Goal: Answer question/provide support: Share knowledge or assist other users

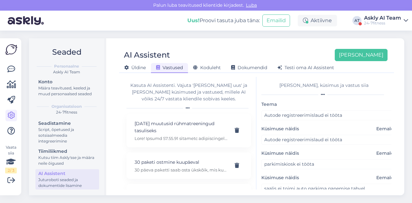
scroll to position [996, 0]
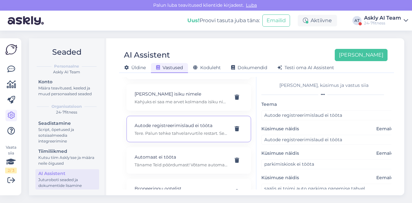
click at [258, 39] on div "AI Assistent [PERSON_NAME] [PERSON_NAME] Vastused Koduleht Dokumendid [PERSON_N…" at bounding box center [256, 116] width 295 height 157
click at [377, 16] on div "Askly AI Team" at bounding box center [382, 17] width 37 height 5
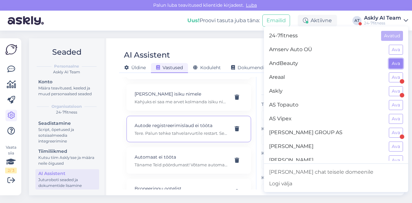
click at [392, 66] on button "Ava" at bounding box center [395, 64] width 14 height 10
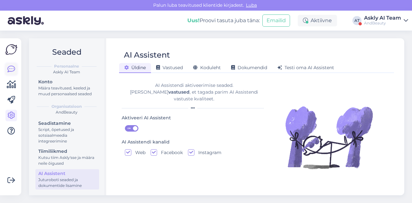
click at [8, 72] on icon at bounding box center [11, 69] width 8 height 8
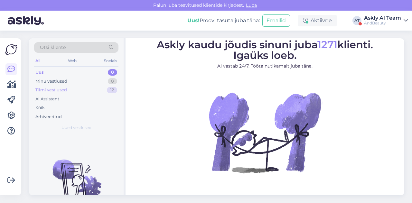
click at [53, 87] on div "Tiimi vestlused" at bounding box center [51, 90] width 32 height 6
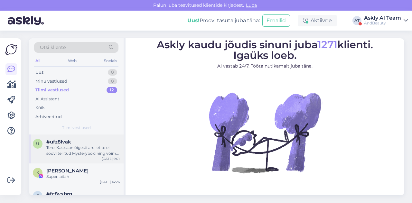
click at [73, 155] on div "Tere. Kas saan õigesti aru, et te ei soovi tellitud Mysteryboxi ning võime arve…" at bounding box center [82, 151] width 73 height 12
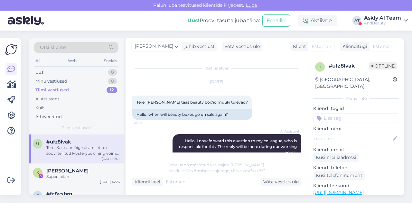
scroll to position [511, 0]
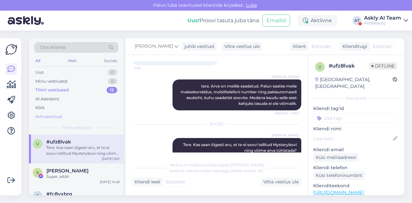
click at [52, 117] on div "Arhiveeritud" at bounding box center [48, 116] width 26 height 6
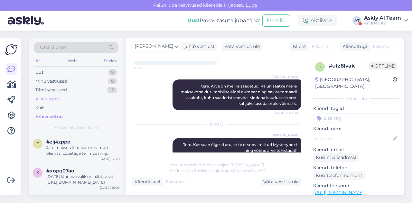
click at [55, 100] on div "AI Assistent" at bounding box center [47, 99] width 24 height 6
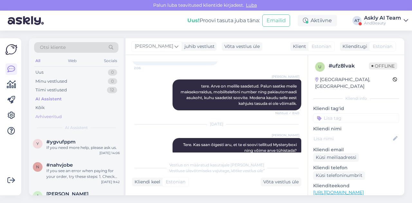
click at [57, 114] on div "Arhiveeritud" at bounding box center [48, 116] width 26 height 6
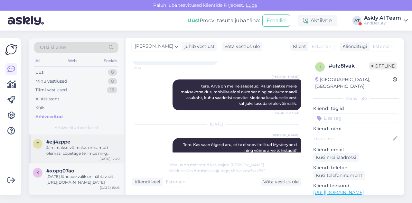
click at [69, 142] on span "#zij4zppe" at bounding box center [58, 142] width 24 height 6
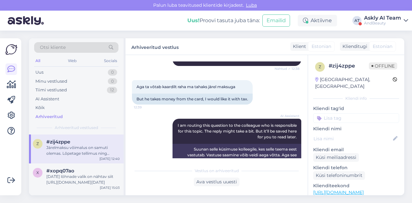
scroll to position [171, 0]
drag, startPoint x: 159, startPoint y: 125, endPoint x: 279, endPoint y: 90, distance: 125.7
click at [279, 90] on div "Aga ta võtab kaardilt raha ma tahaks järel maksuga 12:39 But he takes money fro…" at bounding box center [216, 92] width 169 height 39
drag, startPoint x: 188, startPoint y: 87, endPoint x: 246, endPoint y: 89, distance: 58.6
click at [246, 89] on div "Aga ta võtab kaardilt raha ma tahaks järel maksuga 12:39" at bounding box center [192, 87] width 121 height 14
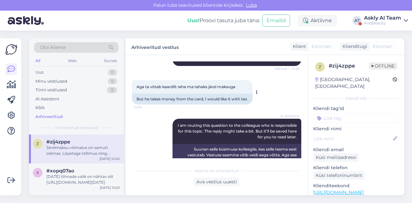
copy span "ma tahaks järel maksuga"
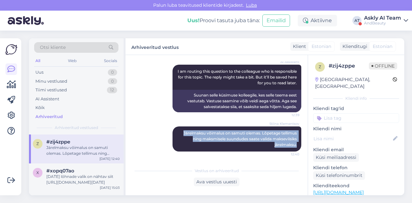
drag, startPoint x: 170, startPoint y: 131, endPoint x: 296, endPoint y: 143, distance: 126.0
click at [296, 143] on div "Vestlus algas [DATE] Kas saab maksta ka telefoni nr 12:38 Can I also pay by pho…" at bounding box center [219, 109] width 175 height 97
copy span "Järelmaksu võimalus on samuti olemas. Lõpetage tellimus ning maksmisele suundud…"
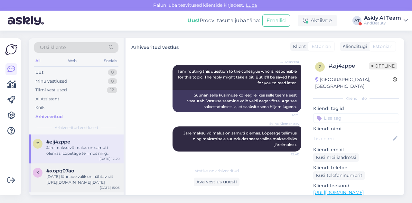
click at [77, 178] on div "[DATE] lõhnade valik on nähtav siit [URL][DOMAIN_NAME][DATE]" at bounding box center [82, 180] width 73 height 12
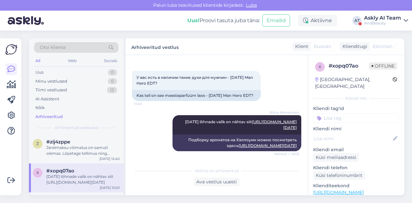
scroll to position [136, 0]
drag, startPoint x: 136, startPoint y: 88, endPoint x: 156, endPoint y: 96, distance: 21.2
click at [156, 96] on div "Kas teil on see meesteparfüüm laos - [DATE] Man Hero EDT?" at bounding box center [196, 95] width 129 height 11
copy div "Kas teil on see meesteparfüüm laos - [DATE] Man Hero EDT?"
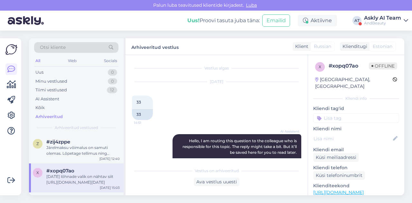
scroll to position [142, 0]
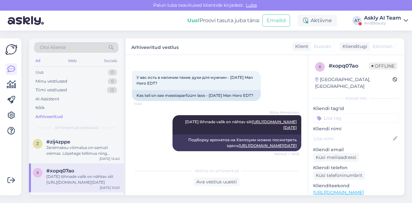
drag, startPoint x: 208, startPoint y: 115, endPoint x: 298, endPoint y: 121, distance: 90.9
click at [298, 121] on div "Vestlus algas [DATE] 33 14:51 33 AI Assistent Hello, I am routing this question…" at bounding box center [219, 109] width 175 height 97
copy span "[DATE] lõhnade valik on nähtav siit [URL][DOMAIN_NAME][DATE]"
click at [273, 61] on div "Vestlus algas [DATE] 33 14:51 33 AI Assistent Hello, I am routing this question…" at bounding box center [216, 125] width 182 height 140
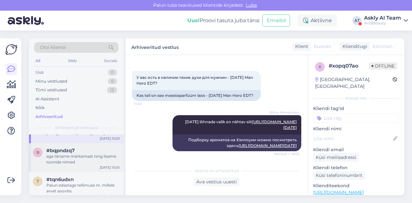
scroll to position [50, 0]
click at [81, 157] on div "aga täname märkamast ning lisame toonide nimed" at bounding box center [82, 159] width 73 height 12
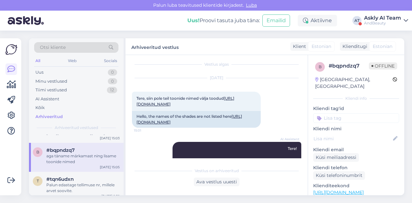
scroll to position [70, 0]
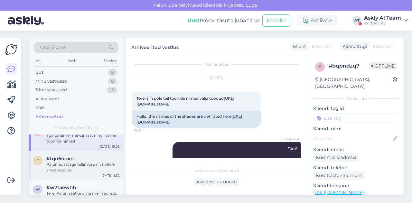
click at [72, 167] on div "Palun edastage tellimuse nr, millele arvet soovite." at bounding box center [82, 167] width 73 height 12
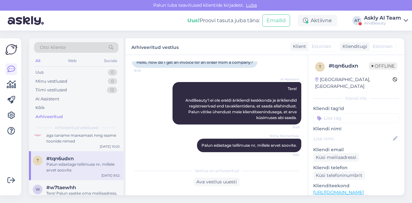
scroll to position [12, 0]
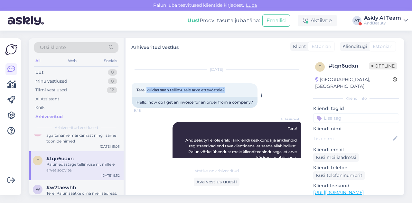
drag, startPoint x: 147, startPoint y: 89, endPoint x: 234, endPoint y: 89, distance: 86.8
click at [234, 89] on div "Tere, kuidas saan tellimusele arve ettevõttele? 9:48" at bounding box center [194, 90] width 125 height 14
copy span "kuidas saan tellimusele arve ettevõttele?"
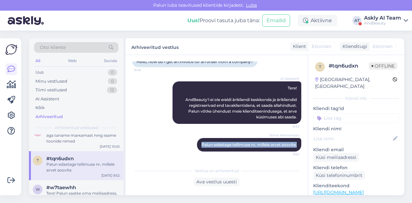
drag, startPoint x: 194, startPoint y: 144, endPoint x: 298, endPoint y: 146, distance: 104.2
click at [298, 146] on div "Vestlus algas [DATE] Tere, kuidas saan tellimusele arve ettevõttele? 9:48 Hello…" at bounding box center [219, 109] width 175 height 97
copy span "Palun edastage tellimuse nr, millele arvet soovite."
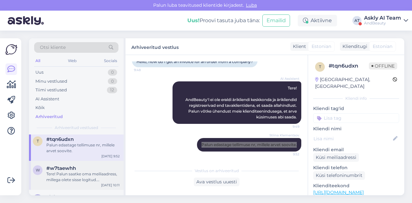
scroll to position [90, 0]
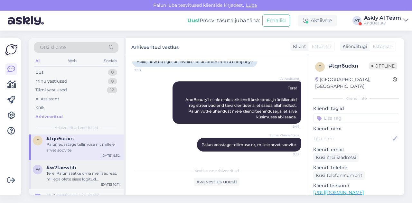
click at [67, 178] on div "Tere! Palun saatke oma meiliaadress, millega olete sisse logitud. Tühjendame te…" at bounding box center [82, 176] width 73 height 12
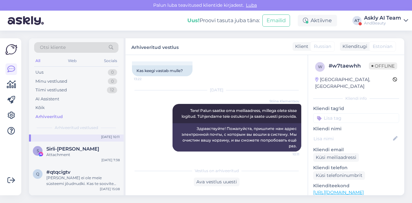
scroll to position [137, 0]
click at [11, 117] on icon at bounding box center [11, 116] width 8 height 8
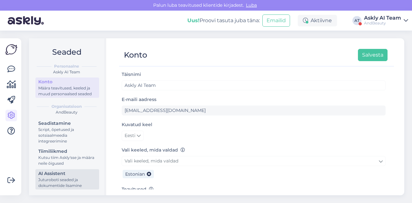
click at [62, 177] on div "Juturoboti seaded ja dokumentide lisamine" at bounding box center [67, 183] width 58 height 12
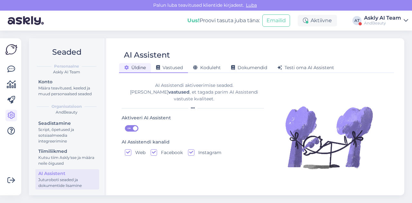
click at [177, 67] on span "Vastused" at bounding box center [169, 68] width 27 height 6
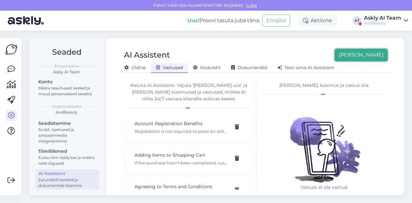
click at [376, 59] on button "[PERSON_NAME]" at bounding box center [360, 55] width 53 height 12
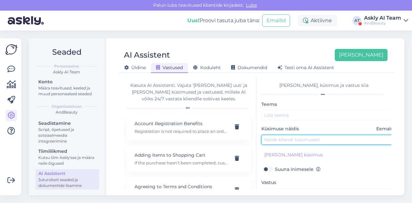
click at [283, 139] on input "text" at bounding box center [328, 140] width 135 height 10
paste input "I would like to pay in installments."
type input "I would like to pay in installments."
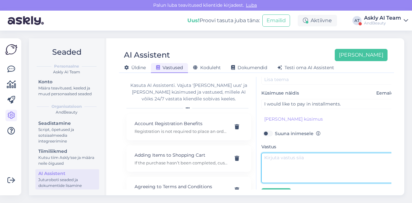
click at [290, 160] on textarea at bounding box center [328, 168] width 135 height 30
paste textarea "An installment option is also available. Complete the order and when proceeding…"
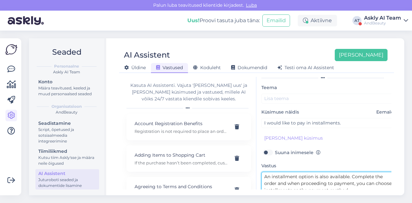
scroll to position [14, 0]
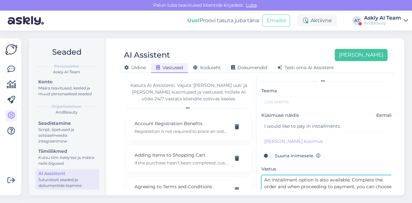
click at [264, 177] on textarea "An installment option is also available. Complete the order and when proceeding…" at bounding box center [328, 190] width 135 height 30
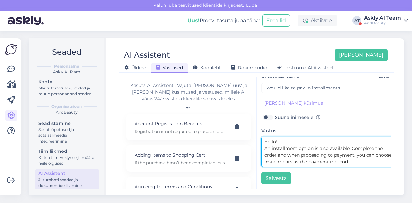
scroll to position [53, 0]
drag, startPoint x: 272, startPoint y: 146, endPoint x: 313, endPoint y: 148, distance: 41.2
click at [313, 148] on textarea "Hello! An installment option is also available. Complete the order and when pro…" at bounding box center [328, 152] width 135 height 30
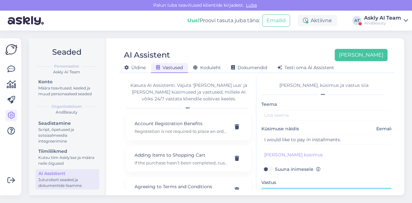
type textarea "Hello! An installment option is also available. Complete the order and when pro…"
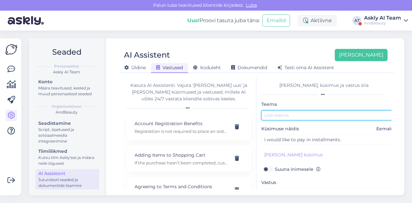
click at [273, 118] on input "text" at bounding box center [328, 115] width 135 height 10
paste input "nstallment option"
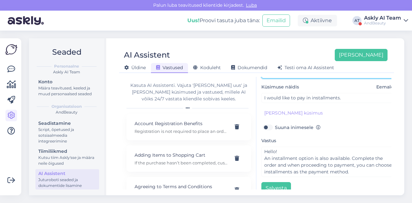
scroll to position [55, 0]
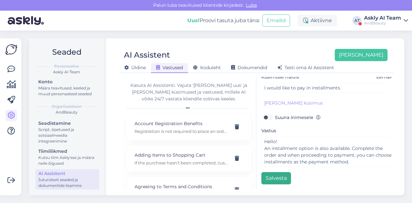
type input "Installment option"
click at [270, 172] on button "Salvesta" at bounding box center [276, 178] width 30 height 12
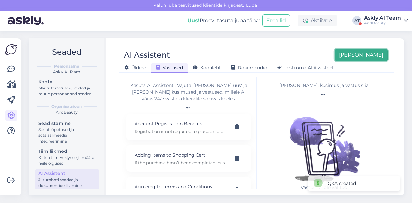
click at [379, 53] on button "[PERSON_NAME]" at bounding box center [360, 55] width 53 height 12
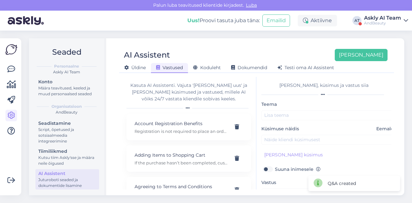
click at [276, 131] on label "Küsimuse näidis Eemalda" at bounding box center [328, 128] width 135 height 7
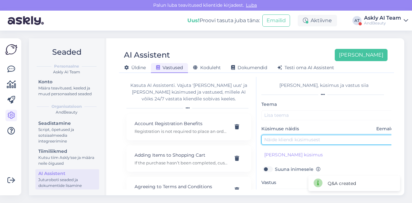
click at [276, 138] on input "text" at bounding box center [328, 140] width 135 height 10
paste input "Do you have this men’s perfume in stock – [DATE] Man Hero EDT?"
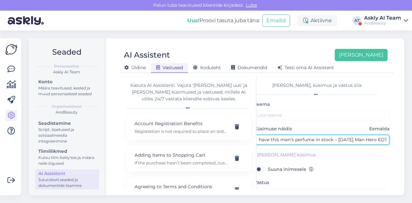
scroll to position [0, 27]
type input "Do you have this men’s perfume in stock – [DATE] Man Hero EDT?"
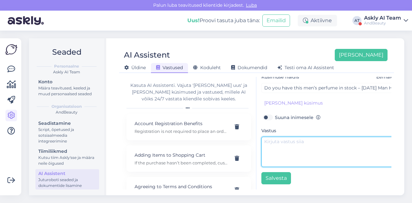
click at [280, 143] on textarea at bounding box center [328, 152] width 135 height 30
paste textarea "The selection of [DATE] fragrances can be seen here: [URL][DOMAIN_NAME][DATE]"
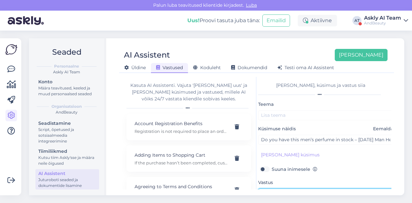
scroll to position [55, 3]
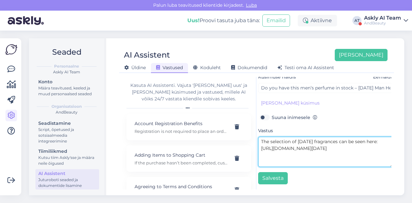
drag, startPoint x: 270, startPoint y: 136, endPoint x: 345, endPoint y: 136, distance: 74.6
click at [345, 137] on textarea "The selection of [DATE] fragrances can be seen here: [URL][DOMAIN_NAME][DATE]" at bounding box center [325, 152] width 135 height 30
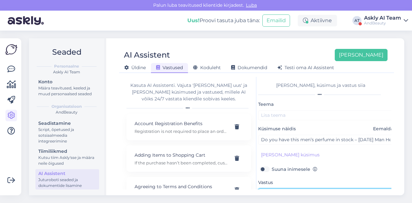
type textarea "The selection of [DATE] fragrances can be seen here: [URL][DOMAIN_NAME][DATE]"
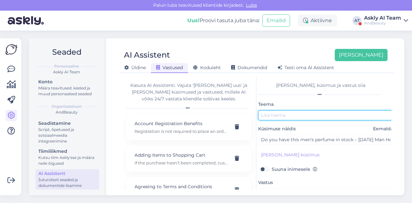
click at [286, 115] on input "text" at bounding box center [325, 115] width 135 height 10
paste input "selection of [DATE] fragrances"
click at [262, 115] on input "selection of [DATE] fragrances" at bounding box center [325, 115] width 135 height 10
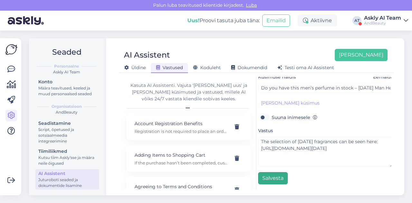
type input "Selection of [DATE] fragrances"
click at [268, 174] on button "Salvesta" at bounding box center [273, 178] width 30 height 12
click at [114, 28] on div "Uus! Proovi tasuta [PERSON_NAME]: Emailid Aktiivne AT Askly AI Team AndBeauty" at bounding box center [206, 21] width 412 height 20
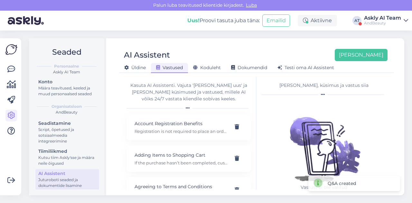
click at [356, 59] on div "[PERSON_NAME]" at bounding box center [357, 55] width 60 height 12
click at [367, 57] on button "[PERSON_NAME]" at bounding box center [360, 55] width 53 height 12
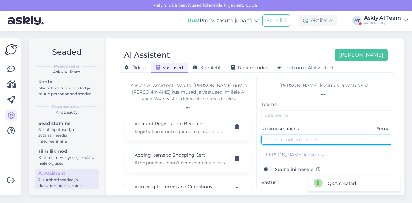
click at [295, 138] on input "text" at bounding box center [328, 140] width 135 height 10
paste input "How can I get an invoice for a company for my order?"
type input "How can I get an invoice for a company for my order?"
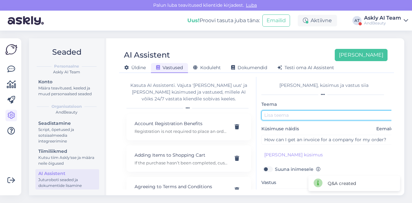
click at [280, 115] on input "text" at bounding box center [328, 115] width 135 height 10
type input "Invoice"
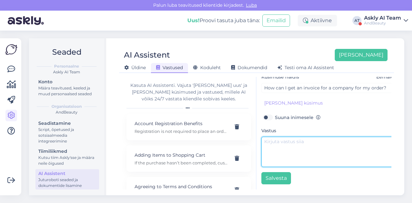
click at [282, 159] on textarea at bounding box center [328, 152] width 135 height 30
paste textarea "Hello. Please provide the order number for which you would like the invoice."
type textarea "Hello. Please provide the order number for which you would like the invoice."
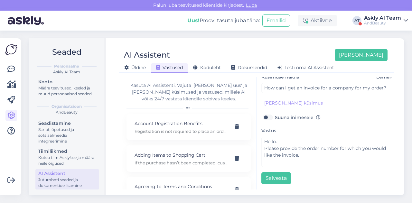
click at [275, 113] on label "Suuna inimesele" at bounding box center [298, 117] width 46 height 8
click at [265, 113] on input "Suuna inimesele" at bounding box center [267, 117] width 12 height 8
checkbox input "true"
click at [268, 172] on button "Salvesta" at bounding box center [276, 178] width 30 height 12
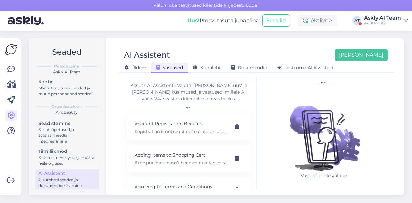
scroll to position [11, 0]
click at [372, 22] on div "AndBeauty" at bounding box center [382, 23] width 37 height 5
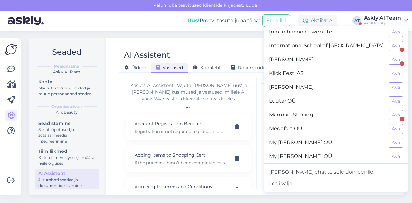
scroll to position [281, 0]
click at [389, 83] on button "Ava" at bounding box center [395, 87] width 14 height 10
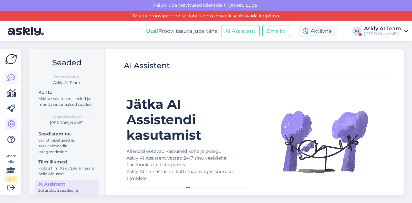
click at [5, 78] on link at bounding box center [11, 78] width 12 height 12
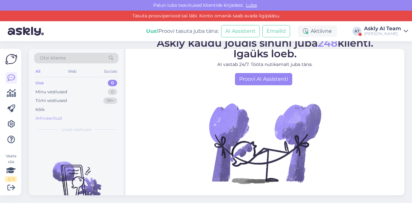
click at [54, 116] on div "Arhiveeritud" at bounding box center [48, 118] width 26 height 6
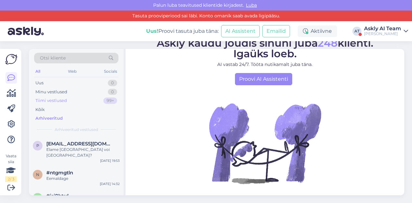
click at [55, 101] on div "Tiimi vestlused" at bounding box center [51, 100] width 32 height 6
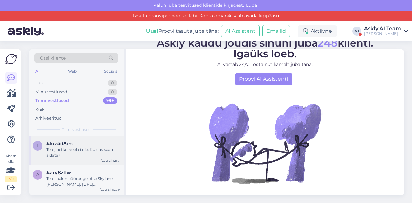
click at [84, 149] on div "Tere, hetkel veel ei ole. Kuidas saan aidata?" at bounding box center [82, 153] width 73 height 12
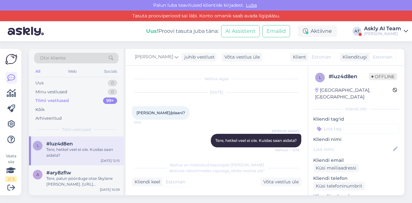
scroll to position [0, 0]
click at [82, 176] on div "Tere, palun pöörduge otse Skylane [PERSON_NAME]. [URL][DOMAIN_NAME]" at bounding box center [82, 182] width 73 height 12
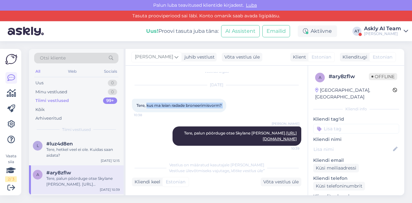
drag, startPoint x: 147, startPoint y: 104, endPoint x: 228, endPoint y: 104, distance: 81.7
click at [226, 104] on div "Tere, kus ma leian radade broneerimisvorm? 10:38" at bounding box center [179, 106] width 94 height 14
copy div "kus ma leian radade broneerimisvorm? 10:38"
drag, startPoint x: 211, startPoint y: 129, endPoint x: 295, endPoint y: 143, distance: 85.7
click at [295, 143] on div "[PERSON_NAME] Tere, palun pöörduge otse Skylane [PERSON_NAME]. [URL][DOMAIN_NAM…" at bounding box center [236, 135] width 129 height 19
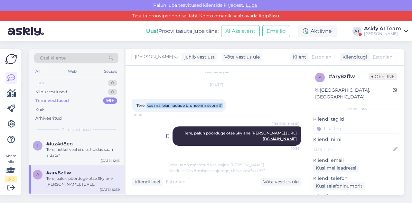
copy span "Tere, palun pöörduge otse Skylane [PERSON_NAME]. [URL][DOMAIN_NAME]"
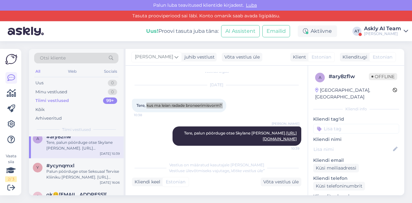
scroll to position [37, 0]
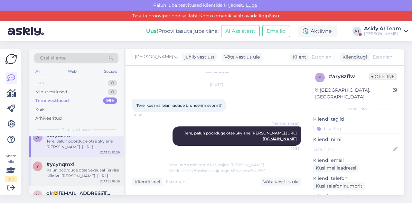
click at [65, 176] on div "Palun pöörduge otse Seksuaal Tervise Kliiniku [PERSON_NAME]. [URL][DOMAIN_NAME]" at bounding box center [82, 173] width 73 height 12
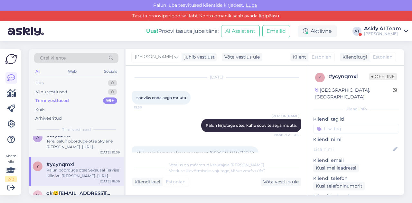
scroll to position [15, 0]
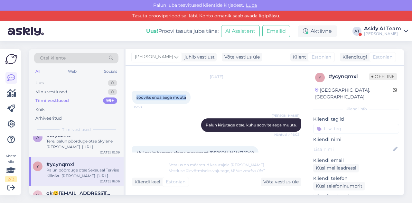
drag, startPoint x: 134, startPoint y: 98, endPoint x: 186, endPoint y: 97, distance: 52.1
click at [186, 97] on div "sooviks enda aega muuta 15:58" at bounding box center [161, 98] width 59 height 14
copy span "sooviks enda aega muuta"
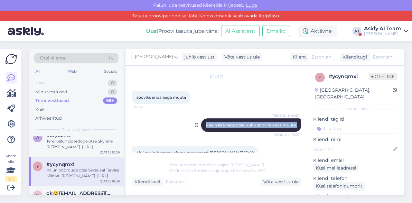
drag, startPoint x: 198, startPoint y: 125, endPoint x: 293, endPoint y: 125, distance: 95.2
click at [293, 125] on div "[PERSON_NAME] Palun kirjutage otse, kuhu soovite aega muuta. Nähtud ✓ 16:02" at bounding box center [251, 125] width 100 height 14
copy span "Palun kirjutage otse, kuhu soovite aega muuta."
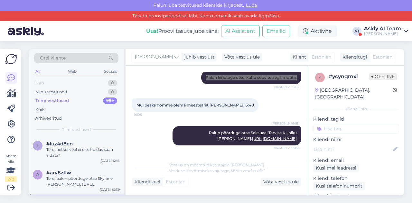
scroll to position [68, 0]
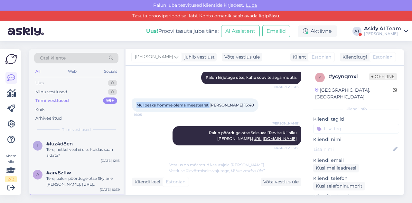
drag, startPoint x: 138, startPoint y: 100, endPoint x: 210, endPoint y: 98, distance: 72.0
click at [210, 103] on span "Mul peaks homme olema meestearst [PERSON_NAME] 15:40" at bounding box center [194, 105] width 117 height 5
drag, startPoint x: 188, startPoint y: 127, endPoint x: 297, endPoint y: 140, distance: 109.1
click at [297, 140] on div "Vestlus algas [DATE] sooviks enda aega muuta 15:58 [PERSON_NAME] Palun kirjutag…" at bounding box center [219, 112] width 175 height 80
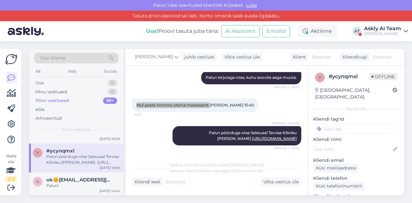
scroll to position [64, 0]
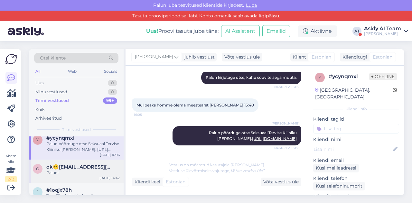
click at [69, 170] on div "Palun!" at bounding box center [82, 173] width 73 height 6
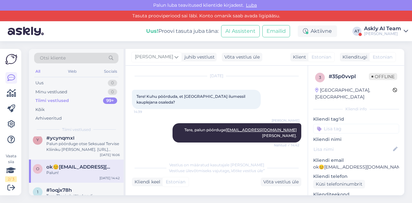
scroll to position [17, 0]
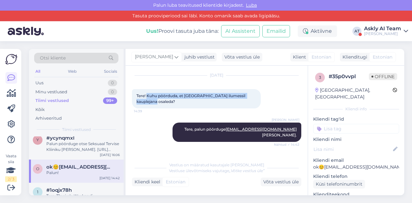
drag, startPoint x: 147, startPoint y: 94, endPoint x: 166, endPoint y: 102, distance: 20.8
click at [166, 102] on div "Tere! Kuhu pöörduda, et [GEOGRAPHIC_DATA] ilumessil kauplejana osaleda? 14:39" at bounding box center [196, 98] width 129 height 19
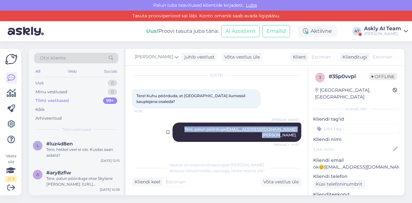
drag, startPoint x: 204, startPoint y: 130, endPoint x: 293, endPoint y: 131, distance: 88.1
click at [293, 131] on div "[PERSON_NAME], palun pöörduge [EMAIL_ADDRESS][DOMAIN_NAME] poole. Nähtud ✓ 14:42" at bounding box center [236, 132] width 129 height 19
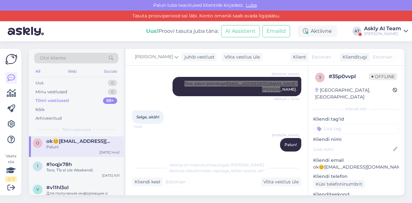
scroll to position [90, 0]
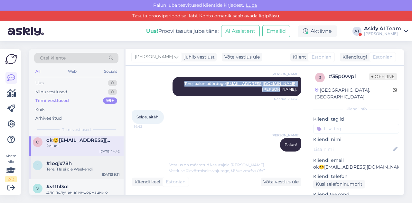
click at [65, 167] on div "Tere, T1s ei ole Weekendi." at bounding box center [82, 169] width 73 height 6
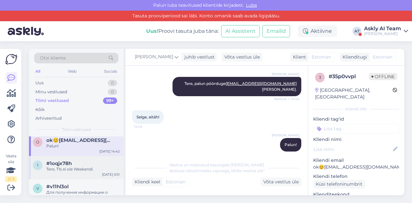
scroll to position [121, 0]
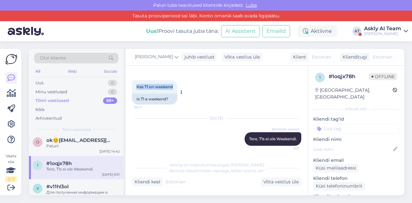
drag, startPoint x: 135, startPoint y: 86, endPoint x: 175, endPoint y: 87, distance: 40.2
click at [175, 87] on div "Kas T1 on weekend 18:47" at bounding box center [154, 87] width 45 height 14
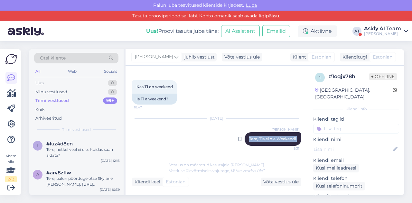
drag, startPoint x: 241, startPoint y: 139, endPoint x: 294, endPoint y: 140, distance: 52.4
click at [294, 140] on div "[PERSON_NAME] Tere, T1s ei ole Weekendi. 9:31" at bounding box center [272, 139] width 57 height 14
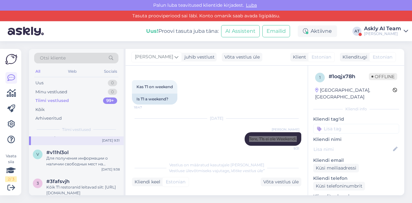
scroll to position [125, 0]
click at [82, 160] on div "Для получения информации о наличии свободных мест на субботу, пожалуйста, свяжи…" at bounding box center [82, 161] width 73 height 12
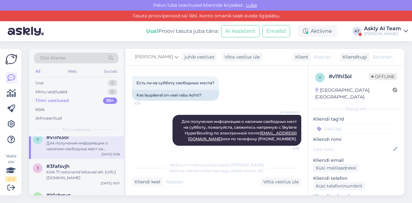
scroll to position [140, 0]
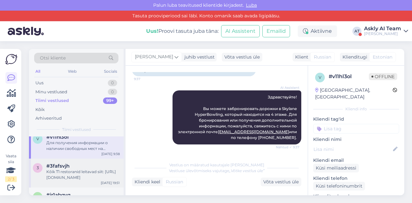
click at [77, 169] on div "Kõik T1 restoranid leitavad siit: [URL][DOMAIN_NAME]" at bounding box center [82, 175] width 73 height 12
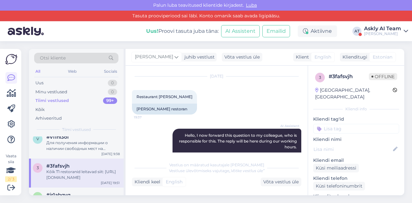
scroll to position [16, 0]
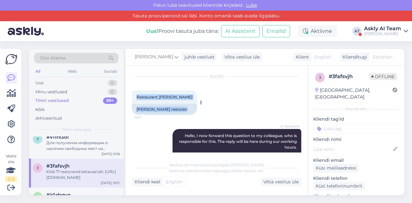
drag, startPoint x: 136, startPoint y: 95, endPoint x: 178, endPoint y: 95, distance: 42.4
click at [178, 95] on div "Restaurant [PERSON_NAME] 19:37 [PERSON_NAME] restoran" at bounding box center [164, 102] width 65 height 24
click at [154, 96] on span "Restaurant [PERSON_NAME]" at bounding box center [164, 97] width 56 height 5
drag, startPoint x: 136, startPoint y: 107, endPoint x: 177, endPoint y: 111, distance: 40.7
click at [177, 111] on div "[DATE] Restaurant [PERSON_NAME] 19:37 [PERSON_NAME] restoran" at bounding box center [216, 96] width 169 height 52
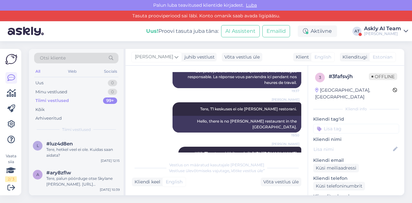
scroll to position [105, 0]
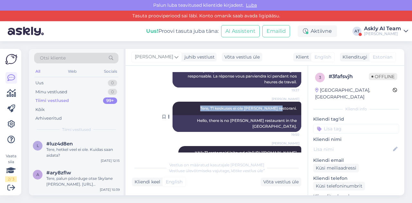
drag, startPoint x: 211, startPoint y: 107, endPoint x: 290, endPoint y: 106, distance: 79.1
click at [290, 106] on div "[PERSON_NAME] Tere, T1 keskuses ei ole [PERSON_NAME]. 19:50" at bounding box center [236, 109] width 129 height 14
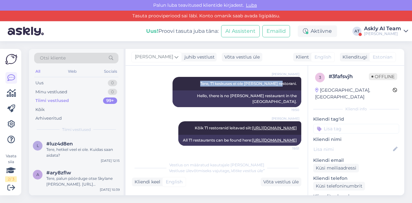
drag, startPoint x: 172, startPoint y: 122, endPoint x: 298, endPoint y: 123, distance: 126.0
click at [298, 123] on div "Vestlus algas [DATE] Restaurant [PERSON_NAME] 19:37 [PERSON_NAME] AI Assistent …" at bounding box center [219, 112] width 175 height 80
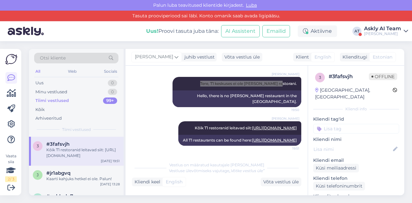
scroll to position [166, 0]
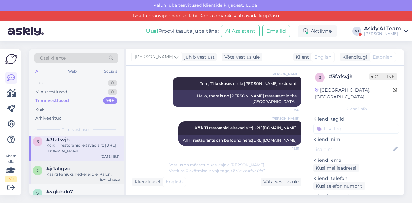
click at [86, 167] on div "#jr1abgvq" at bounding box center [82, 169] width 73 height 6
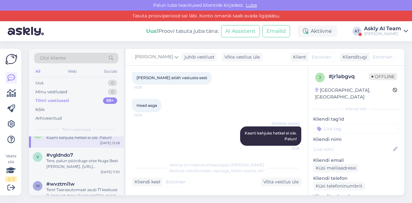
scroll to position [204, 0]
click at [60, 161] on div "Tere, palun pöörduge otse Nuga Best [PERSON_NAME]. [URL][DOMAIN_NAME]" at bounding box center [82, 163] width 73 height 12
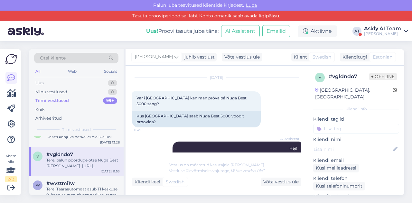
scroll to position [15, 0]
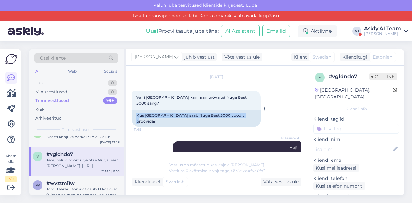
drag, startPoint x: 135, startPoint y: 109, endPoint x: 242, endPoint y: 108, distance: 106.7
click at [242, 110] on div "Kus [GEOGRAPHIC_DATA] saab Nuga Best 5000 voodit proovida?" at bounding box center [196, 118] width 129 height 17
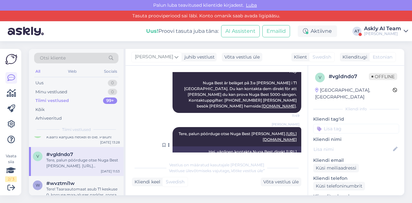
drag, startPoint x: 203, startPoint y: 115, endPoint x: 295, endPoint y: 123, distance: 92.6
click at [295, 127] on div "[PERSON_NAME] Tere, palun pöörduge otse Nuga Best [PERSON_NAME]. [URL][DOMAIN_N…" at bounding box center [236, 136] width 129 height 19
click at [82, 189] on div "Tere! Taaraautomaat asub T1 keskuse 0. korruse maa-aluses parklas, roosas tsoon…" at bounding box center [82, 192] width 73 height 12
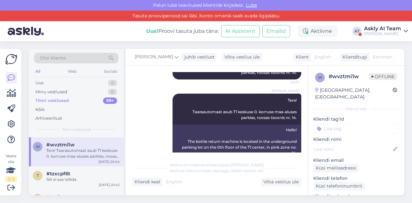
scroll to position [243, 0]
click at [62, 180] on div "Siit ei saa tellida." at bounding box center [82, 178] width 73 height 6
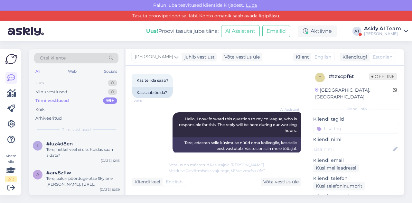
scroll to position [25, 0]
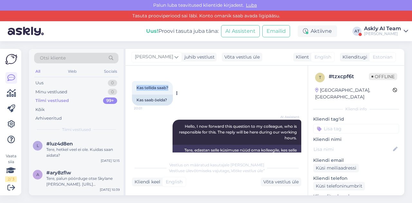
drag, startPoint x: 135, startPoint y: 86, endPoint x: 171, endPoint y: 86, distance: 36.3
click at [171, 86] on div "Kas tellida saab? 20:01" at bounding box center [152, 88] width 41 height 14
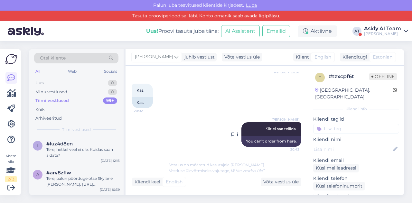
scroll to position [118, 0]
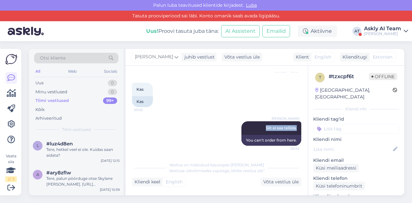
drag, startPoint x: 259, startPoint y: 129, endPoint x: 297, endPoint y: 125, distance: 38.2
click at [297, 125] on div "Vestlus algas [DATE] Kas tellida saab? 20:01 Kas saab öelda? AI Assistent Hello…" at bounding box center [219, 112] width 175 height 80
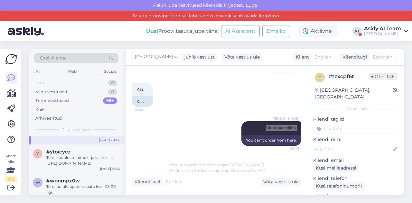
scroll to position [286, 0]
click at [60, 157] on div "Tere, kaupluste nimekirja leiate siit: [URL][DOMAIN_NAME]" at bounding box center [82, 161] width 73 height 12
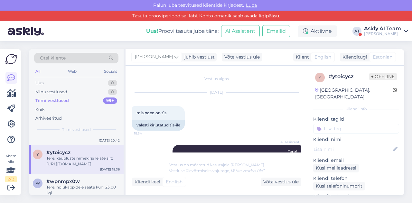
scroll to position [0, 0]
drag, startPoint x: 135, startPoint y: 112, endPoint x: 181, endPoint y: 113, distance: 46.3
click at [181, 113] on div "mis poed on t1s 18:34" at bounding box center [158, 113] width 53 height 14
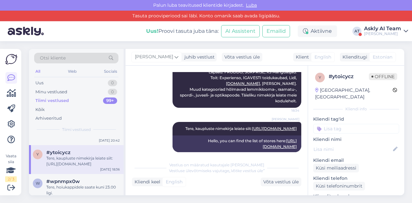
scroll to position [155, 0]
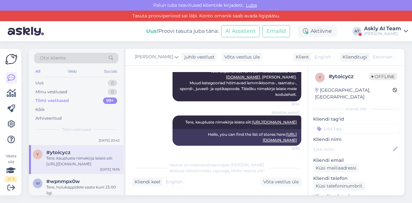
drag, startPoint x: 214, startPoint y: 117, endPoint x: 297, endPoint y: 121, distance: 82.4
click at [297, 121] on div "Vestlus algas [DATE] mis poed on t1s 18:34 valesti kirjutatud t1s-ile AI Assist…" at bounding box center [219, 112] width 175 height 80
click at [77, 178] on span "#wpnmpx0w" at bounding box center [62, 181] width 33 height 6
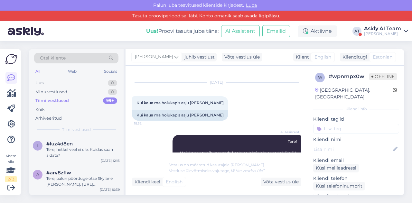
scroll to position [9, 0]
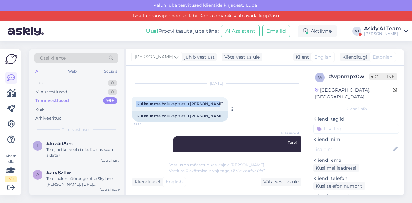
drag, startPoint x: 137, startPoint y: 104, endPoint x: 213, endPoint y: 104, distance: 76.2
click at [213, 104] on span "Kui kaua ma hoiukapis asju [PERSON_NAME]" at bounding box center [179, 103] width 87 height 5
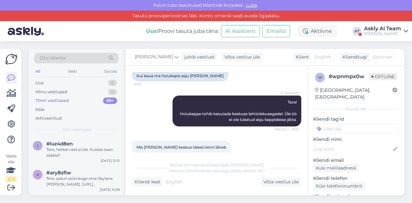
scroll to position [58, 0]
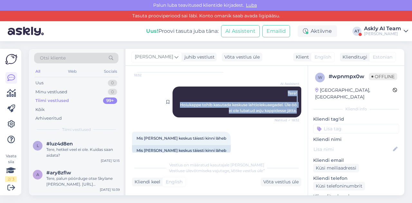
drag, startPoint x: 278, startPoint y: 91, endPoint x: 293, endPoint y: 112, distance: 25.1
click at [293, 112] on div "AI Assistent Tere! Hoiukappe tohib kasutada keskuse lahtiolekuaegadel. Üle öö e…" at bounding box center [236, 101] width 129 height 31
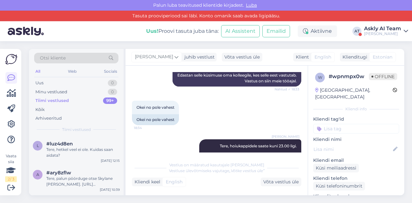
scroll to position [303, 0]
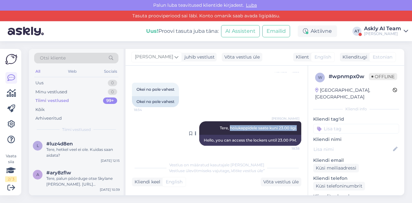
drag, startPoint x: 223, startPoint y: 127, endPoint x: 293, endPoint y: 129, distance: 70.1
click at [293, 129] on div "[PERSON_NAME], hoiukappidele saate kuni 23.00 ligi. 18:38" at bounding box center [250, 128] width 102 height 14
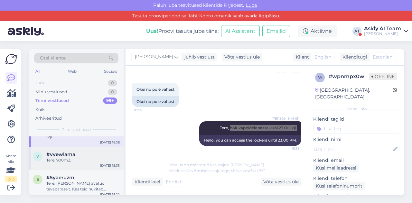
scroll to position [343, 0]
click at [60, 160] on div "Tere, 900m2." at bounding box center [82, 160] width 73 height 6
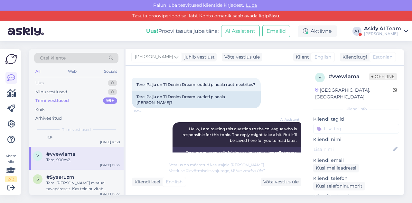
scroll to position [29, 0]
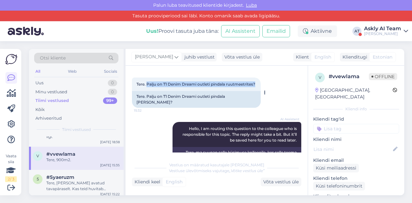
drag, startPoint x: 148, startPoint y: 85, endPoint x: 181, endPoint y: 89, distance: 34.1
click at [181, 89] on div "Tere. Palju on T1 Denim Dreami outleti pindala ruutmeetrites? 15:32" at bounding box center [196, 84] width 129 height 14
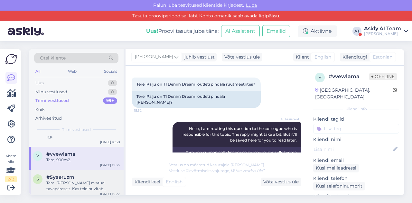
click at [77, 181] on div "Tere, [PERSON_NAME] avatud tavapäraselt. Kas teid huvitab [PERSON_NAME] kauplus…" at bounding box center [82, 186] width 73 height 12
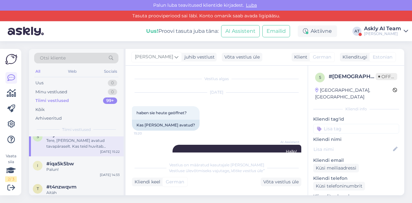
scroll to position [387, 0]
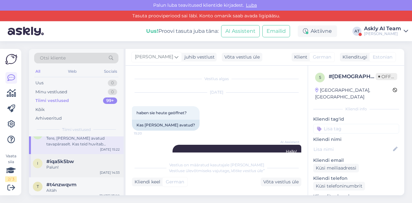
click at [73, 168] on div "Palun!" at bounding box center [82, 167] width 73 height 6
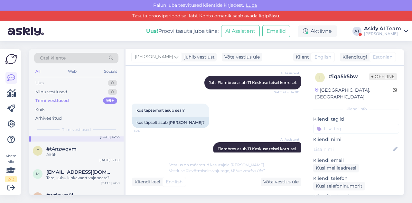
scroll to position [423, 0]
click at [65, 156] on div "Aitäh" at bounding box center [82, 155] width 73 height 6
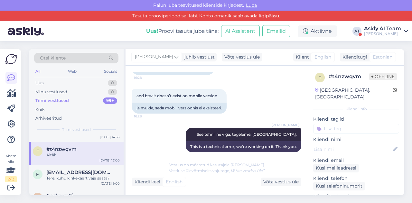
scroll to position [160, 0]
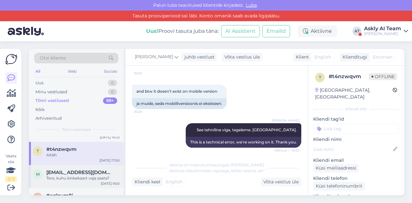
click at [72, 171] on span "[EMAIL_ADDRESS][DOMAIN_NAME]" at bounding box center [79, 172] width 67 height 6
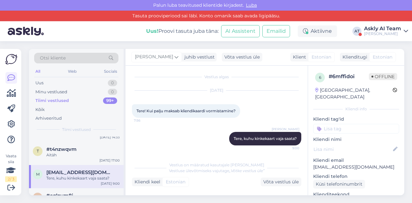
scroll to position [2, 0]
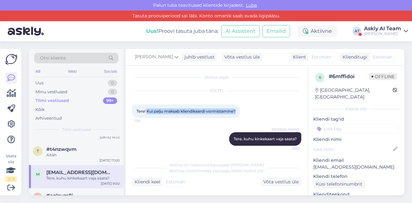
drag, startPoint x: 147, startPoint y: 110, endPoint x: 237, endPoint y: 109, distance: 89.4
click at [235, 109] on span "Tere! Kui palju maksab kliendikaardi vormistamine?" at bounding box center [185, 111] width 99 height 5
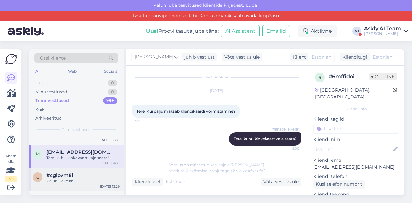
click at [83, 175] on div "#cglpvm8i" at bounding box center [82, 175] width 73 height 6
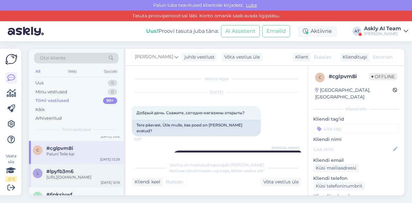
scroll to position [470, 0]
click at [69, 172] on span "#lpyfb3m6" at bounding box center [59, 172] width 27 height 6
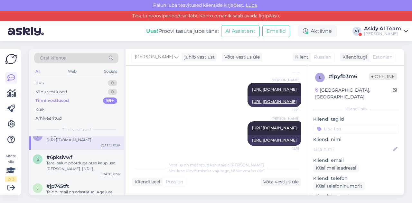
scroll to position [508, 0]
click at [78, 166] on div "Tere, palun pöörduge otse kaupluse [PERSON_NAME]. [URL][DOMAIN_NAME]" at bounding box center [82, 166] width 73 height 12
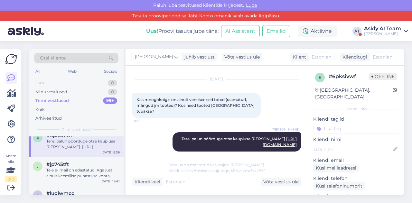
scroll to position [531, 0]
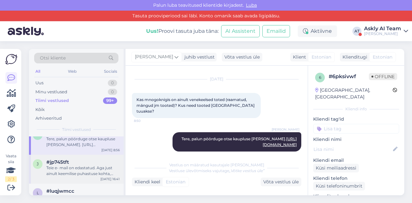
click at [81, 165] on div "#jp745tft" at bounding box center [82, 162] width 73 height 6
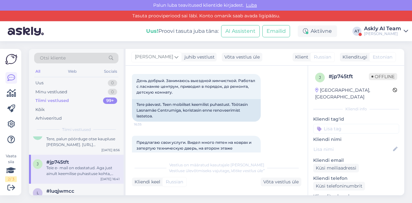
scroll to position [558, 0]
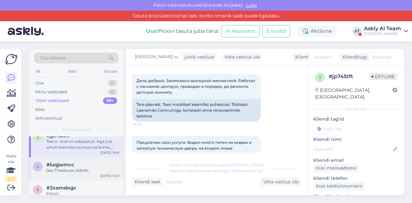
click at [66, 168] on span "#luqjwmcc" at bounding box center [60, 165] width 28 height 6
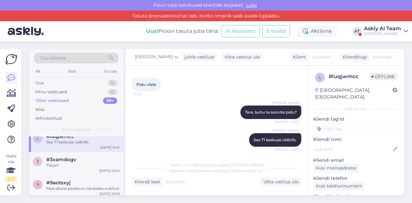
scroll to position [589, 0]
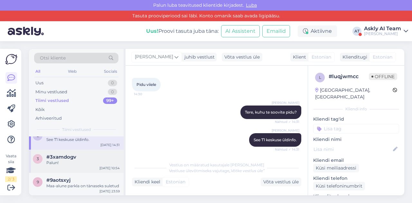
click at [74, 166] on div "Palun!" at bounding box center [82, 163] width 73 height 6
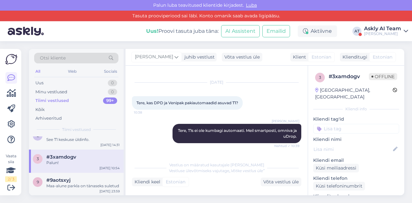
scroll to position [10, 0]
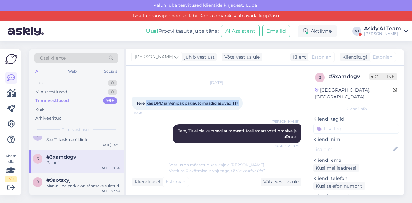
drag, startPoint x: 147, startPoint y: 103, endPoint x: 245, endPoint y: 103, distance: 98.4
click at [242, 103] on div "Tere, kas DPD ja Venipak pakiautomaadid asuvad T1? 10:38" at bounding box center [187, 103] width 111 height 14
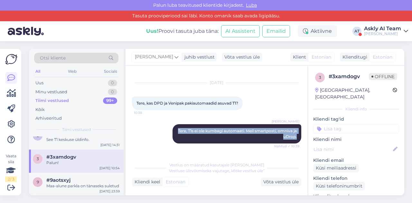
drag, startPoint x: 173, startPoint y: 130, endPoint x: 296, endPoint y: 136, distance: 123.7
click at [296, 136] on div "Vestlus algas [DATE] Tere, kas DPD ja Venipak pakiautomaadid asuvad T1? 10:38 […" at bounding box center [219, 112] width 175 height 80
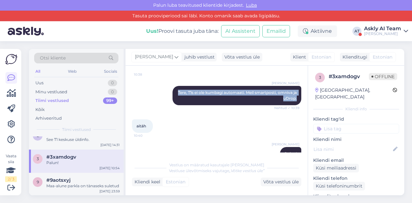
scroll to position [63, 0]
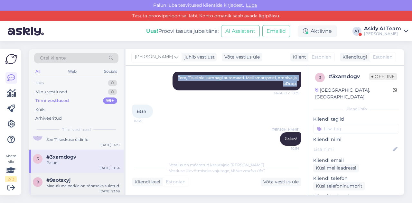
click at [85, 183] on div "#9aotsxyj" at bounding box center [82, 180] width 73 height 6
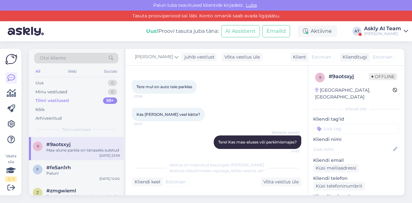
scroll to position [626, 0]
click at [71, 174] on div "Palun!" at bounding box center [82, 171] width 73 height 6
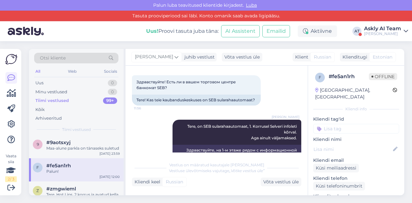
scroll to position [20, 0]
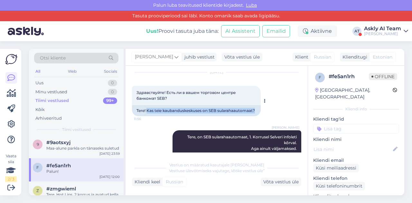
drag, startPoint x: 147, startPoint y: 108, endPoint x: 194, endPoint y: 119, distance: 48.1
click at [194, 116] on div "Tere! Kas teie kaubanduskeskuses on SEB sularahaautomaat?" at bounding box center [196, 110] width 129 height 11
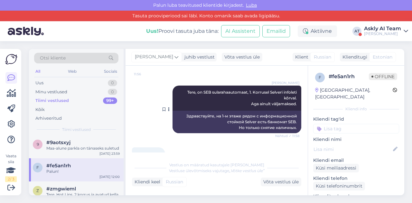
scroll to position [66, 0]
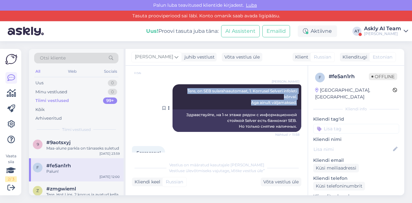
drag, startPoint x: 177, startPoint y: 95, endPoint x: 295, endPoint y: 109, distance: 118.5
click at [295, 109] on div "[PERSON_NAME] Tere, on SEB sularahaautomaat, 1. Korrusel Selveri infoleti kõrva…" at bounding box center [236, 96] width 129 height 25
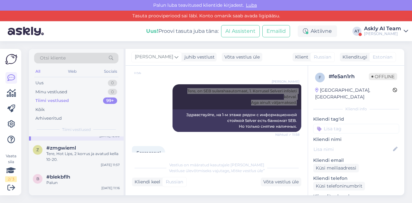
scroll to position [669, 0]
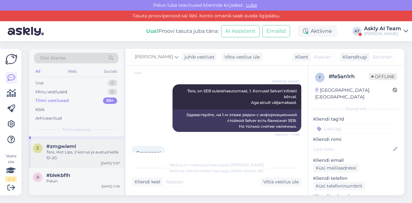
click at [80, 155] on div "Tere, Hot Lips, 2 korrus ja avatud kella 10-20." at bounding box center [82, 155] width 73 height 12
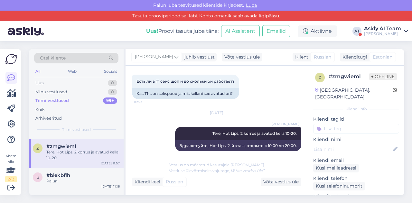
scroll to position [31, 0]
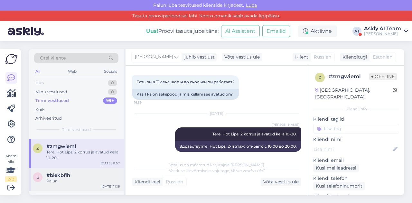
click at [69, 184] on div "Palun" at bounding box center [82, 181] width 73 height 6
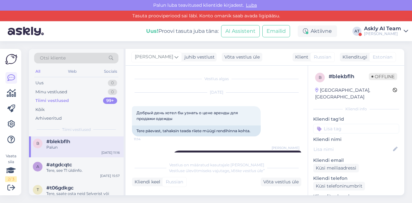
scroll to position [703, 0]
click at [68, 173] on div "Tere, see T1 üldinfo." at bounding box center [82, 170] width 73 height 6
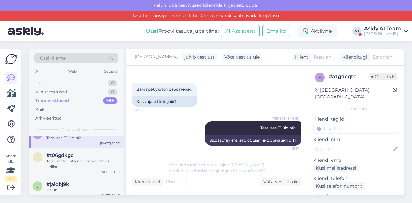
scroll to position [735, 0]
click at [64, 169] on div "Tere, saate osta neid Selverist või Lidlist." at bounding box center [82, 164] width 73 height 12
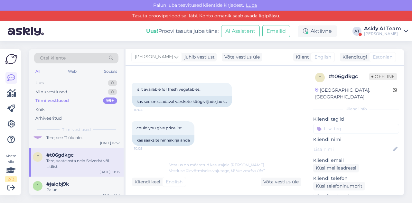
scroll to position [62, 0]
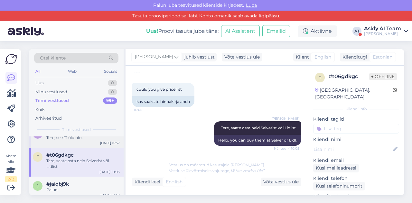
click at [73, 141] on div "Tere, see T1 üldinfo." at bounding box center [82, 138] width 73 height 6
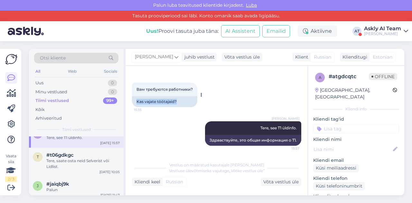
drag, startPoint x: 135, startPoint y: 101, endPoint x: 181, endPoint y: 99, distance: 46.4
click at [181, 99] on div "Kas vajate töötajaid?" at bounding box center [164, 101] width 65 height 11
click at [246, 79] on div "[DATE] Вам требуются работники? 15:35 Kas vajate töötajaid?" at bounding box center [216, 88] width 169 height 52
click at [78, 158] on div "#t06gdkgc" at bounding box center [82, 155] width 73 height 6
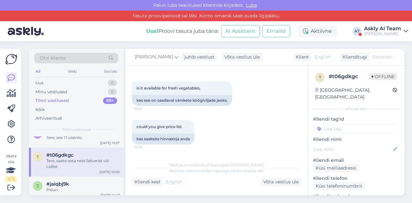
scroll to position [25, 0]
click at [61, 187] on span "#jaiqbj9k" at bounding box center [57, 184] width 23 height 6
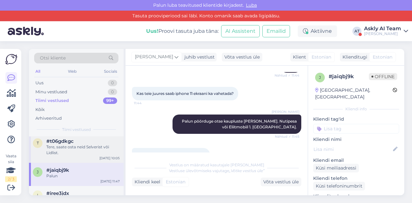
scroll to position [755, 0]
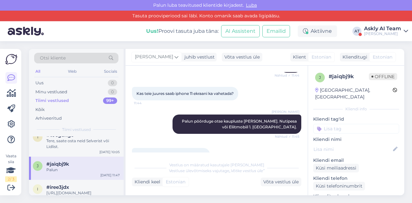
click at [59, 167] on span "#jaiqbj9k" at bounding box center [57, 164] width 23 height 6
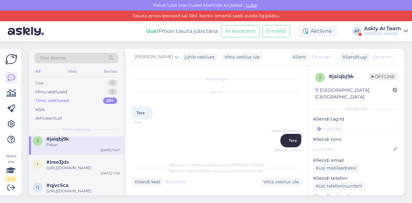
scroll to position [783, 0]
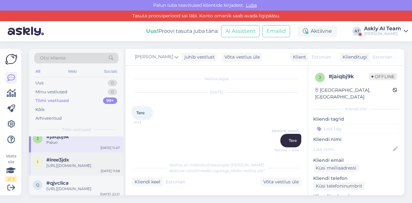
click at [58, 168] on div "[URL][DOMAIN_NAME]" at bounding box center [82, 166] width 73 height 6
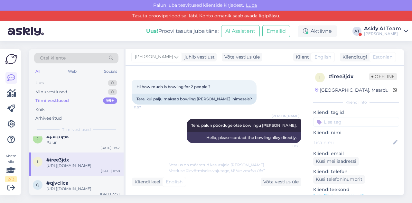
scroll to position [27, 0]
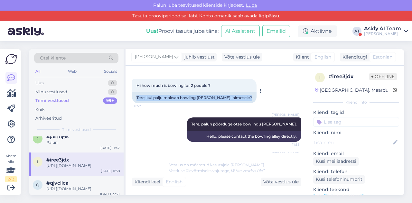
drag, startPoint x: 136, startPoint y: 96, endPoint x: 242, endPoint y: 95, distance: 106.7
click at [242, 95] on div "Hi how much is bowling for 2 people ? 11:57 Tere, kui palju maksab bowling [PER…" at bounding box center [194, 91] width 124 height 24
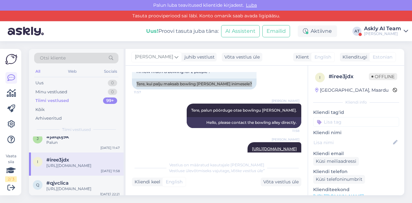
scroll to position [41, 0]
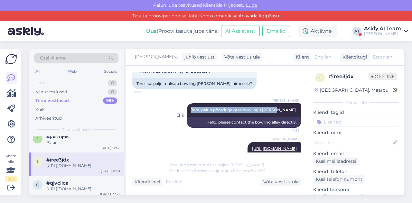
drag, startPoint x: 203, startPoint y: 113, endPoint x: 292, endPoint y: 112, distance: 89.1
click at [292, 112] on div "[PERSON_NAME] Tere, palun pöörduge otse bowlingu [PERSON_NAME]. 11:58" at bounding box center [243, 110] width 114 height 14
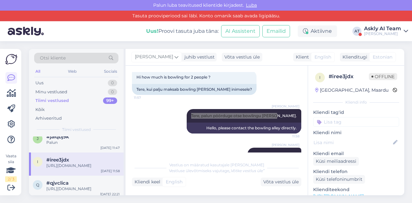
scroll to position [35, 0]
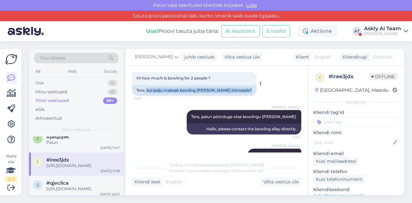
drag, startPoint x: 147, startPoint y: 91, endPoint x: 240, endPoint y: 86, distance: 93.0
click at [240, 86] on div "Hi how much is bowling for 2 people ? 11:57 Tere, kui palju maksab bowling [PER…" at bounding box center [194, 83] width 124 height 24
click at [88, 184] on div "q #qjvclica [URL][DOMAIN_NAME] [DATE] 22:21" at bounding box center [76, 187] width 95 height 23
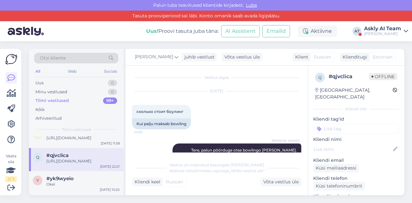
scroll to position [811, 0]
drag, startPoint x: 186, startPoint y: 124, endPoint x: 135, endPoint y: 125, distance: 51.1
click at [135, 125] on div "Kui palju maksab bowling" at bounding box center [161, 123] width 59 height 11
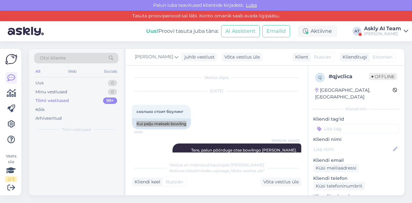
scroll to position [0, 0]
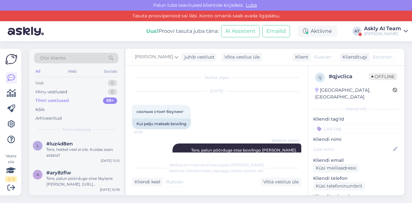
click at [14, 131] on div at bounding box center [11, 108] width 12 height 73
click at [11, 125] on icon at bounding box center [11, 124] width 8 height 8
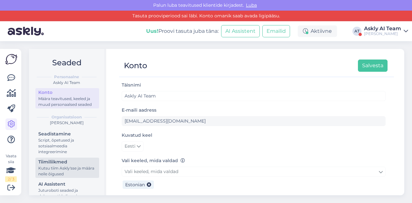
scroll to position [16, 0]
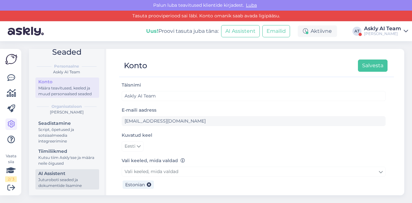
click at [47, 174] on div "AI Assistent" at bounding box center [67, 173] width 58 height 7
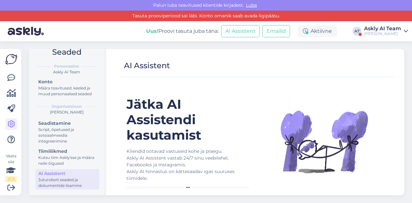
scroll to position [13, 0]
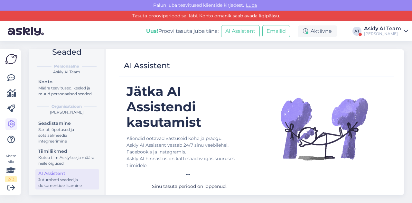
click at [376, 31] on div "[PERSON_NAME]" at bounding box center [382, 33] width 37 height 5
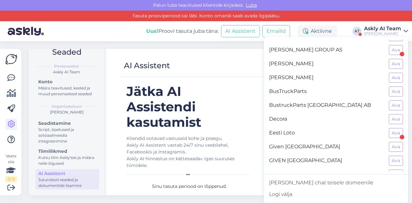
scroll to position [94, 0]
click at [390, 131] on button "Ava" at bounding box center [395, 133] width 14 height 10
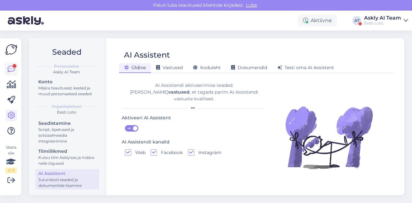
click at [15, 71] on icon at bounding box center [11, 69] width 8 height 8
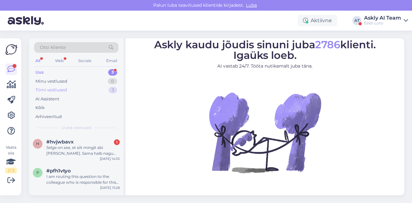
click at [53, 90] on div "Tiimi vestlused" at bounding box center [51, 90] width 32 height 6
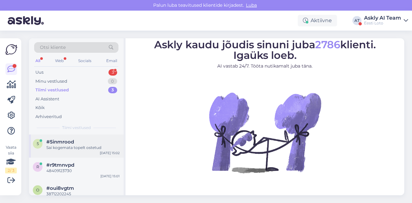
click at [63, 151] on div "5 #5inmrood Sai kogemata topelt ostetud [DATE] 15:02" at bounding box center [76, 145] width 95 height 23
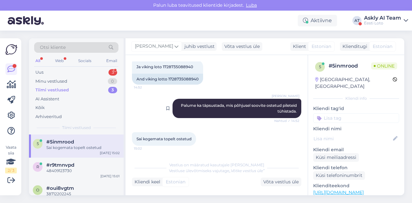
scroll to position [227, 0]
click at [77, 177] on div "r #r9tmnvpd 48409123730 [DATE] 15:01" at bounding box center [76, 169] width 95 height 23
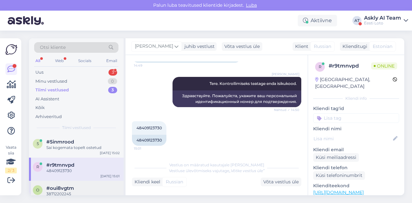
scroll to position [15, 0]
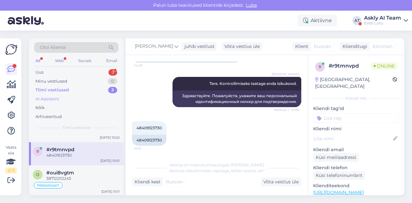
click at [53, 97] on div "AI Assistent" at bounding box center [47, 99] width 24 height 6
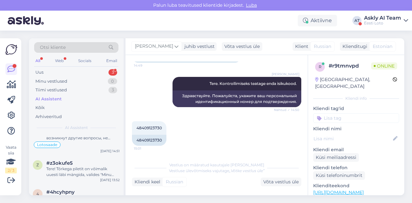
scroll to position [0, 0]
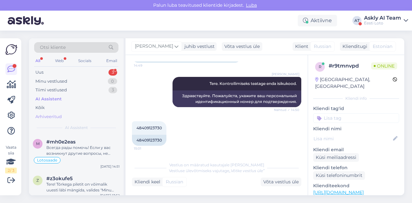
click at [50, 114] on div "Arhiveeritud" at bounding box center [48, 116] width 26 height 6
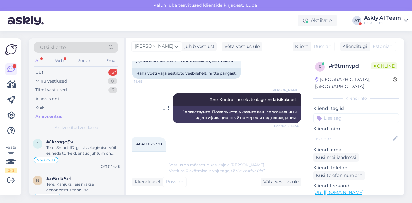
scroll to position [146, 0]
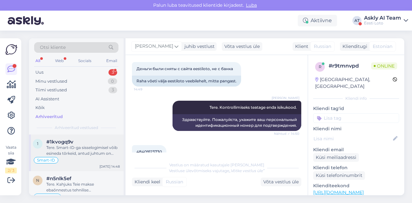
click at [89, 153] on div "Tere. Smart-ID-ga sisselogimisel võib esineda tõrkeid, antud juhtum on juba mei…" at bounding box center [82, 151] width 73 height 12
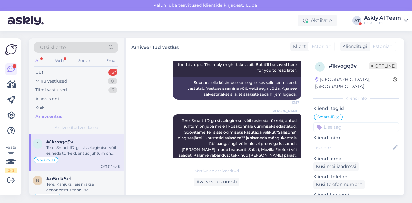
scroll to position [228, 0]
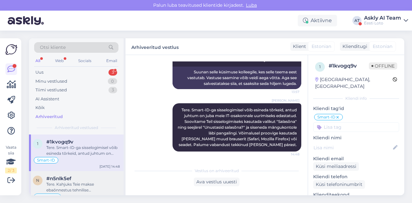
click at [89, 190] on div "Tere. Kahjuks Teie makse ebaõnnestus tehnilise [PERSON_NAME] tõttu. Kontrollisi…" at bounding box center [82, 187] width 73 height 12
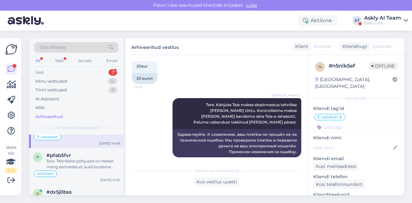
scroll to position [65, 0]
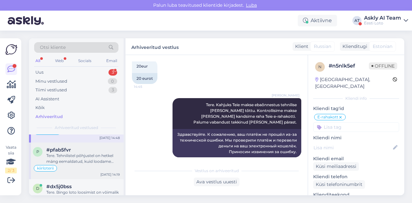
click at [82, 158] on div "Tere. Tehnilistel põhjustel on hetkel mäng eemaldatud, kuid loodame peagi mängu…" at bounding box center [82, 159] width 73 height 12
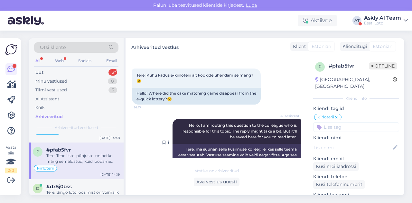
scroll to position [23, 0]
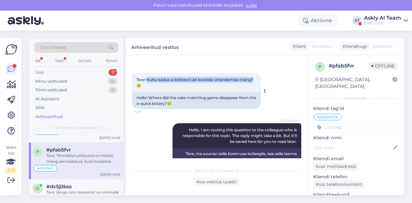
drag, startPoint x: 147, startPoint y: 79, endPoint x: 255, endPoint y: 79, distance: 108.0
click at [253, 79] on span "Tere! Kuhu kadus e-kiirloterii alt kookide ühendamise mäng?☹️" at bounding box center [194, 82] width 117 height 11
click at [160, 130] on div "AI Assistent Hello, I am routing this question to the colleague who is responsi…" at bounding box center [216, 147] width 169 height 62
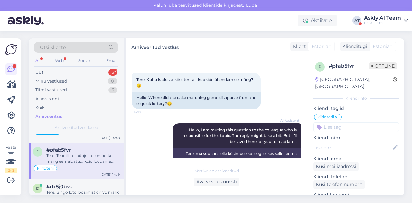
scroll to position [75, 0]
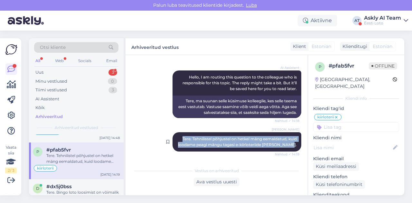
drag, startPoint x: 174, startPoint y: 139, endPoint x: 295, endPoint y: 144, distance: 121.0
click at [295, 144] on div "[PERSON_NAME] Tere. Tehnilistel põhjustel on hetkel mäng eemaldatud, kuid looda…" at bounding box center [236, 141] width 129 height 19
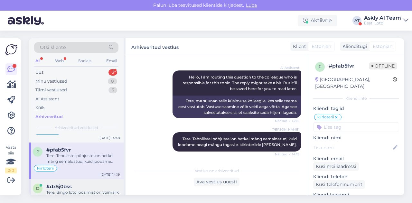
click at [78, 186] on div "#dx5j0bss" at bounding box center [82, 187] width 73 height 6
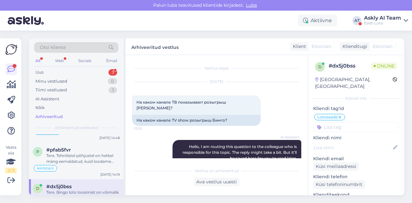
scroll to position [0, 0]
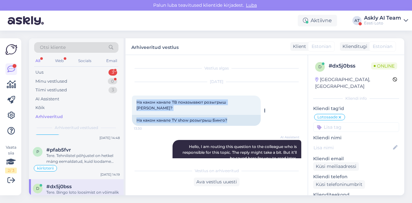
drag, startPoint x: 136, startPoint y: 101, endPoint x: 246, endPoint y: 98, distance: 110.0
click at [246, 98] on div "На каком канале ТВ показывают розыгрыш [PERSON_NAME]? 13:30 На каком канале TV …" at bounding box center [196, 110] width 129 height 30
click at [206, 99] on div "На каком канале ТВ показывают розыгрыш [PERSON_NAME]? 13:30" at bounding box center [196, 104] width 129 height 19
drag, startPoint x: 134, startPoint y: 103, endPoint x: 242, endPoint y: 101, distance: 107.7
click at [242, 101] on div "На каком канале ТВ показывают розыгрыш [PERSON_NAME]? 13:30" at bounding box center [196, 104] width 129 height 19
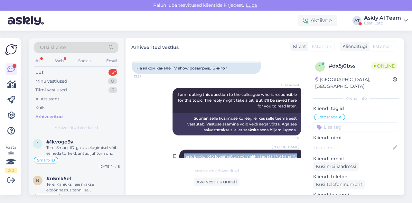
drag, startPoint x: 176, startPoint y: 143, endPoint x: 295, endPoint y: 145, distance: 118.3
click at [295, 150] on div "[PERSON_NAME] Tere. Bingo loto loosimist on võimalik vaadata TV3 kanalilt. 13:33" at bounding box center [240, 157] width 122 height 14
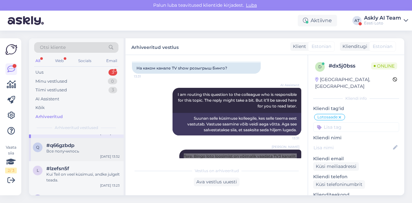
scroll to position [143, 0]
click at [78, 148] on div "Все получилось" at bounding box center [82, 151] width 73 height 6
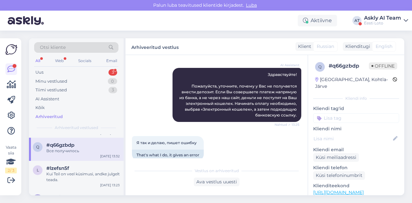
scroll to position [66, 0]
click at [64, 177] on div "Kui Teil on veel küsimusi, andke julgelt teada." at bounding box center [82, 177] width 73 height 12
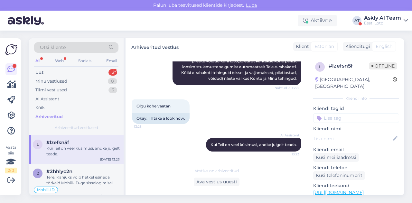
scroll to position [171, 0]
click at [66, 174] on div "Tere. Kahjuks võib hetkel esineda tõrkeid Mobiil-ID-ga sisselogimisel. Soovitam…" at bounding box center [82, 179] width 73 height 12
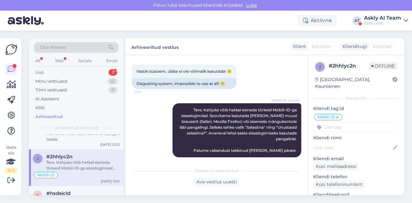
scroll to position [203, 0]
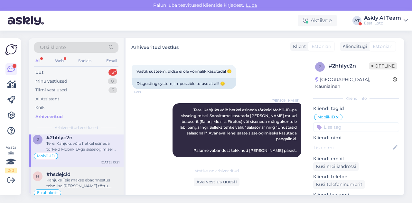
click at [66, 175] on span "#hsdejcld" at bounding box center [58, 174] width 24 height 6
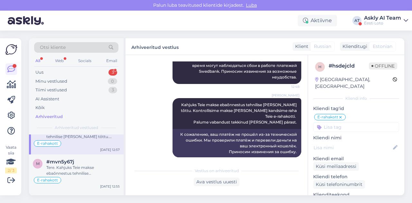
scroll to position [253, 0]
click at [89, 165] on div "Tere. Kahjuks Teie makse ebaõnnestus tehnilise [PERSON_NAME] tõttu. Kontrollisi…" at bounding box center [82, 170] width 73 height 12
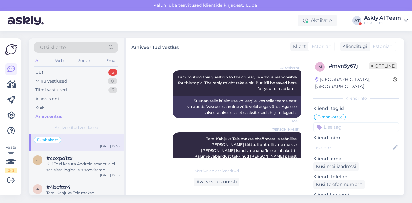
scroll to position [295, 0]
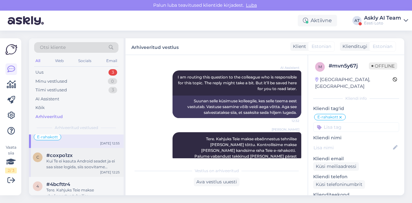
click at [70, 164] on div "Kui Te ei kasuta Android seadet ja ei saa sisse logida, siis soovitame kustutad…" at bounding box center [82, 164] width 73 height 12
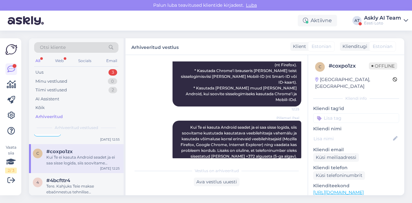
scroll to position [346, 0]
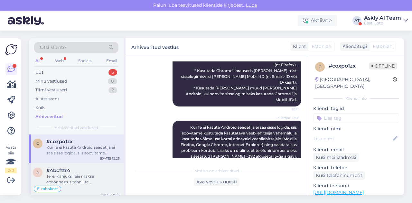
click at [85, 175] on div "Tere. Kahjuks Teie makse ebaõnnestus tehnilise [PERSON_NAME] tõttu. Kontrollisi…" at bounding box center [82, 179] width 73 height 12
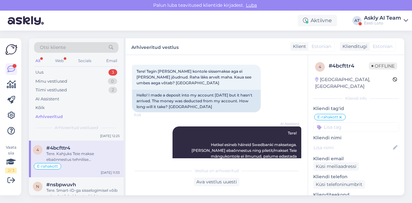
scroll to position [29, 0]
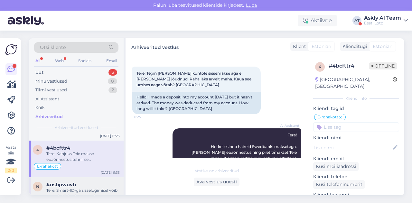
click at [81, 182] on div "#nsbpwuvh" at bounding box center [82, 185] width 73 height 6
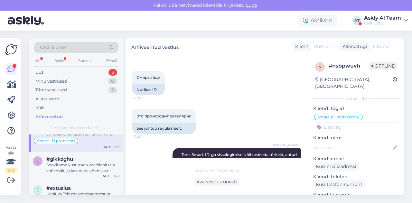
scroll to position [430, 0]
click at [77, 169] on div "Soovitame kustutada veebilehitseja vahemälu ja kasutada võimaluse korral erinev…" at bounding box center [82, 168] width 73 height 12
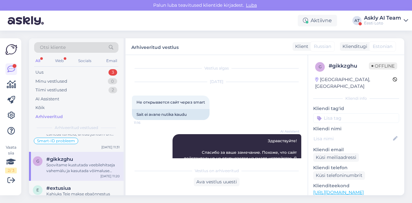
scroll to position [442, 0]
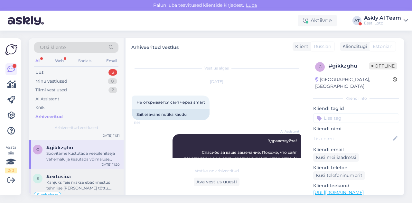
click at [80, 181] on div "Kahjuks Teie makse ebaõnnestus tehnilise [PERSON_NAME] tõttu. Kontrollisime mak…" at bounding box center [82, 185] width 73 height 12
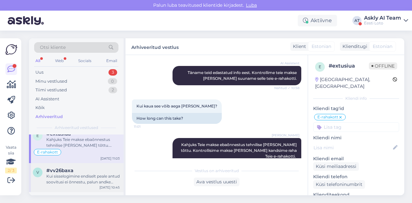
scroll to position [487, 0]
click at [79, 174] on div "Kui sisselogimine endiselt peale antud soovitusi ei õnnestu, palun andke meile …" at bounding box center [82, 177] width 73 height 12
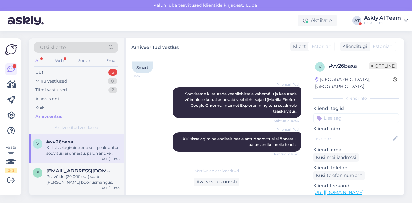
scroll to position [515, 0]
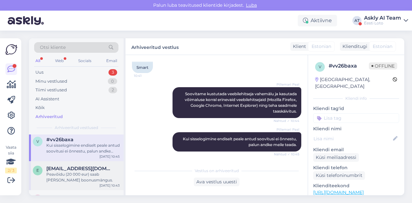
click at [79, 174] on div "Peavõidu (20 000 eur) saab [PERSON_NAME] boonusmängus." at bounding box center [82, 177] width 73 height 12
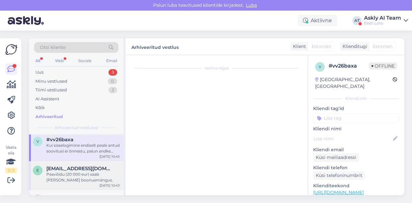
scroll to position [235, 0]
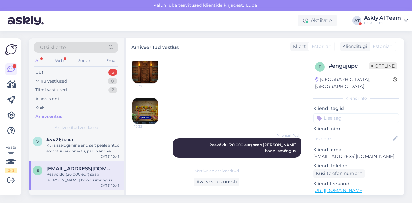
click at [143, 113] on img at bounding box center [145, 111] width 26 height 26
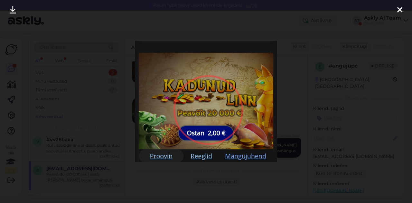
click at [292, 127] on div at bounding box center [206, 101] width 412 height 203
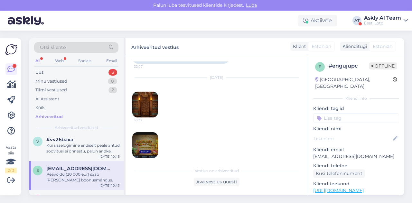
scroll to position [196, 0]
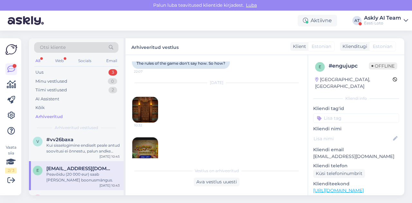
click at [155, 104] on img at bounding box center [145, 110] width 26 height 26
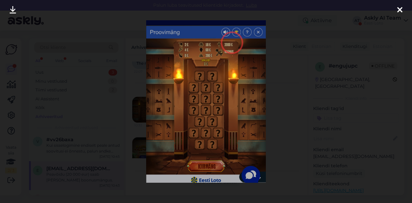
click at [276, 128] on div at bounding box center [206, 101] width 412 height 203
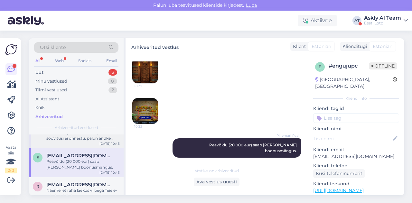
scroll to position [549, 0]
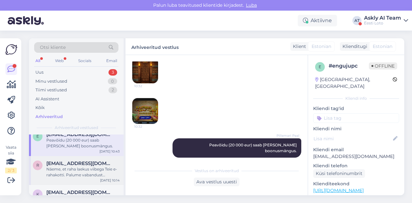
click at [71, 172] on div "Näeme, et raha laekus viibega Teie e-rahakotti. Palume vabandust tekkinud [PERS…" at bounding box center [82, 172] width 73 height 12
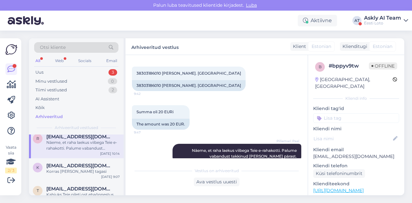
scroll to position [579, 0]
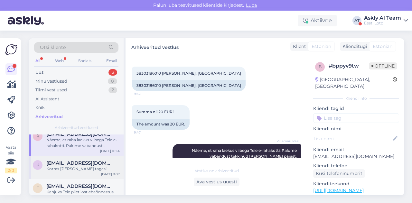
click at [80, 171] on div "k [EMAIL_ADDRESS][DOMAIN_NAME] Korras [PERSON_NAME] tagasi [DATE] 9:07" at bounding box center [76, 167] width 95 height 23
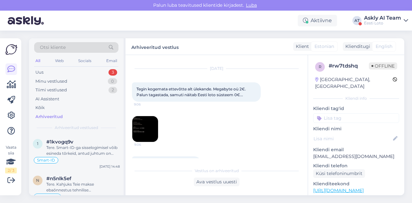
scroll to position [14, 0]
click at [218, 117] on div "[DATE] Tegin kogemata ettevõtte alt ülekande. Megabyte oü 2€. Palun tagastada, …" at bounding box center [216, 104] width 169 height 87
click at [156, 123] on img at bounding box center [145, 129] width 26 height 26
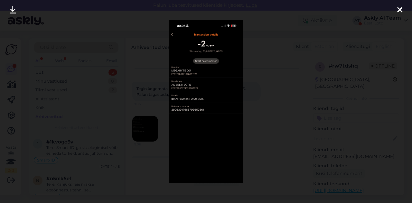
click at [258, 124] on div at bounding box center [206, 101] width 412 height 203
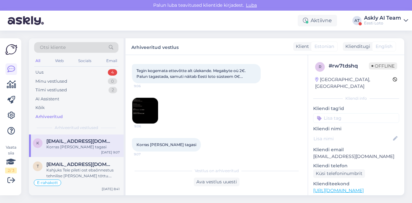
scroll to position [564, 0]
click at [71, 169] on div "Kahjuks Teie pileti ost ebaõnnestus tehnilise [PERSON_NAME] tõttu. Kontrollisim…" at bounding box center [82, 174] width 73 height 12
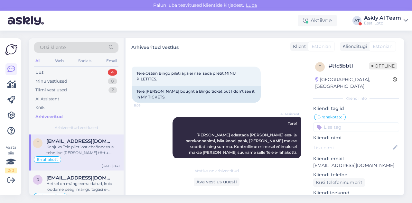
scroll to position [589, 0]
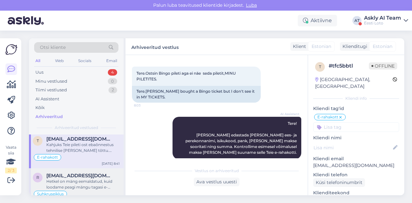
click at [77, 178] on div "Hetkel on mäng eemaldatud, kuid loodame peagi mängu tagasi e-kiirloteriide [PER…" at bounding box center [82, 184] width 73 height 12
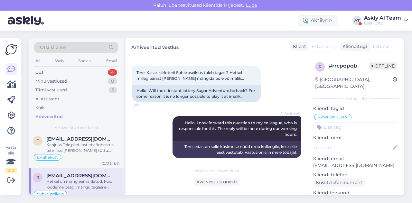
scroll to position [29, 0]
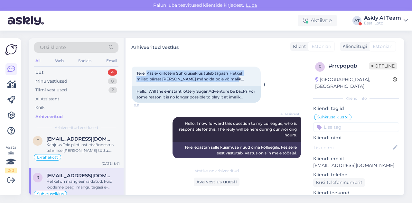
drag, startPoint x: 147, startPoint y: 72, endPoint x: 240, endPoint y: 79, distance: 92.6
click at [240, 79] on div "Tere. Kas e-kiirloterii Suhkruseiklus tuleb tagasi? Hetkel millegipärast [PERSO…" at bounding box center [196, 76] width 129 height 19
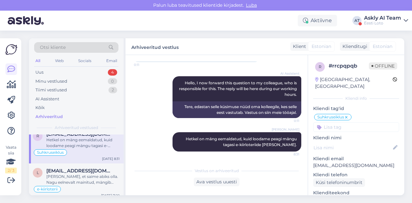
scroll to position [631, 0]
click at [82, 175] on div "[PERSON_NAME], et saime abiks olla. Nagu eelnevalt mainitud, mängib infosüsteem…" at bounding box center [82, 180] width 73 height 12
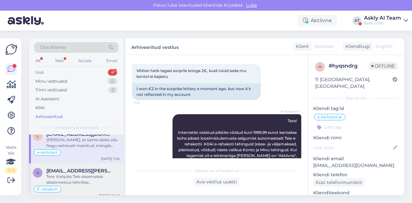
scroll to position [668, 0]
click at [81, 173] on div "Tere. Kahjuks Teie sissemakse ebaõnnestus tehnilise [PERSON_NAME] tõttu. Kontro…" at bounding box center [82, 179] width 73 height 12
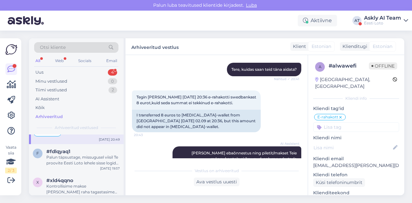
scroll to position [724, 0]
click at [84, 159] on div "Palun täpsustage, missugusel viisil Te proovite Eesti Loto lehele sisse logida …" at bounding box center [82, 160] width 73 height 12
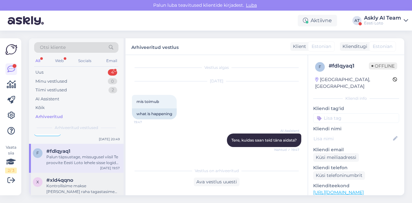
scroll to position [0, 0]
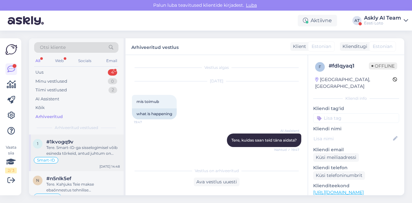
click at [89, 145] on div "Tere. Smart-ID-ga sisselogimisel võib esineda tõrkeid, antud juhtum on juba mei…" at bounding box center [82, 151] width 73 height 12
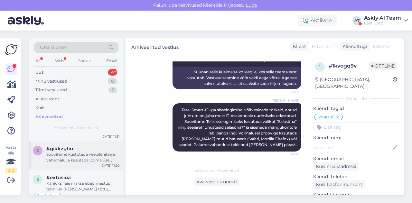
scroll to position [402, 0]
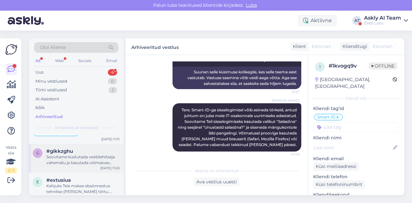
click at [82, 154] on div "Soovitame kustutada veebilehitseja vahemälu ja kasutada võimaluse korral erinev…" at bounding box center [82, 160] width 73 height 12
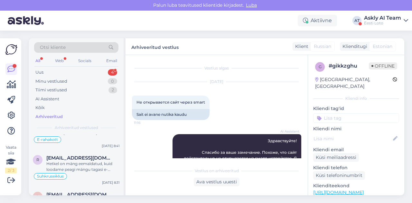
scroll to position [611, 0]
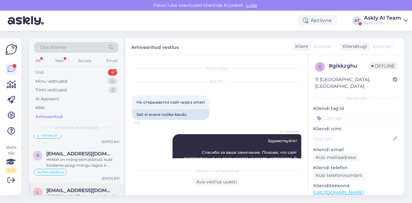
click at [83, 183] on div "l [EMAIL_ADDRESS][DOMAIN_NAME] [PERSON_NAME], et saime abiks olla. Nagu eelneva…" at bounding box center [76, 201] width 95 height 37
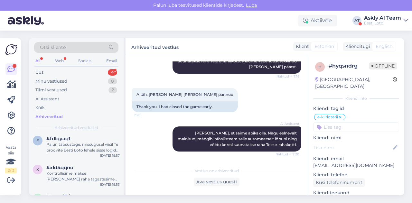
scroll to position [741, 0]
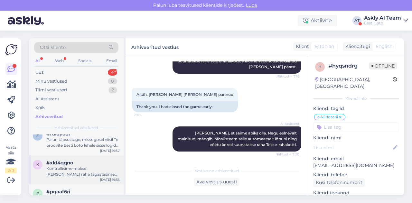
click at [86, 172] on div "Kontrollisime makse [PERSON_NAME] raha tagastasime [PERSON_NAME] e-rahakotti. L…" at bounding box center [82, 172] width 73 height 12
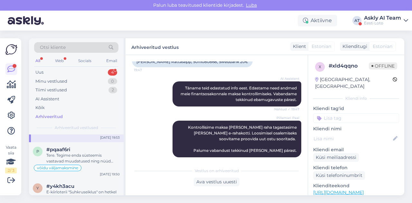
scroll to position [783, 0]
click at [93, 155] on div "Tere. Tegime enda süsteemis vastavad muudatused ning nüüd peaks Teil väljamakse…" at bounding box center [82, 159] width 73 height 12
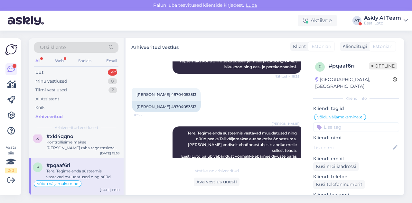
scroll to position [767, 0]
click at [80, 148] on div "Kontrollisime makse [PERSON_NAME] raha tagastasime [PERSON_NAME] e-rahakotti. L…" at bounding box center [82, 146] width 73 height 12
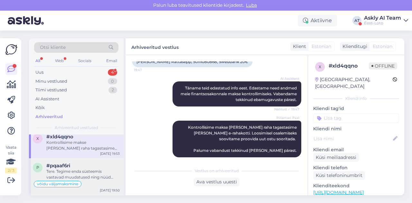
click at [83, 176] on div "Tere. Tegime enda süsteemis vastavad muudatused ning nüüd peaks Teil väljamakse…" at bounding box center [82, 174] width 73 height 12
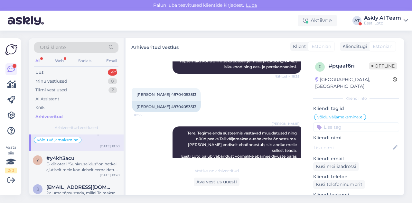
scroll to position [812, 0]
click at [89, 166] on div "E-kiirloterii "Suhkruseiklus" on hetkel ajutiselt meie kodulehelt eemaldatud. L…" at bounding box center [82, 167] width 73 height 12
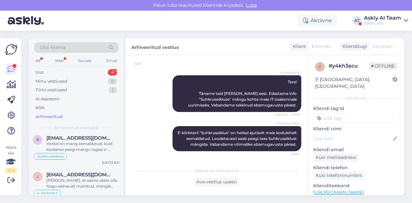
scroll to position [645, 0]
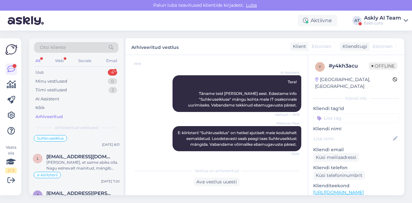
click at [156, 135] on div "Pillemari Paal E-kiirloterii "Suhkruseiklus" on hetkel ajutiselt meie kodulehel…" at bounding box center [216, 138] width 169 height 39
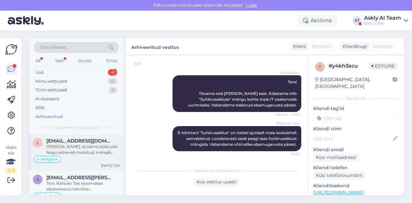
scroll to position [665, 0]
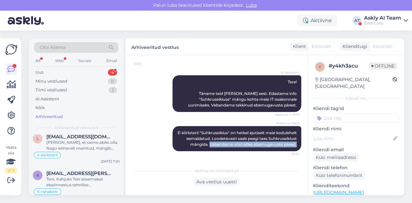
drag, startPoint x: 248, startPoint y: 138, endPoint x: 298, endPoint y: 153, distance: 51.7
click at [298, 153] on div "Vestlus algas [DATE] tervitus! mis sai suhkruseikluse mängust? kadus äkki ära..…" at bounding box center [219, 109] width 175 height 97
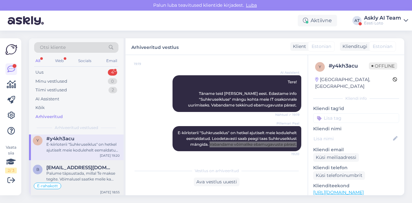
scroll to position [831, 0]
click at [80, 170] on div "Palume täpsustada, millal Te makse tegite. Võimalusel saatke meile ka maksekorr…" at bounding box center [82, 176] width 73 height 12
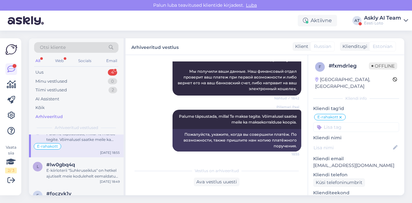
scroll to position [872, 0]
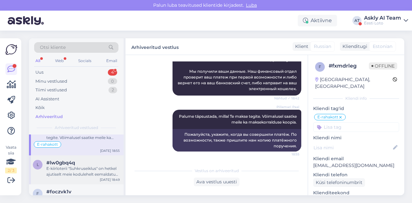
click at [80, 166] on div "E-kiirloterii "Suhkruseiklus" on hetkel ajutiselt meie kodulehelt eemaldatud. L…" at bounding box center [82, 172] width 73 height 12
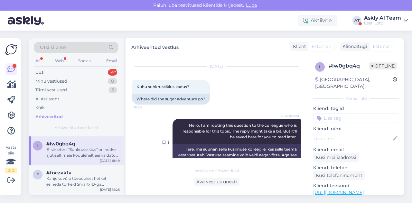
scroll to position [15, 0]
drag, startPoint x: 133, startPoint y: 88, endPoint x: 199, endPoint y: 86, distance: 65.3
click at [199, 86] on div "Kuhu suhkruseiklus kadus? 18:39" at bounding box center [171, 88] width 78 height 14
click at [68, 176] on div "Kahjuks võib tõepoolest hetkel esineda tõrkeid Smart-ID-ga sisselogimisel. Soov…" at bounding box center [82, 182] width 73 height 12
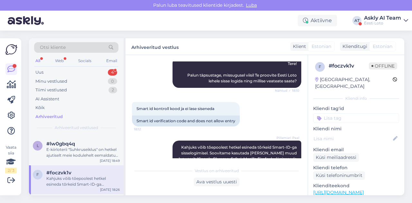
scroll to position [80, 0]
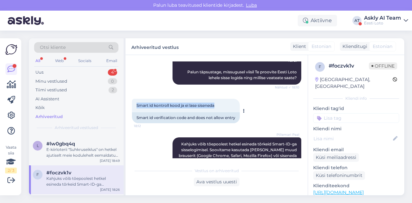
drag, startPoint x: 134, startPoint y: 105, endPoint x: 225, endPoint y: 104, distance: 91.3
click at [225, 104] on div "Smart id kontroll kood ja ei lase siseneda 18:12" at bounding box center [186, 106] width 108 height 14
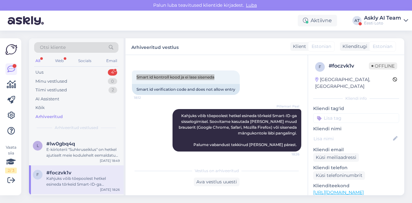
scroll to position [109, 0]
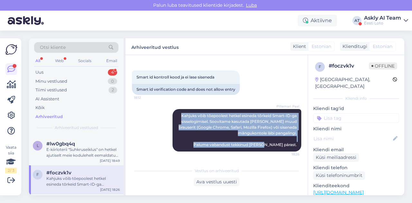
drag, startPoint x: 173, startPoint y: 116, endPoint x: 299, endPoint y: 143, distance: 129.1
click at [299, 143] on div "Vestlus algas [DATE] Miks ma siseneda ei saa 18:10 Why can't I log in? AI Assis…" at bounding box center [219, 109] width 175 height 97
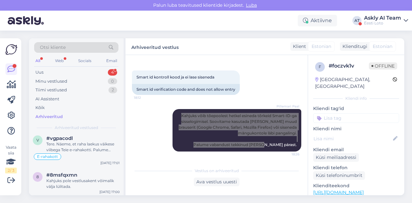
scroll to position [0, 0]
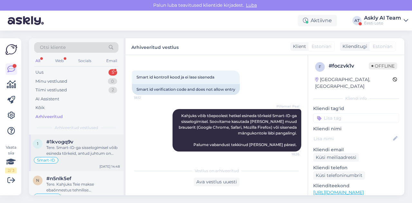
click at [83, 155] on div "Tere. Smart-ID-ga sisselogimisel võib esineda tõrkeid, antud juhtum on juba mei…" at bounding box center [82, 151] width 73 height 12
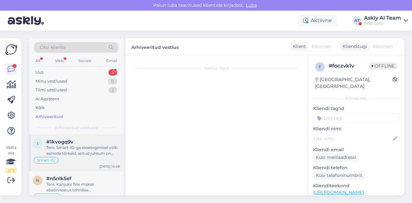
scroll to position [228, 0]
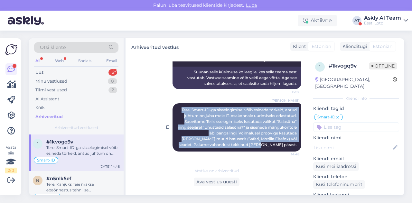
drag, startPoint x: 175, startPoint y: 109, endPoint x: 292, endPoint y: 145, distance: 122.4
click at [292, 145] on div "[PERSON_NAME] Tere. Smart-ID-ga sisselogimisel võib esineda tõrkeid, antud juht…" at bounding box center [236, 127] width 129 height 48
click at [149, 110] on div "[PERSON_NAME] Tere. Smart-ID-ga sisselogimisel võib esineda tõrkeid, antud juht…" at bounding box center [216, 127] width 169 height 62
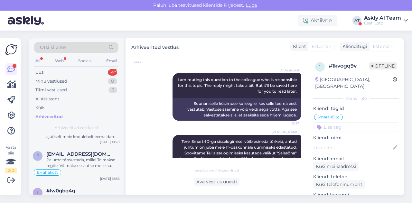
scroll to position [849, 0]
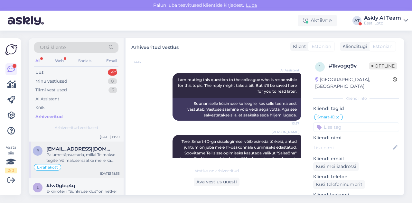
click at [89, 159] on div "Palume täpsustada, millal Te makse tegite. Võimalusel saatke meile ka maksekorr…" at bounding box center [82, 158] width 73 height 12
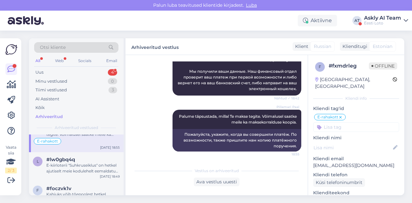
scroll to position [876, 0]
click at [87, 163] on div "E-kiirloterii "Suhkruseiklus" on hetkel ajutiselt meie kodulehelt eemaldatud. L…" at bounding box center [82, 168] width 73 height 12
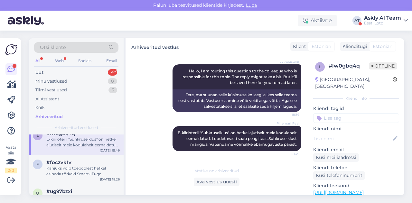
scroll to position [903, 0]
click at [87, 164] on div "Kahjuks võib tõepoolest hetkel esineda tõrkeid Smart-ID-ga sisselogimisel. Soov…" at bounding box center [82, 170] width 73 height 12
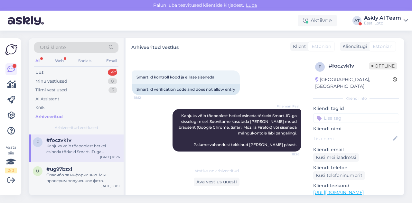
scroll to position [924, 0]
click at [85, 166] on div "#ug97bzxi" at bounding box center [82, 169] width 73 height 6
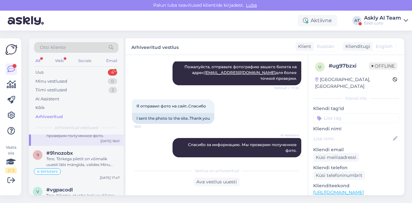
scroll to position [1003, 0]
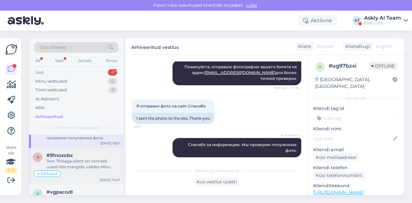
click at [81, 158] on div "Tere. Tõrkega piletit on võimalik uuesti läbi mängida, valides Minu piletid – e…" at bounding box center [82, 164] width 73 height 12
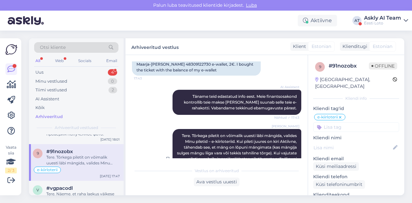
scroll to position [185, 0]
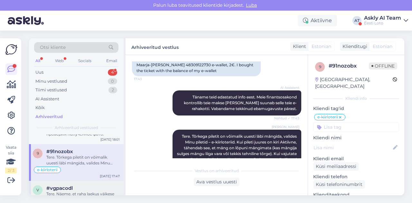
click at [82, 185] on div "#vgpacodl" at bounding box center [82, 188] width 73 height 6
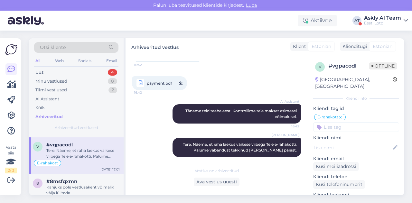
scroll to position [1051, 0]
click at [89, 178] on div "#8msfqxmn" at bounding box center [82, 181] width 73 height 6
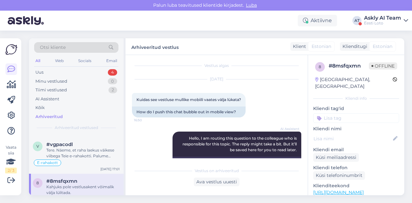
scroll to position [3, 0]
click at [196, 139] on span "Hello, I am routing this question to the colleague who is responsible for this …" at bounding box center [239, 144] width 115 height 16
drag, startPoint x: 134, startPoint y: 101, endPoint x: 247, endPoint y: 96, distance: 112.6
click at [245, 96] on div "Kuidas see vestluse mullike mobiili vaates välja lükata? 16:50" at bounding box center [188, 100] width 113 height 14
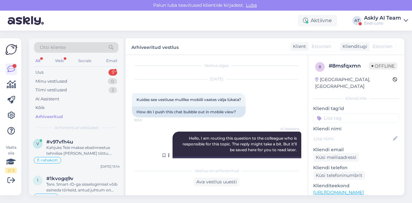
scroll to position [58, 0]
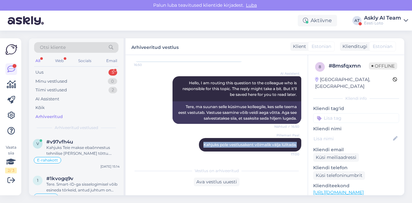
drag, startPoint x: 196, startPoint y: 145, endPoint x: 297, endPoint y: 145, distance: 101.3
click at [297, 145] on div "Vestlus algas [DATE] Kuidas see vestluse mullike mobiili vaates välja lükata? 1…" at bounding box center [219, 109] width 175 height 97
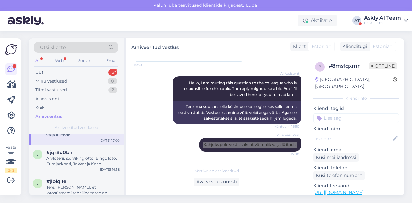
scroll to position [1105, 0]
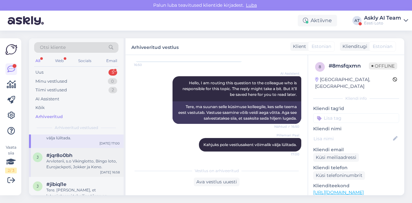
click at [78, 158] on div "Arvloterii, s.o Vikinglotto, Bingo loto, Eurojackpoti, Jokker ja Keno." at bounding box center [82, 164] width 73 height 12
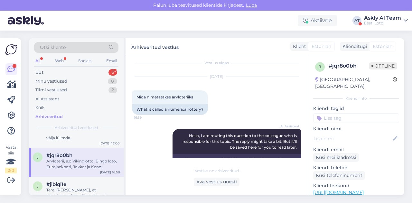
scroll to position [5, 0]
drag, startPoint x: 134, startPoint y: 98, endPoint x: 202, endPoint y: 96, distance: 67.2
click at [202, 96] on div "Mida nimetatakse arvloteriiks 16:39" at bounding box center [170, 97] width 76 height 14
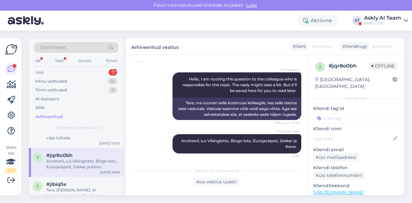
scroll to position [61, 0]
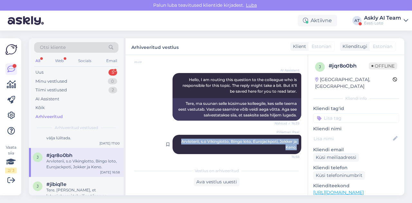
drag, startPoint x: 174, startPoint y: 139, endPoint x: 296, endPoint y: 147, distance: 122.4
click at [296, 147] on div "Pillemari Paal Arvloterii, s.o Vikinglotto, Bingo loto, Eurojackpoti, [PERSON_N…" at bounding box center [236, 144] width 129 height 19
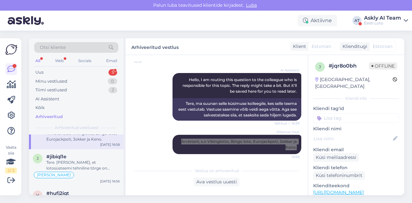
scroll to position [1133, 0]
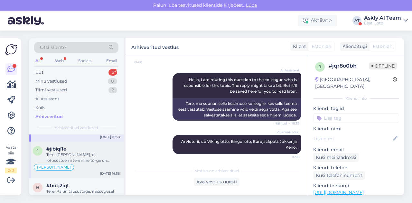
click at [84, 156] on div "Tere. [PERSON_NAME], et lotosüsteemi tehniline tõrge on kõrvaldatud ja lotopile…" at bounding box center [82, 158] width 73 height 12
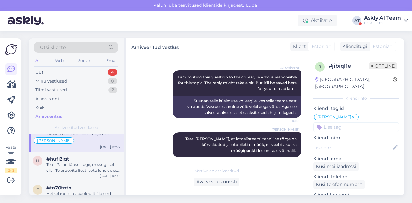
scroll to position [1204, 0]
click at [80, 167] on div "Tere! Palun täpsustage, missugusel viisil Te proovite Eesti Loto lehele sisse l…" at bounding box center [82, 167] width 73 height 12
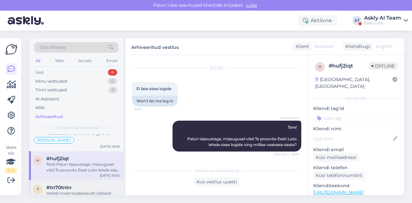
click at [61, 190] on div "Hetkel meile teadaolevalt üldiseid tõrkeid ei esine sisselogimisel ID-kaardiga.…" at bounding box center [82, 196] width 73 height 12
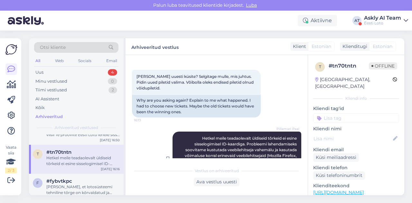
scroll to position [244, 0]
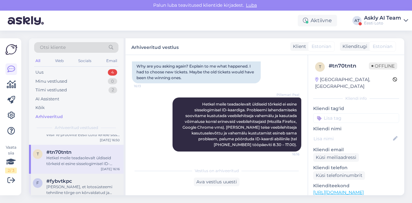
click at [75, 178] on div "#fybvtkpc" at bounding box center [82, 181] width 73 height 6
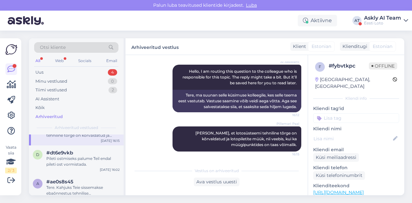
scroll to position [1293, 0]
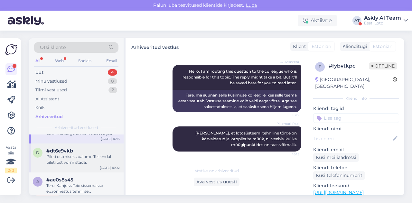
click at [69, 160] on div "d #dt6e9vkb Pileti ostmiseks palume Teil endal pileti ost vormistada. [DATE] 16…" at bounding box center [76, 157] width 95 height 29
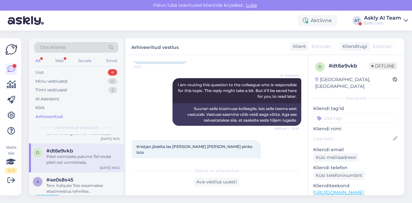
scroll to position [253, 0]
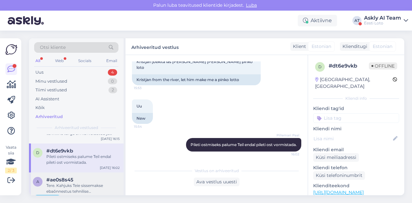
click at [74, 183] on div "Tere. Kahjuks Teie sissemakse ebaõnnestus tehnilise [PERSON_NAME] tõttu. Kontro…" at bounding box center [82, 189] width 73 height 12
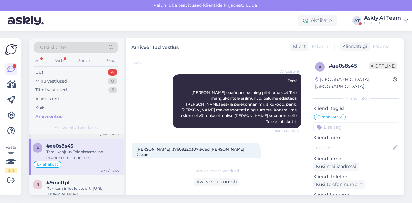
scroll to position [1340, 0]
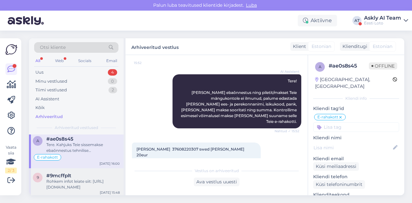
click at [80, 173] on div "#9mcffplt" at bounding box center [82, 176] width 73 height 6
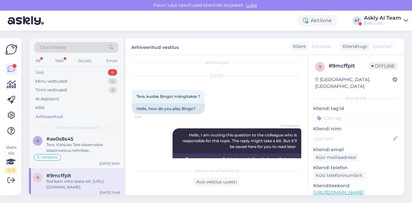
scroll to position [3, 0]
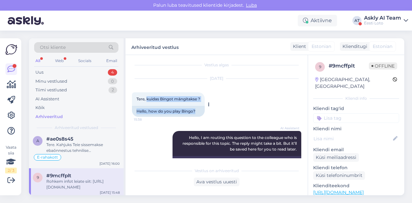
drag, startPoint x: 146, startPoint y: 99, endPoint x: 205, endPoint y: 98, distance: 59.2
click at [204, 98] on div "Tere, kuidas Bingot mängitakse ? 15:38" at bounding box center [168, 99] width 73 height 14
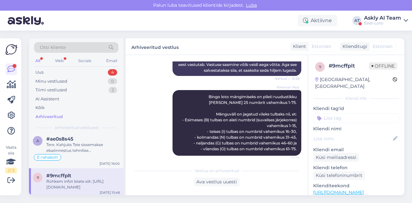
scroll to position [143, 0]
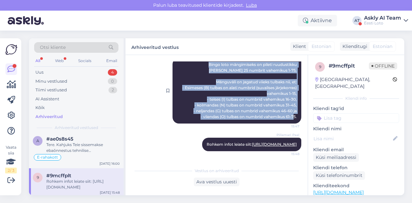
drag, startPoint x: 175, startPoint y: 124, endPoint x: 293, endPoint y: 110, distance: 118.6
click at [293, 110] on div "Pillemari Paal Bingo loto mängimiseks on pileti ruudustikku [PERSON_NAME] 25 nu…" at bounding box center [236, 91] width 129 height 66
drag, startPoint x: 237, startPoint y: 136, endPoint x: 299, endPoint y: 149, distance: 63.8
click at [299, 149] on div "Vestlus algas [DATE] Tere, kuidas Bingot mängitakse ? 15:38 Hello, how do you p…" at bounding box center [219, 109] width 175 height 97
click at [155, 159] on div "Vestlus algas [DATE] Tere, kuidas Bingot mängitakse ? 15:38 Hello, how do you p…" at bounding box center [216, 125] width 182 height 140
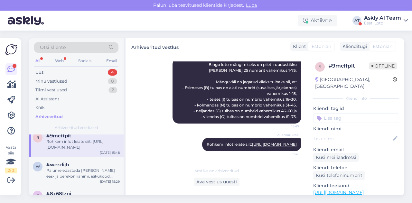
scroll to position [1380, 0]
click at [76, 170] on div "Palume edastada [PERSON_NAME] ees- ja perekonnanimi, isikukood, pank, [PERSON_N…" at bounding box center [82, 173] width 73 height 12
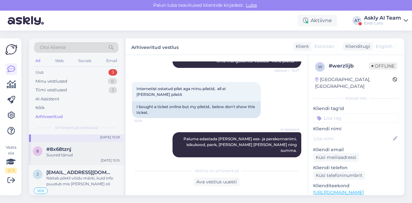
scroll to position [1386, 0]
click at [85, 148] on div "#8x68tznj" at bounding box center [82, 151] width 73 height 6
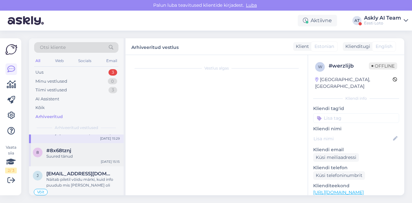
scroll to position [153, 0]
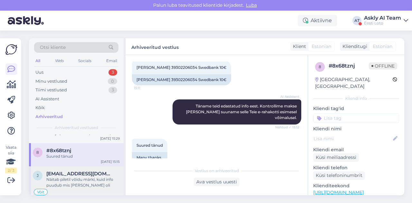
click at [70, 180] on div "Näitab piletil võidu märki, kuid info puudub mis [PERSON_NAME] oli" at bounding box center [82, 183] width 73 height 12
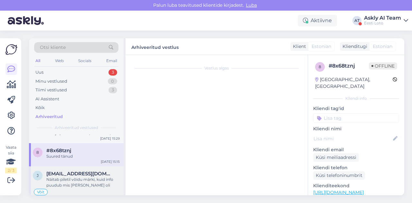
type textarea "suheldud telefoni [PERSON_NAME]"
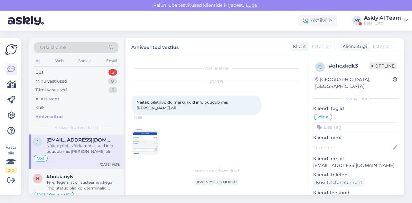
scroll to position [1421, 0]
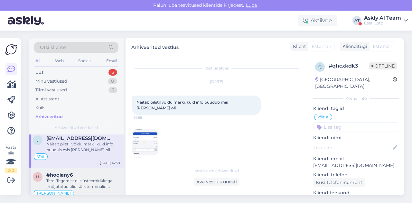
click at [80, 178] on div "Tere. Tegemist oli süsteemirikkega (mõjutatud olid kõik terminalid, koduleht ja…" at bounding box center [82, 184] width 73 height 12
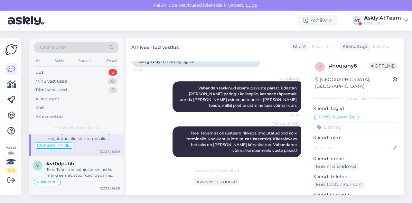
scroll to position [1473, 0]
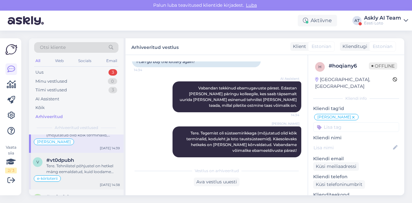
click at [81, 167] on div "Tere. Tehnilistel põhjustel on hetkel mäng eemaldatud, kuid loodame peagi mängu…" at bounding box center [82, 169] width 73 height 12
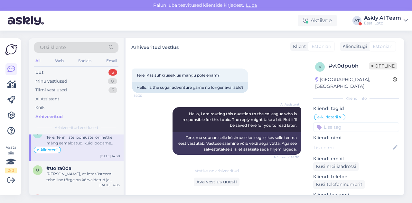
scroll to position [1502, 0]
click at [71, 172] on div "[PERSON_NAME], et lotosüsteemi tehniline tõrge on kõrvaldatud ja lotopiletite m…" at bounding box center [82, 177] width 73 height 12
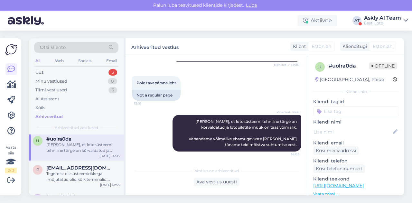
scroll to position [1532, 0]
click at [81, 172] on div "Tegemist oli süsteemirikkega (mõjutatud olid kõik terminalid, koduleht ja loto …" at bounding box center [82, 175] width 73 height 12
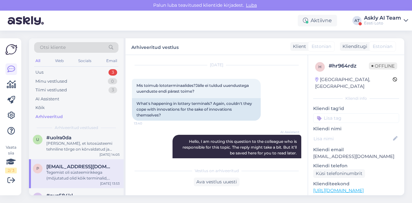
scroll to position [228, 0]
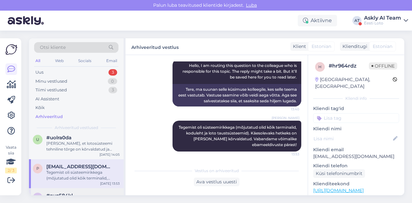
click at [90, 193] on div "#avq584kl" at bounding box center [82, 196] width 73 height 6
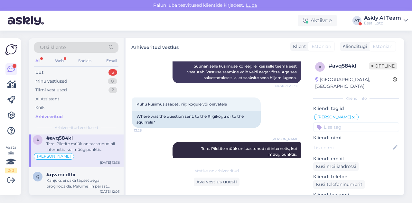
scroll to position [1627, 0]
click at [74, 178] on div "Kahjuks ei oska täpset aega prognoosida. Palume 1 h pärast uuesti proovida." at bounding box center [82, 183] width 73 height 12
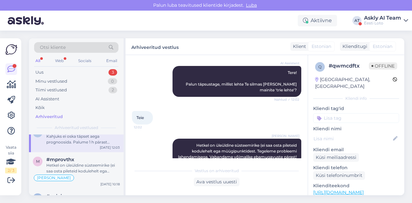
scroll to position [1674, 0]
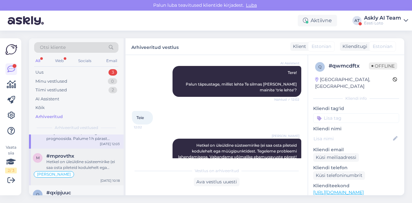
click at [76, 170] on div "[PERSON_NAME]" at bounding box center [76, 174] width 87 height 8
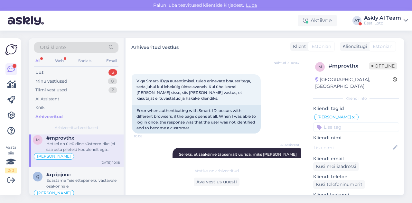
scroll to position [203, 0]
click at [67, 177] on div "Edastame Teie ettepaneku vastavale osakonnale." at bounding box center [82, 183] width 73 height 12
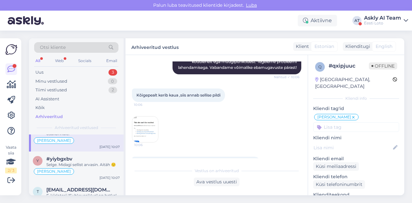
scroll to position [1748, 0]
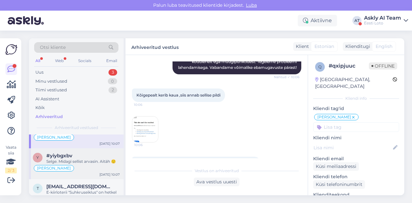
click at [88, 164] on div "[PERSON_NAME]" at bounding box center [76, 168] width 87 height 8
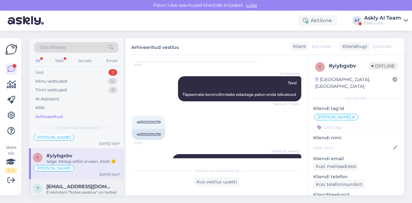
click at [86, 189] on div "E-kiirloterii "Suhkruseiklus" on hetkel ajutiselt meie kodulehelt eemaldatud. L…" at bounding box center [82, 195] width 73 height 12
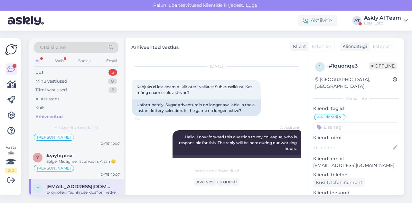
scroll to position [15, 0]
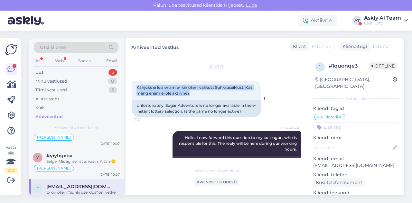
drag, startPoint x: 135, startPoint y: 86, endPoint x: 208, endPoint y: 92, distance: 72.6
click at [208, 92] on div "Kahjuks ei leia enam e- kiirloterii valikust Suhkruseiklust. Kas mäng enam ei o…" at bounding box center [196, 90] width 129 height 19
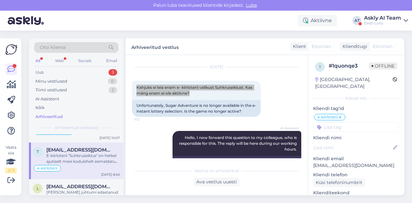
scroll to position [1790, 0]
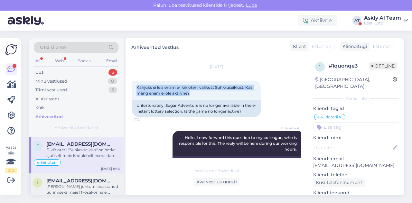
click at [71, 184] on div "[PERSON_NAME] juhtumi edastanud uurimiseks meie IT-osakonnale. Vastame Teile ko…" at bounding box center [82, 190] width 73 height 12
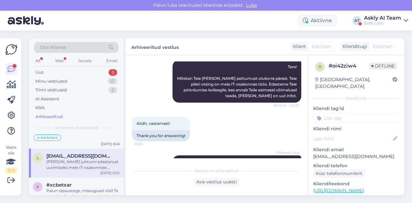
scroll to position [1829, 0]
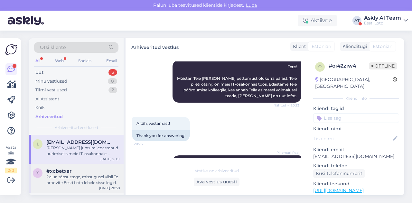
click at [71, 174] on div "Palun täpsustage, missugusel viisil Te proovite Eesti Loto lehele sisse logida …" at bounding box center [82, 180] width 73 height 12
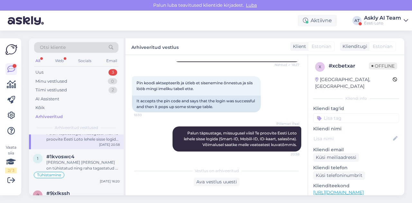
scroll to position [1872, 0]
click at [84, 160] on div "[PERSON_NAME] [PERSON_NAME] on tühistatud ning raha tagastatud e-rahakotti." at bounding box center [82, 165] width 73 height 12
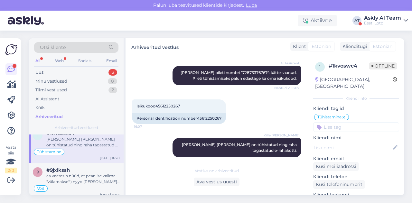
scroll to position [1895, 0]
click at [79, 173] on div "aa vaatasin nüüd, et pean ise valima "välamakse":) nyyd [PERSON_NAME] info, et …" at bounding box center [82, 179] width 73 height 12
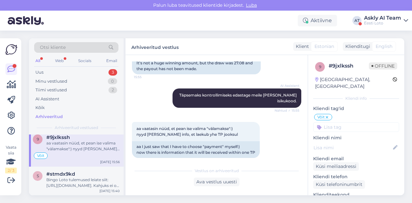
scroll to position [1928, 0]
click at [88, 177] on div "Bingo Loto tulemused leiate siit: [URL][DOMAIN_NAME]. Kahjuks ei ole tulemuste …" at bounding box center [82, 183] width 73 height 12
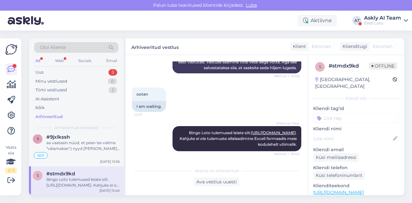
scroll to position [0, 0]
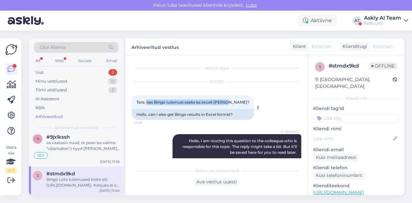
drag, startPoint x: 147, startPoint y: 101, endPoint x: 231, endPoint y: 99, distance: 84.3
click at [231, 99] on div "Tere, kas Bingo tulemusi saaks ka exceli [PERSON_NAME]? 14:08" at bounding box center [193, 102] width 122 height 14
click at [285, 125] on div "[DATE] Tere, kas Bingo tulemusi saaks ka exceli [PERSON_NAME]? 14:08 Hello, can…" at bounding box center [216, 101] width 169 height 52
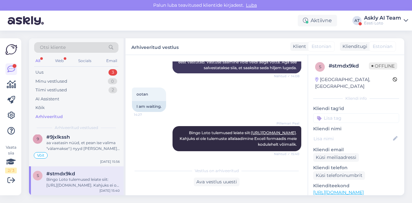
scroll to position [114, 0]
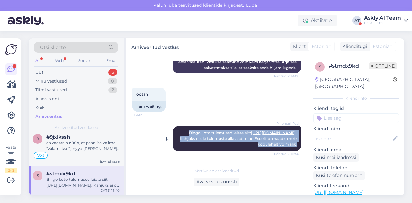
drag, startPoint x: 224, startPoint y: 126, endPoint x: 295, endPoint y: 144, distance: 72.8
click at [295, 144] on div "Pillemari Paal Bingo Loto tulemused leiate siit: [URL][DOMAIN_NAME] . Kahjuks e…" at bounding box center [236, 138] width 129 height 25
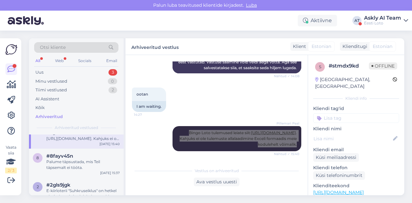
scroll to position [1979, 0]
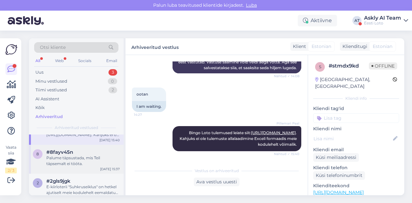
click at [79, 160] on div "8 #8fayv45n Palume täpsustada, mis Teil täpsemalt ei tööta. [DATE] 15:37" at bounding box center [76, 159] width 95 height 29
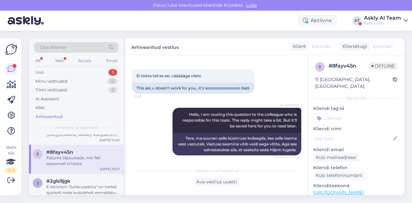
scroll to position [26, 0]
click at [74, 187] on div "E-kiirloterii "Suhkruseiklus" on hetkel ajutiselt meie kodulehelt eemaldatud. L…" at bounding box center [82, 190] width 73 height 12
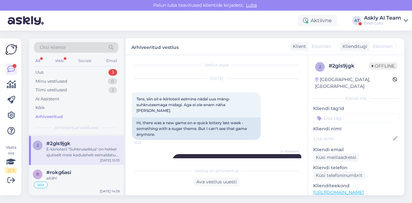
scroll to position [2019, 0]
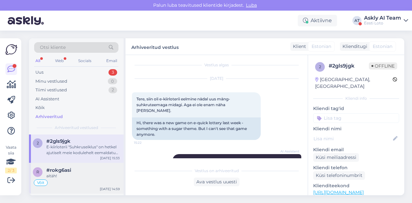
click at [77, 167] on div "#rokg6asi" at bounding box center [82, 170] width 73 height 6
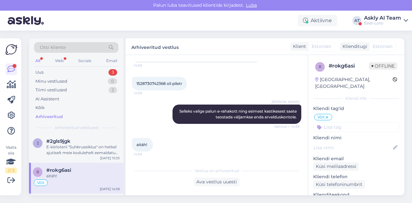
scroll to position [2055, 0]
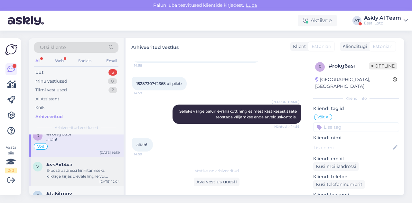
click at [82, 168] on div "E-posti aadressi kinnitamiseks klikkige kirjas olevale lingile või sisestage PI…" at bounding box center [82, 174] width 73 height 12
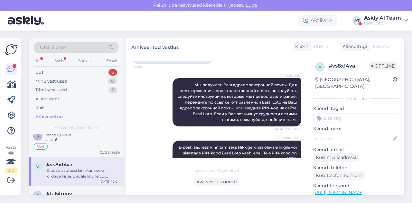
scroll to position [331, 0]
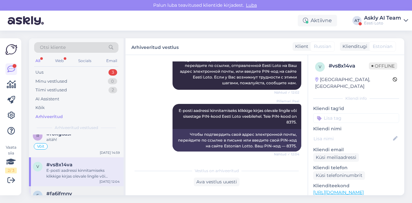
click at [78, 191] on div "#fa6jfmnv" at bounding box center [82, 194] width 73 height 6
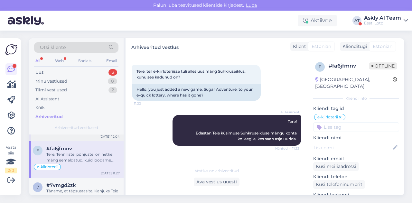
scroll to position [2100, 0]
click at [68, 182] on span "#7vmgd2zk" at bounding box center [61, 185] width 30 height 6
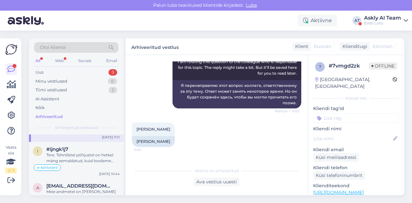
scroll to position [2165, 0]
click at [75, 154] on div "Tere. Tehnilistel põhjustel on hetkel mäng eemaldatud, kuid loodame peagi mängu…" at bounding box center [82, 158] width 73 height 12
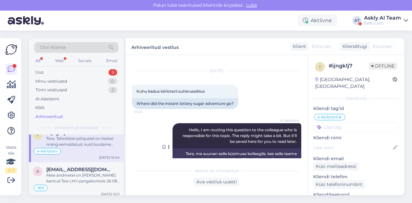
scroll to position [11, 0]
click at [79, 172] on div "Meie andmetel on [PERSON_NAME] kantud Teie LHV pangakontole 26.08. Palun kontro…" at bounding box center [82, 178] width 73 height 12
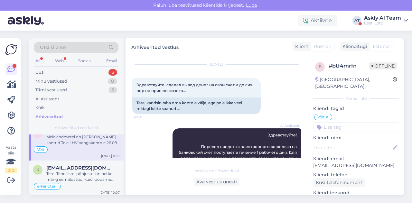
scroll to position [2220, 0]
click at [72, 170] on div "Tere. Tehnilistel põhjustel on hetkel mäng eemaldatud, kuid loodame peagi mängu…" at bounding box center [82, 176] width 73 height 12
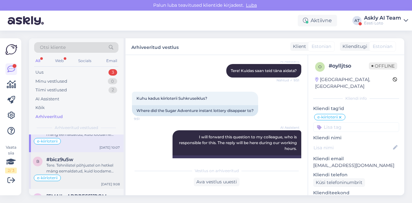
scroll to position [2265, 0]
click at [85, 162] on div "Tere. Tehnilistel põhjustel on hetkel mäng eemaldatud, kuid loodame peagi mängu…" at bounding box center [82, 168] width 73 height 12
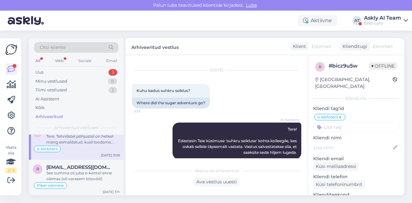
scroll to position [2296, 0]
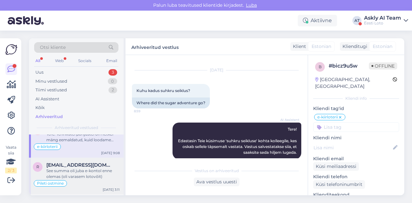
click at [86, 168] on div "See summa oli juba e-kontol enne olemas (oli varasem lotovõit)" at bounding box center [82, 174] width 73 height 12
type textarea "suheldud telefoni teel."
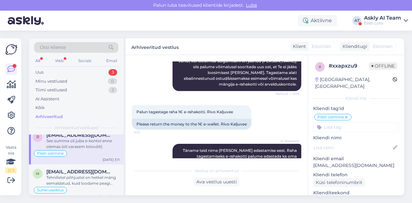
scroll to position [2326, 0]
click at [81, 174] on div "Tehnilistel põhjustel on hetkel mäng eemaldatud, kuid loodame peagi mängu tagas…" at bounding box center [82, 180] width 73 height 12
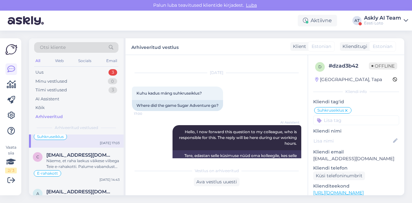
scroll to position [2342, 0]
click at [86, 158] on div "Näeme, et raha laekus väikese viibega Teie e-rahakotti. Palume vabandust tekkin…" at bounding box center [82, 164] width 73 height 12
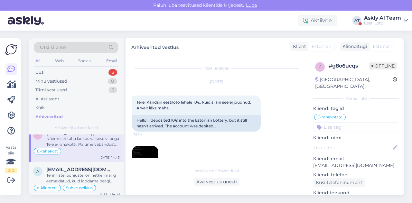
scroll to position [2365, 0]
click at [80, 172] on div "Tehnilistel põhjustel on hetkel mäng eemaldatud, kuid loodame peagi mängu tagas…" at bounding box center [82, 178] width 73 height 12
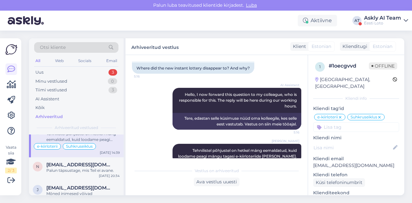
scroll to position [2407, 0]
click at [75, 167] on div "Palun täpsustage, mis Teil ei avane." at bounding box center [82, 170] width 73 height 6
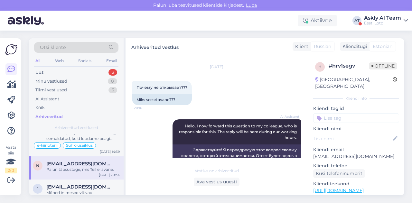
scroll to position [14, 0]
drag, startPoint x: 133, startPoint y: 99, endPoint x: 172, endPoint y: 101, distance: 38.6
click at [172, 101] on div "Miks see ei avane???" at bounding box center [162, 100] width 60 height 11
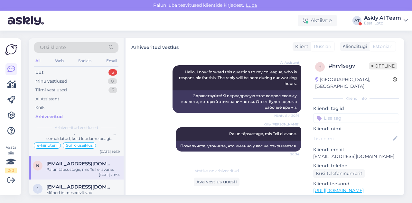
drag, startPoint x: 207, startPoint y: 133, endPoint x: 296, endPoint y: 133, distance: 89.4
click at [296, 133] on div "Vestlus algas [DATE] Почему не открывает??? 20:16 Miks see ei avane??? AI Assis…" at bounding box center [219, 109] width 175 height 97
click at [97, 184] on span "[EMAIL_ADDRESS][DOMAIN_NAME]" at bounding box center [79, 187] width 67 height 6
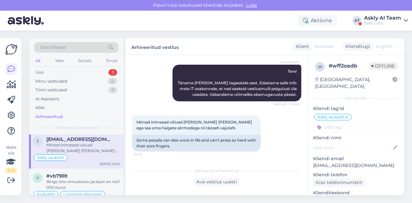
scroll to position [2456, 0]
click at [93, 177] on div "Bingo loto ennustatav jackpot on 440 000 eurot." at bounding box center [82, 183] width 73 height 12
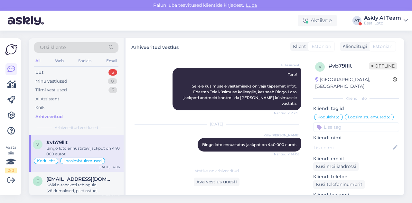
scroll to position [2492, 0]
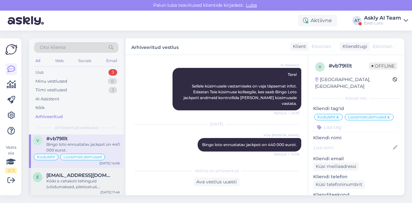
click at [80, 172] on span "[EMAIL_ADDRESS][DOMAIN_NAME]" at bounding box center [79, 175] width 67 height 6
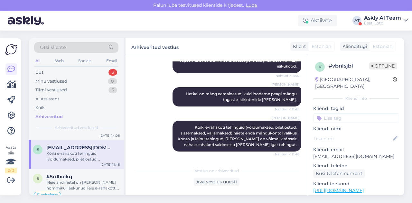
scroll to position [2519, 0]
click at [80, 180] on div "Meie andmetel on [PERSON_NAME] hommikul laekunud Teie e-rahakotti 5€. Sissemaks…" at bounding box center [82, 186] width 73 height 12
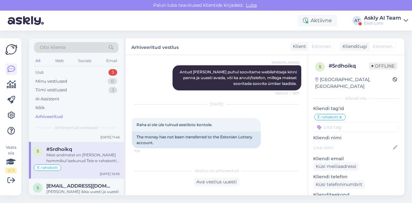
scroll to position [2547, 0]
click at [82, 183] on span "[EMAIL_ADDRESS][DOMAIN_NAME]" at bounding box center [79, 186] width 67 height 6
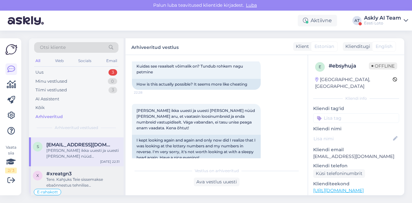
scroll to position [2588, 0]
click at [78, 176] on div "Tere. Kahjuks Teie sissemakse ebaõnnestus tehnilise [PERSON_NAME] tõttu. Kontro…" at bounding box center [82, 182] width 73 height 12
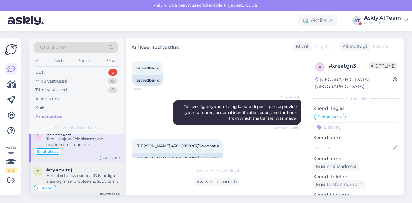
scroll to position [2630, 0]
click at [79, 171] on div "Hetkel ei tohiks esineda ID kaardiga sisselogimisel probleeme. Soovitame võimal…" at bounding box center [82, 177] width 73 height 12
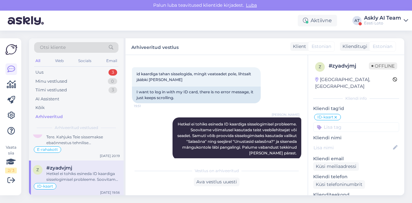
scroll to position [185, 0]
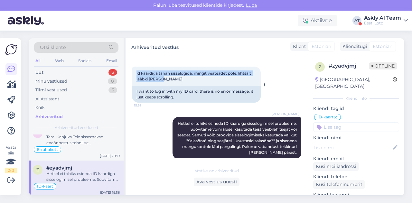
drag, startPoint x: 134, startPoint y: 68, endPoint x: 171, endPoint y: 74, distance: 37.8
click at [171, 74] on div "id kaardiga tahan sisselogida, mingit veateadet pole, lihtsalt jääbki [PERSON_N…" at bounding box center [196, 76] width 129 height 19
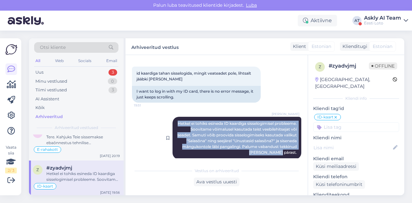
drag, startPoint x: 190, startPoint y: 117, endPoint x: 296, endPoint y: 147, distance: 109.6
click at [296, 147] on div "[PERSON_NAME] [PERSON_NAME] ei tohiks esineda ID kaardiga sisselogimisel proble…" at bounding box center [236, 138] width 129 height 42
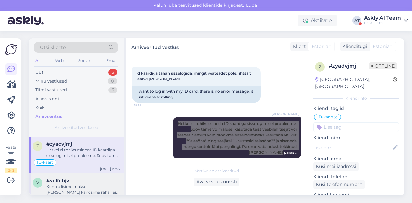
scroll to position [2657, 0]
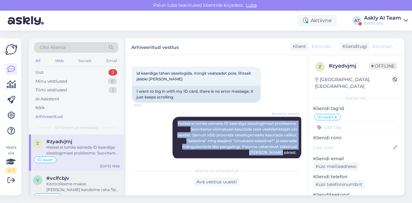
click at [69, 181] on div "Kontrollisime makse [PERSON_NAME] kandsime raha Teie e-rahakotti. Palume vaband…" at bounding box center [82, 187] width 73 height 12
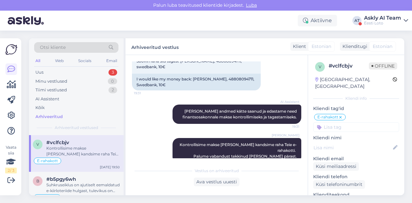
scroll to position [2735, 0]
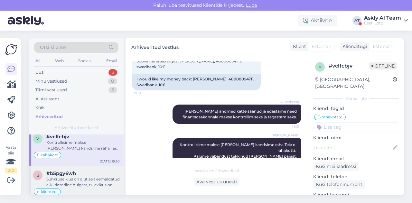
click at [79, 176] on div "Suhkruseiklus on ajutiselt eemaldatud e-kiirloteriide hulgast, tulevikus on pla…" at bounding box center [82, 182] width 73 height 12
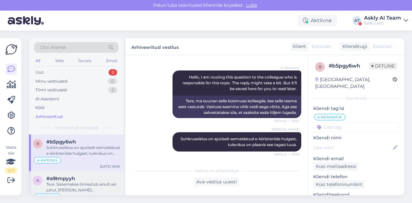
scroll to position [2769, 0]
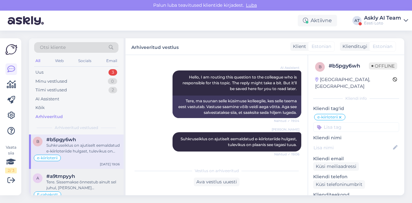
click at [84, 179] on div "Tere. Sissemakse õnnestub ainult sel juhul, [PERSON_NAME] [PERSON_NAME] kuuluva…" at bounding box center [82, 185] width 73 height 12
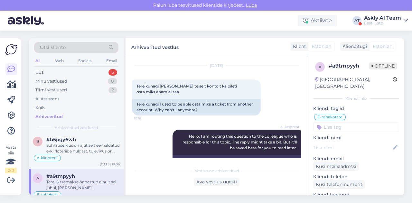
scroll to position [13, 0]
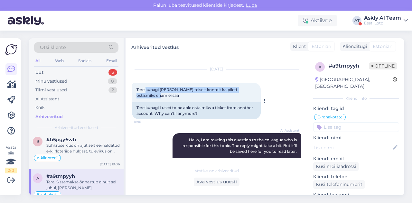
drag, startPoint x: 146, startPoint y: 88, endPoint x: 153, endPoint y: 97, distance: 11.0
click at [153, 97] on div "Tere.kunagi [PERSON_NAME] teiselt kontolt ka pileti osta.miks enam ei saa 18:16" at bounding box center [196, 92] width 129 height 19
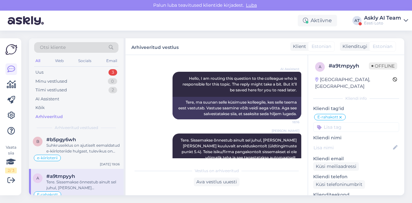
scroll to position [98, 0]
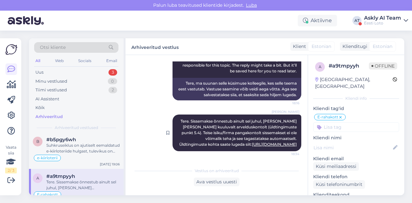
drag, startPoint x: 173, startPoint y: 116, endPoint x: 294, endPoint y: 144, distance: 124.2
click at [294, 144] on div "[PERSON_NAME] Tere. Sissemakse õnnestub ainult sel juhul, [PERSON_NAME] [PERSON…" at bounding box center [236, 132] width 129 height 37
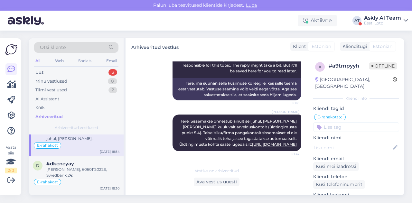
scroll to position [2819, 0]
click at [90, 166] on div "[PERSON_NAME], 60601120223, Swedbank 2€" at bounding box center [82, 172] width 73 height 12
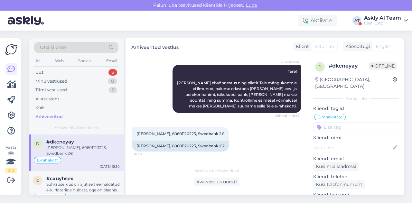
scroll to position [2843, 0]
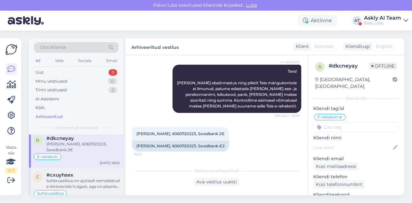
click at [86, 172] on div "#cxuyhsex" at bounding box center [82, 175] width 73 height 6
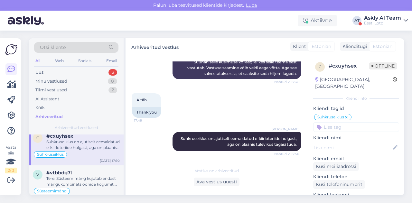
scroll to position [2883, 0]
click at [83, 175] on div "Tere. Süsteemimäng kujutab endast mängukombinatsioonide kogumit, mis moodustata…" at bounding box center [82, 181] width 73 height 12
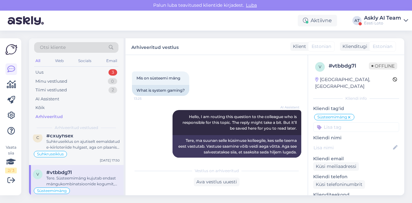
scroll to position [17, 0]
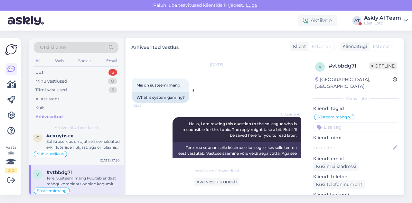
drag, startPoint x: 134, startPoint y: 85, endPoint x: 182, endPoint y: 86, distance: 47.6
click at [182, 86] on div "Mis on süsteemi mäng 13:25" at bounding box center [160, 85] width 57 height 14
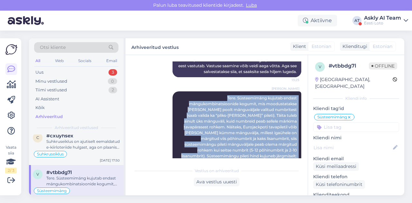
scroll to position [139, 0]
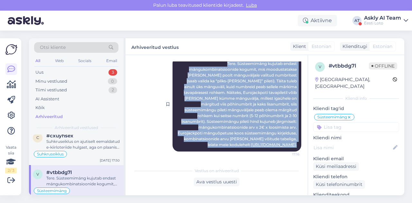
drag, startPoint x: 214, startPoint y: 126, endPoint x: 295, endPoint y: 147, distance: 83.9
click at [295, 147] on div "[PERSON_NAME] Tere. Süsteemimäng kujutab endast mängukombinatsioonide kogumit, …" at bounding box center [236, 104] width 129 height 95
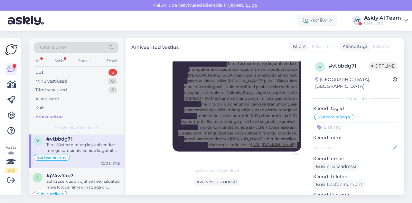
scroll to position [2918, 0]
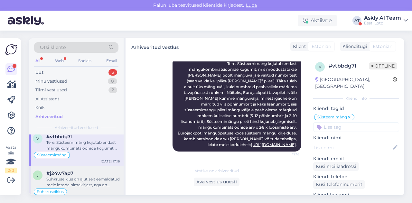
click at [90, 176] on div "Suhkruseiklus on ajutiselt eemaldatud meie lotode nimekirjast, aga on plaanis t…" at bounding box center [82, 182] width 73 height 12
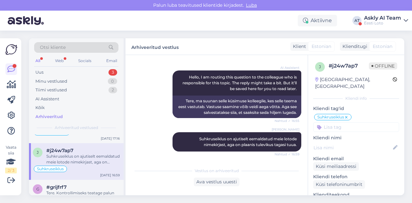
scroll to position [2942, 0]
click at [75, 189] on div "Tere. Kontrollimiseks teatage palun enda isikukood." at bounding box center [82, 195] width 73 height 12
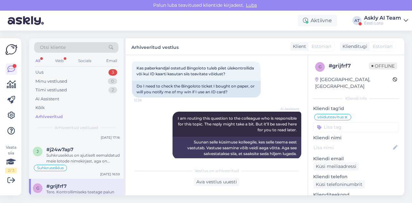
scroll to position [100, 0]
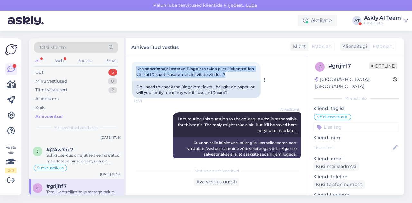
drag, startPoint x: 136, startPoint y: 69, endPoint x: 244, endPoint y: 74, distance: 108.1
click at [244, 74] on div "Kas paberkandjal ostetud Bingoloto tuleb pilet ülekontrollida või kui ID kaarti…" at bounding box center [196, 71] width 129 height 19
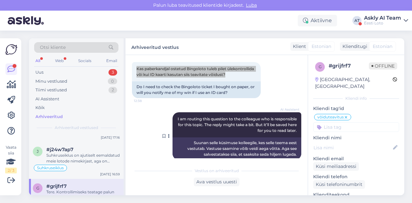
scroll to position [136, 0]
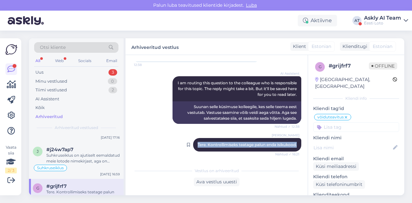
drag, startPoint x: 190, startPoint y: 145, endPoint x: 295, endPoint y: 146, distance: 105.1
click at [295, 146] on div "[PERSON_NAME] Tere. Kontrollimiseks teatage palun enda isikukood. Nähtud ✓ 16:21" at bounding box center [247, 145] width 108 height 14
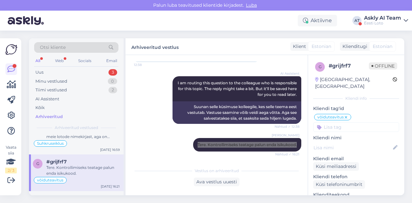
scroll to position [2970, 0]
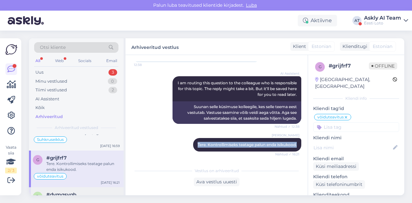
click at [88, 197] on div "Suhkruseiklus on ajutiselt eemaldatud, tulvikus on plaanis ta tagasi tuua." at bounding box center [82, 203] width 73 height 12
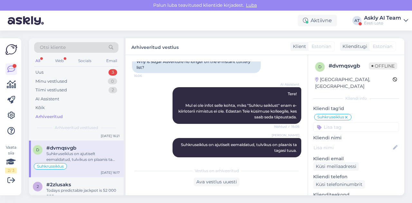
scroll to position [3018, 0]
click at [89, 186] on div "Todays predictable jackpot is 52 000 000" at bounding box center [82, 192] width 73 height 12
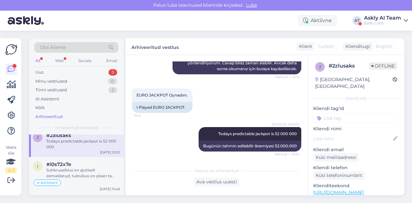
scroll to position [3066, 0]
click at [86, 178] on div "e-kiirloterii" at bounding box center [76, 182] width 87 height 8
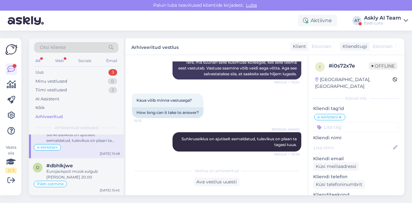
scroll to position [3103, 0]
click at [84, 168] on div "d #dbhlkjwe Eurojackpoti müük sulgub [PERSON_NAME] 20.00 Pileti ostmine [DATE] …" at bounding box center [76, 175] width 95 height 37
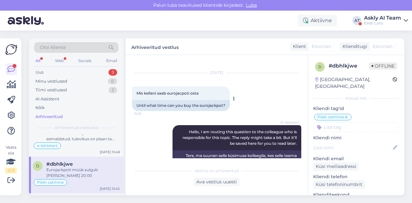
scroll to position [8, 0]
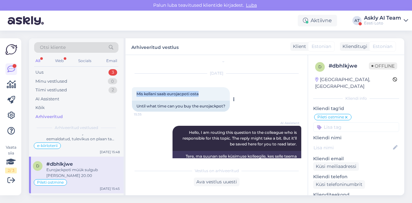
drag, startPoint x: 134, startPoint y: 94, endPoint x: 203, endPoint y: 94, distance: 68.8
click at [203, 94] on div "Mis kellani saab eurojacpoti osta 15:35" at bounding box center [181, 94] width 98 height 14
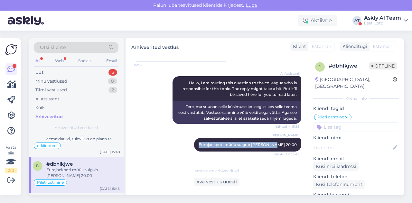
drag, startPoint x: 217, startPoint y: 144, endPoint x: 296, endPoint y: 141, distance: 78.8
click at [296, 141] on div "Vestlus algas [DATE] Mis kellani saab eurojacpoti osta 15:35 Until what time ca…" at bounding box center [219, 109] width 175 height 97
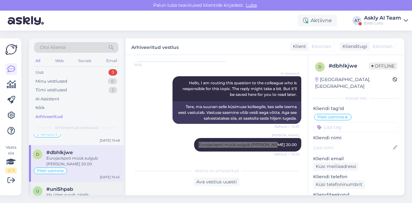
scroll to position [3115, 0]
click at [87, 181] on div "u #uni5hpab Ma ütlen ausalt, täielik [PERSON_NAME]. Kuidas nii saab? Raha kanna…" at bounding box center [76, 195] width 95 height 29
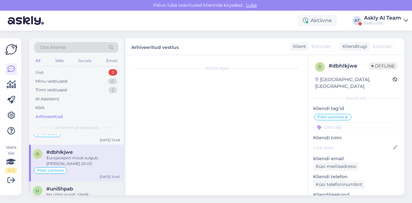
scroll to position [0, 0]
type textarea "vastatud eelmisele kirjale, raha kantud e-rhakotti"
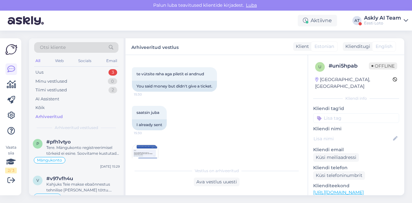
scroll to position [373, 0]
click at [144, 153] on img at bounding box center [145, 159] width 26 height 26
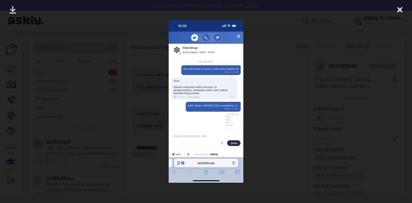
click at [255, 118] on div at bounding box center [206, 101] width 412 height 203
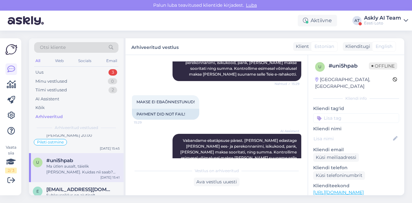
scroll to position [3150, 0]
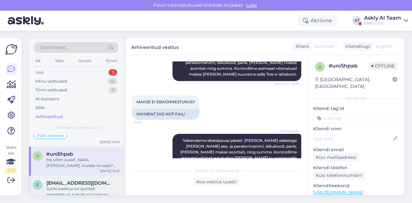
click at [89, 180] on div "[EMAIL_ADDRESS][DOMAIN_NAME]" at bounding box center [82, 183] width 73 height 6
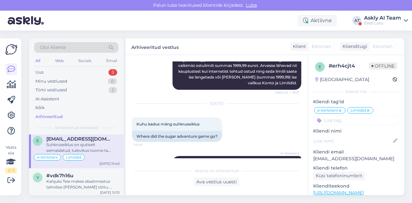
scroll to position [3195, 0]
click at [88, 177] on div "Kahjuks Teie makse ebaõnnestus tehnilise [PERSON_NAME] tõttu. Kontrollisime mak…" at bounding box center [82, 183] width 73 height 12
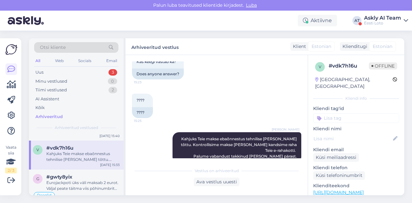
scroll to position [3222, 0]
click at [88, 179] on div "Eurojackpoti üks väli maksab 2 eurot. Väljal peate täitma viis põhinumbrit [PER…" at bounding box center [82, 185] width 73 height 12
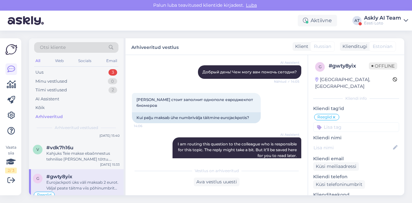
scroll to position [66, 0]
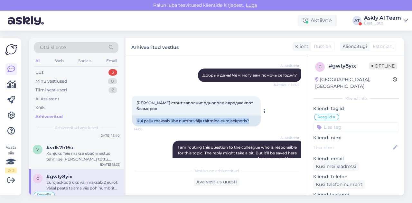
drag, startPoint x: 133, startPoint y: 120, endPoint x: 260, endPoint y: 121, distance: 127.7
click at [260, 121] on div "[PERSON_NAME] стоит заполнит однополе евроджекпот 6номеров 14:06 Kui palju maks…" at bounding box center [196, 111] width 129 height 30
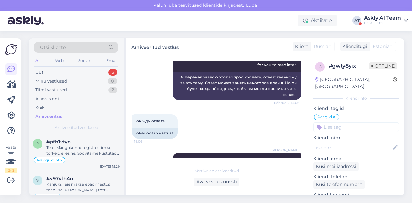
scroll to position [197, 0]
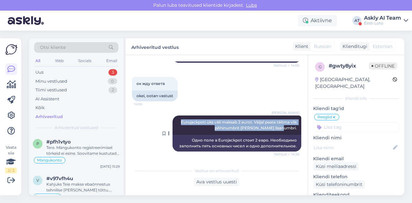
drag, startPoint x: 174, startPoint y: 122, endPoint x: 293, endPoint y: 129, distance: 119.5
click at [293, 129] on div "[PERSON_NAME] Eurojackpoti üks väli maksab 2 eurot. Väljal peate täitma viis põ…" at bounding box center [236, 124] width 129 height 19
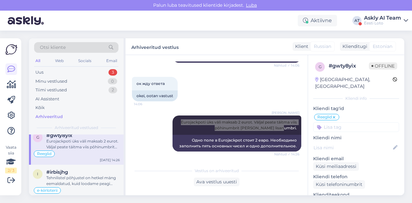
scroll to position [3263, 0]
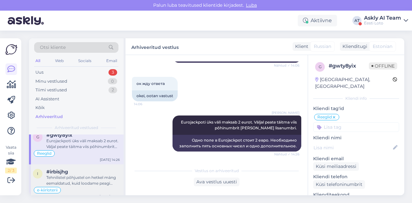
click at [85, 175] on div "Tehnilistel põhjustel on hetkel mäng eemaldatud, kuid loodame peagi mängu tagas…" at bounding box center [82, 181] width 73 height 12
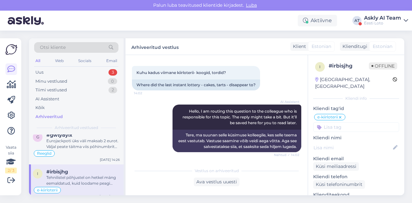
scroll to position [3291, 0]
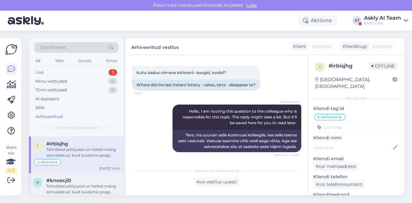
click at [88, 183] on div "Tehnilistel põhjustel on hetkel mäng eemaldatud, kuid loodame peagi mängu tagas…" at bounding box center [82, 189] width 73 height 12
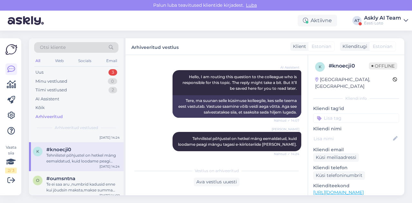
scroll to position [3325, 0]
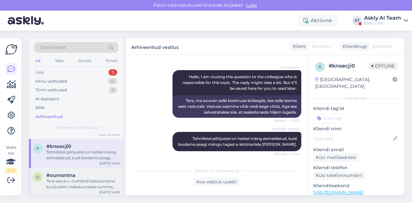
click at [90, 178] on div "Te ei saa aru ,numbrid kadusid enne kui jòudsin maksta,makse summa asemel olo00…" at bounding box center [82, 184] width 73 height 12
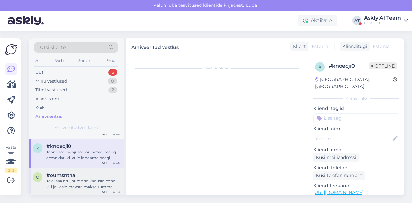
scroll to position [0, 0]
type textarea "Räägitud telefoniteel"
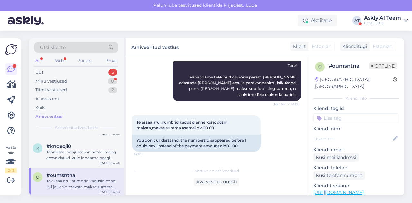
click at [78, 201] on div "#7tgvcxpx" at bounding box center [82, 204] width 73 height 6
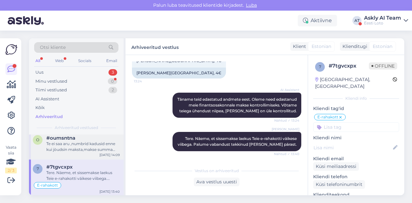
scroll to position [3364, 0]
click at [73, 200] on div "#l7zjp6aa" at bounding box center [82, 203] width 73 height 6
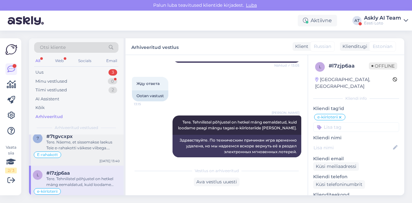
scroll to position [3401, 0]
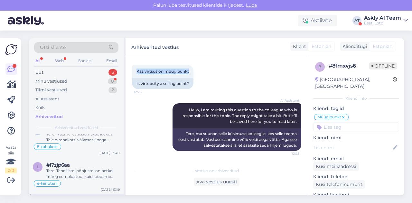
scroll to position [25, 0]
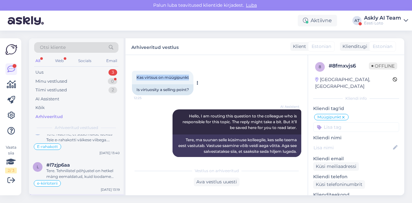
drag, startPoint x: 136, startPoint y: 67, endPoint x: 192, endPoint y: 74, distance: 56.4
click at [192, 74] on div "Kas virtsus on müügipunkt 12:25" at bounding box center [162, 78] width 61 height 14
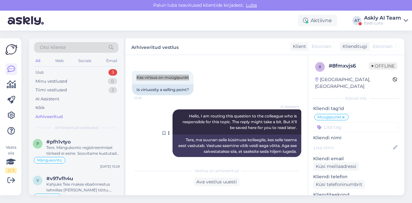
scroll to position [58, 0]
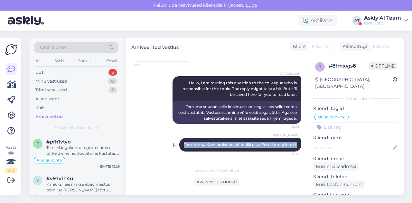
drag, startPoint x: 176, startPoint y: 144, endPoint x: 295, endPoint y: 143, distance: 118.6
click at [295, 143] on div "[PERSON_NAME] Tere. Virtsu Konsumist on võimalik osta Eesti Loto pileteid. 12:38" at bounding box center [240, 145] width 122 height 14
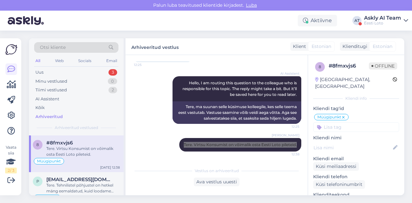
scroll to position [3461, 0]
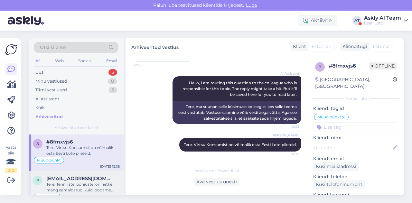
click at [75, 176] on span "[EMAIL_ADDRESS][DOMAIN_NAME]" at bounding box center [79, 179] width 67 height 6
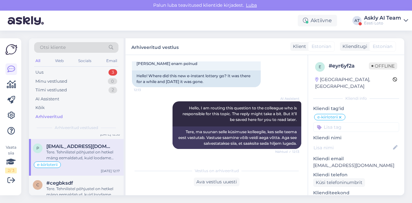
scroll to position [3494, 0]
click at [77, 185] on div "Tere. Tehnilistel põhjustel on hetkel mäng eemaldatud, kuid loodame peagi mängu…" at bounding box center [82, 191] width 73 height 12
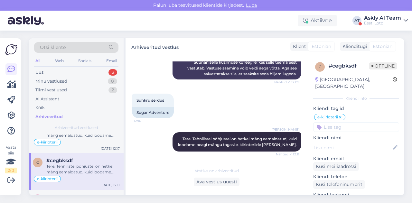
scroll to position [3518, 0]
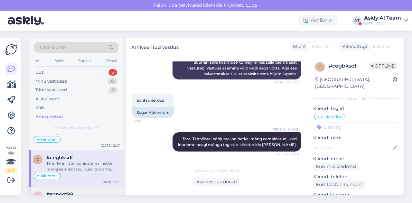
click at [81, 191] on div "#sgp4gt98" at bounding box center [82, 194] width 73 height 6
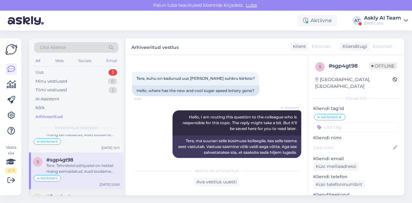
scroll to position [3553, 0]
click at [75, 193] on span "#5cmhg4cz" at bounding box center [61, 196] width 30 height 6
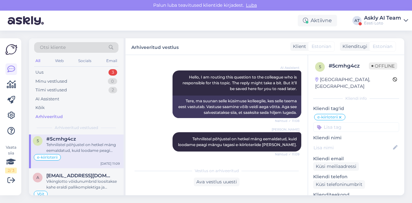
scroll to position [3611, 0]
click at [82, 178] on div "Vikinglotto võidunumbrid loositakse kahe eraldi pallikomplektiga ja põhinumbrei…" at bounding box center [82, 184] width 73 height 12
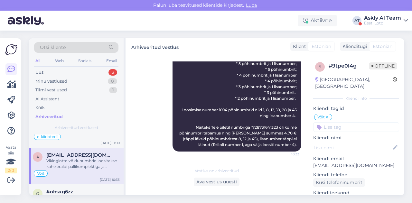
scroll to position [3672, 0]
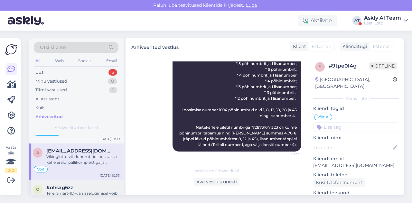
click at [90, 190] on div "Tere. Smart-ID-ga sisselogimisel võib esineda tõrkeid, antud juhtum on juba mei…" at bounding box center [82, 196] width 73 height 12
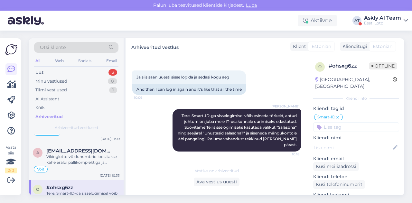
scroll to position [3710, 0]
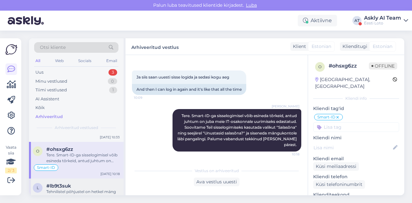
click at [79, 189] on div "Tehnilistel põhjustel on hetkel mäng eemaldatud, kuid loodame peagi mängu tagas…" at bounding box center [82, 195] width 73 height 12
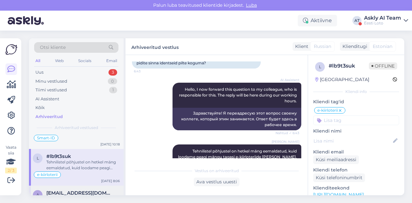
scroll to position [3740, 0]
click at [88, 190] on span "[EMAIL_ADDRESS][DOMAIN_NAME]" at bounding box center [79, 193] width 67 height 6
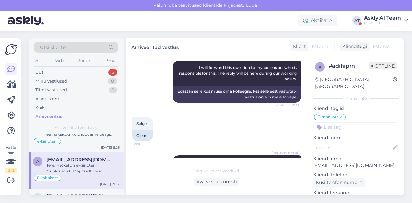
scroll to position [3778, 0]
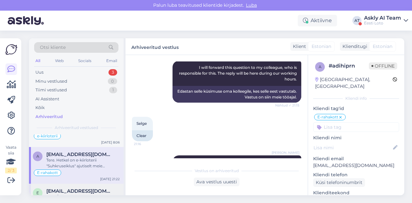
click at [73, 194] on div "Tere. Üldisi tõrkeid Eesti Loto kodulehel püsitellimuse aktiveerimisel ei esine…" at bounding box center [82, 200] width 73 height 12
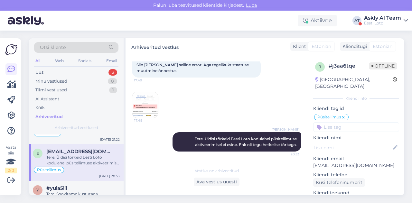
scroll to position [3818, 0]
click at [74, 191] on div "Tere. Soovitame kustutada veebilehitseja vahemälu ja kasutada võimaluse korral …" at bounding box center [82, 197] width 73 height 12
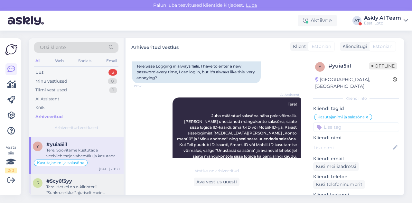
scroll to position [3863, 0]
click at [90, 183] on div "Tere. Hetkel on e-kiirloterii "Suhkruseiklus" ajutiselt meie kodulehelt eemalda…" at bounding box center [82, 189] width 73 height 12
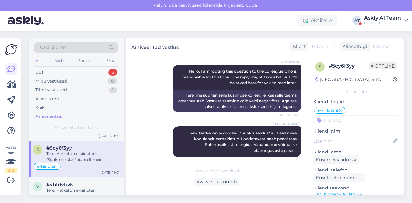
scroll to position [3896, 0]
click at [90, 186] on div "Tere. Hetkel on e-kiirloterii "Suhkruseiklus" ajutiselt meie kodulehelt eemalda…" at bounding box center [82, 192] width 73 height 12
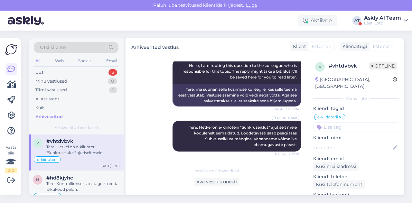
scroll to position [3939, 0]
click at [87, 180] on div "Tere. Kontrollimiseks teatage ka enda isikukood palun." at bounding box center [82, 186] width 73 height 12
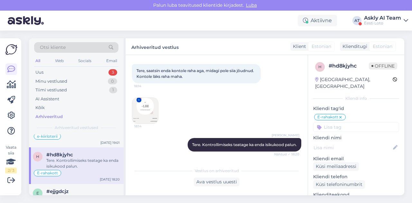
scroll to position [3961, 0]
click at [87, 195] on div "Tere. Hetkel on e-kiirloterii "Suhkruseiklus" ajutiselt meie kodulehelt eemalda…" at bounding box center [82, 201] width 73 height 12
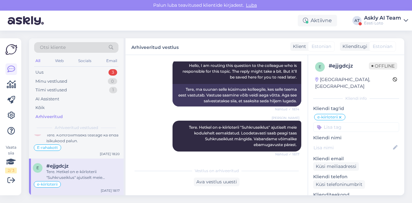
scroll to position [3993, 0]
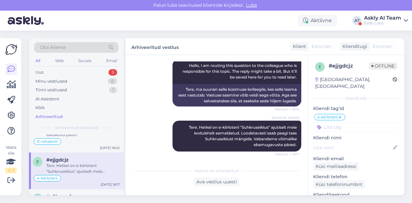
click at [87, 199] on div "Täname. Smart-ID-ga sisselogimisel võib esineda tõrkeid, antud juhtum on juba m…" at bounding box center [82, 205] width 73 height 12
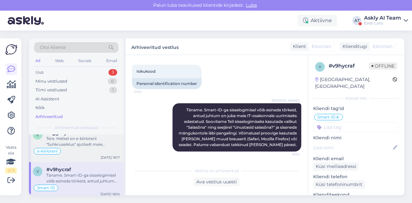
scroll to position [4020, 0]
click at [85, 203] on div "#kpkedlrh" at bounding box center [82, 206] width 73 height 6
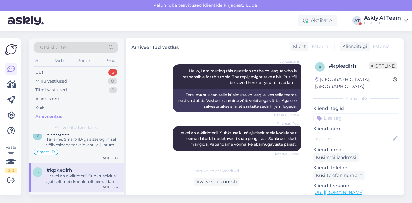
scroll to position [4055, 0]
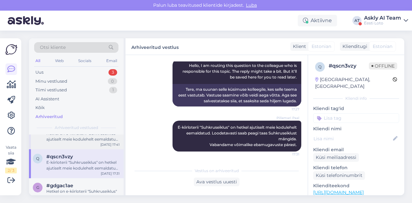
scroll to position [0, 0]
click at [88, 188] on div "Hetkel on e-kiirloterii "Suhkruseiklus" ajutiselt meie kodulehelt eemaldatud. L…" at bounding box center [82, 194] width 73 height 12
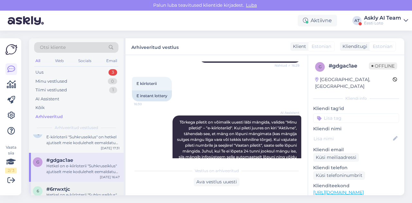
click at [84, 186] on div "#6rrwxtjc" at bounding box center [82, 189] width 73 height 6
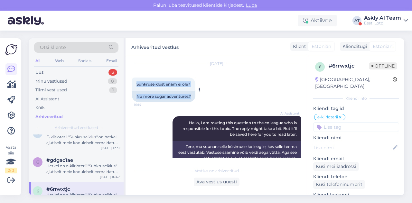
drag, startPoint x: 135, startPoint y: 84, endPoint x: 196, endPoint y: 82, distance: 61.5
click at [195, 82] on div "Suhkruseiklust enam ei ole? 16:14 No more sugar adventures?" at bounding box center [163, 89] width 63 height 24
click at [178, 86] on span "Suhkruseiklust enam ei ole?" at bounding box center [163, 84] width 54 height 5
drag, startPoint x: 137, startPoint y: 83, endPoint x: 191, endPoint y: 84, distance: 54.0
click at [190, 84] on span "Suhkruseiklust enam ei ole?" at bounding box center [163, 84] width 54 height 5
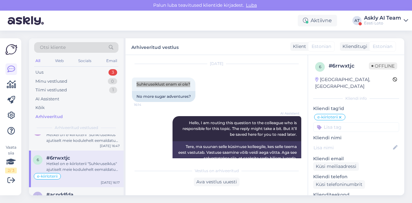
scroll to position [4155, 0]
click at [77, 191] on div "#acnddfda" at bounding box center [82, 194] width 73 height 6
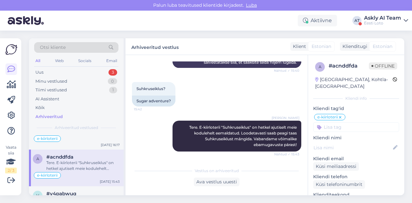
scroll to position [4193, 0]
click at [77, 196] on div "E-kiirloterii "Suhkruseiklus" on hetkel ajutiselt meie kodulehelt eemaldatud. L…" at bounding box center [82, 202] width 73 height 12
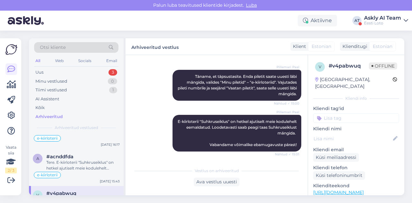
scroll to position [4206, 0]
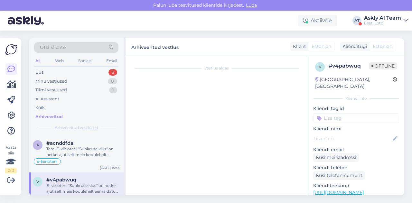
scroll to position [153, 0]
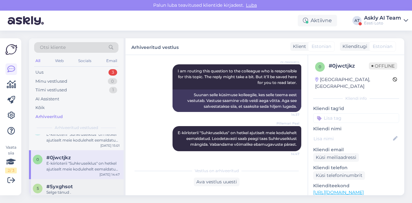
click at [86, 195] on div "E-rahakott" at bounding box center [76, 199] width 87 height 8
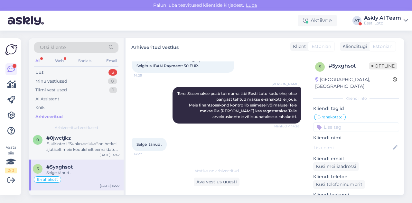
scroll to position [4282, 0]
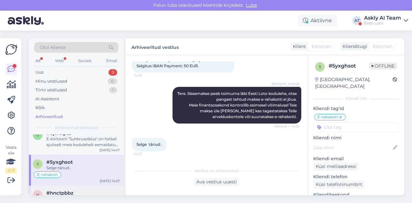
click at [75, 196] on div "Tere. E-kiirloterii "Suhkruseiklus" on hetkel ajutiselt meie kodulehelt eemalda…" at bounding box center [82, 202] width 73 height 12
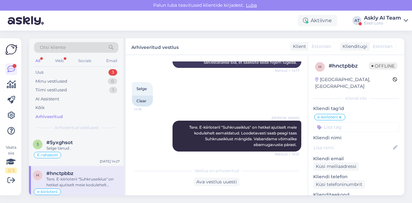
scroll to position [4306, 0]
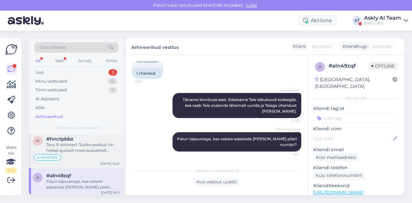
scroll to position [4342, 0]
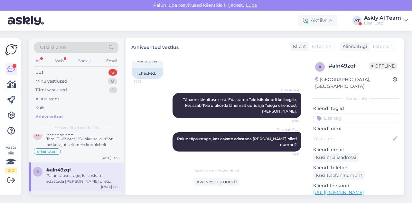
click at [80, 202] on div "E-kiirloterii "Suhkruseiklus" on hetkel ajutiselt meie kodulehelt eemaldatud. L…" at bounding box center [82, 208] width 73 height 12
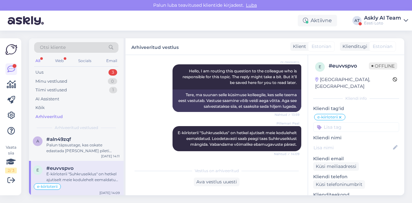
scroll to position [4374, 0]
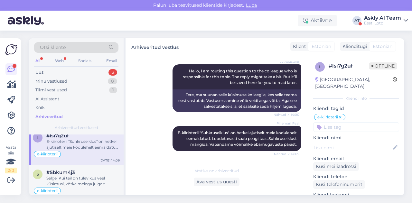
scroll to position [4442, 0]
click at [81, 175] on div "Selge. Kui teil on tulevikus veel küsimusi, võtke meiega julgelt ühendust." at bounding box center [82, 181] width 73 height 12
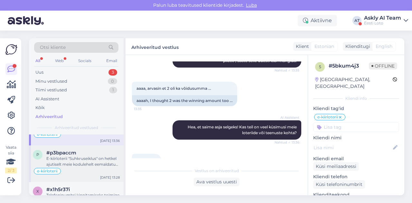
scroll to position [4498, 0]
click at [77, 192] on div "Telefoninumbri kinnitamiseks toimige analoogselt." at bounding box center [82, 198] width 73 height 12
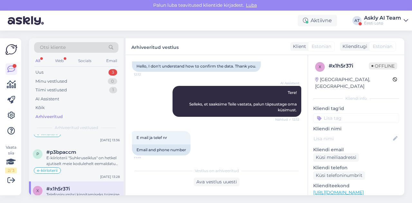
scroll to position [48, 0]
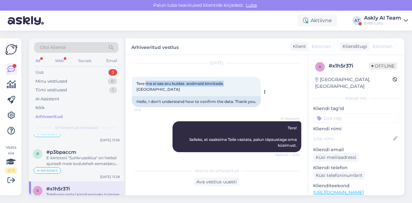
drag, startPoint x: 146, startPoint y: 83, endPoint x: 225, endPoint y: 83, distance: 79.7
click at [224, 83] on span "Tere ma ei saa aru kuidas andmeid kinnitada. [GEOGRAPHIC_DATA]" at bounding box center [180, 86] width 88 height 11
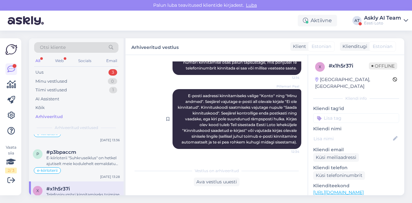
scroll to position [174, 0]
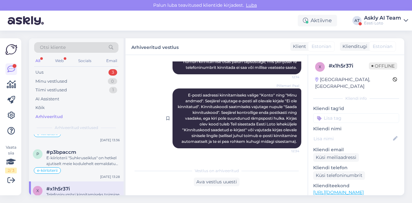
drag, startPoint x: 179, startPoint y: 100, endPoint x: 291, endPoint y: 146, distance: 121.1
click at [291, 146] on div "Pillemari Paal E-posti aadressi kinnitamiseks valige "Konto" ning "Minu andmed"…" at bounding box center [236, 118] width 129 height 60
click at [147, 123] on div "Pillemari Paal E-posti aadressi kinnitamiseks valige "Konto" ning "Minu andmed"…" at bounding box center [216, 118] width 169 height 74
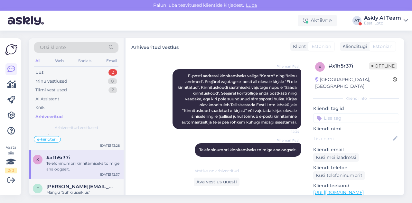
scroll to position [4485, 0]
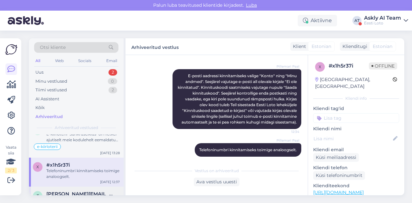
click at [75, 197] on div "Mängu "Suhkruseiklus” mängujuhendi leiate siit: [URL][DOMAIN_NAME]" at bounding box center [82, 203] width 73 height 12
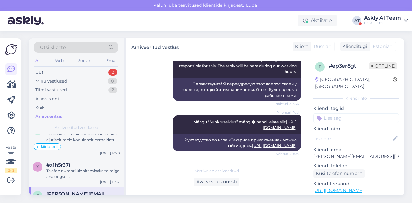
scroll to position [4538, 0]
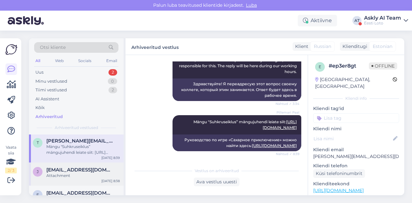
click at [69, 162] on div "j [EMAIL_ADDRESS][DOMAIN_NAME] Attachment [DATE] 8:38" at bounding box center [76, 173] width 95 height 23
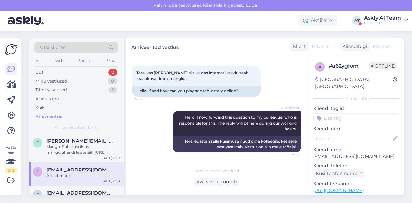
scroll to position [30, 0]
click at [179, 134] on div "AI Assistent Hello, I now forward this question to my colleague, who is respons…" at bounding box center [236, 122] width 129 height 25
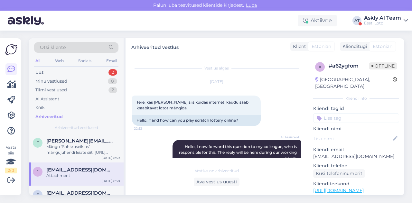
scroll to position [0, 0]
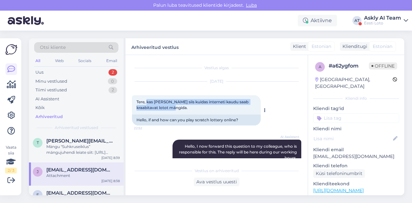
drag, startPoint x: 147, startPoint y: 101, endPoint x: 175, endPoint y: 108, distance: 28.7
click at [175, 108] on div "Tere, kas [PERSON_NAME] siis kuidas interneti kaudu saab kraabitavat lotot mäng…" at bounding box center [196, 104] width 129 height 19
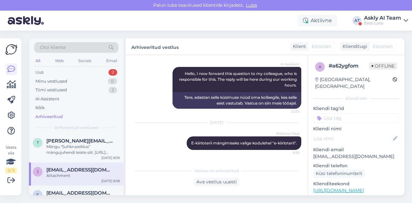
scroll to position [73, 0]
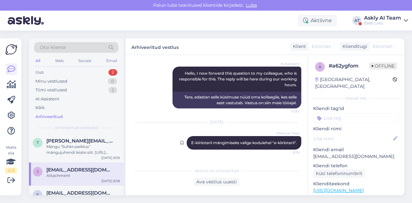
drag, startPoint x: 182, startPoint y: 141, endPoint x: 293, endPoint y: 141, distance: 110.9
click at [293, 141] on div "Pillemari Paal E-kiirloterii mängimiseks valige kodulehel "e-kiirloterii". 8:38" at bounding box center [243, 143] width 114 height 14
click at [83, 196] on div "Ok" at bounding box center [82, 199] width 73 height 6
type textarea "suheldud telefoni [PERSON_NAME]"
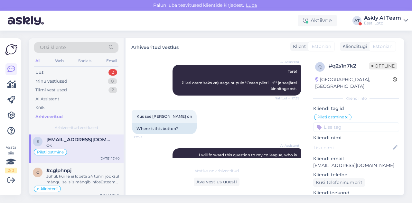
scroll to position [4593, 0]
click at [95, 184] on div "e-kiirloterii" at bounding box center [76, 188] width 87 height 8
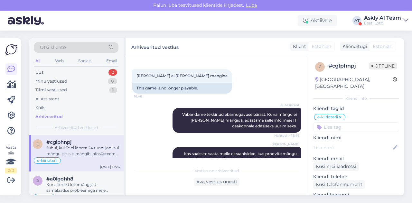
scroll to position [4640, 0]
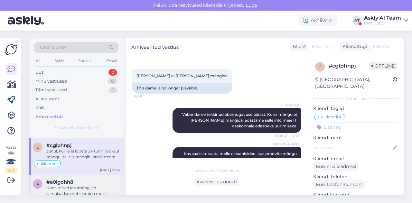
click at [82, 185] on div "Kuna teised lotomängijad samalaadse probleemiga meie [PERSON_NAME] pöördunud ei…" at bounding box center [82, 191] width 73 height 12
type textarea "Palun eemaldada vastus: Hetkel esineb häireid Swedbanki maksetega. Tegeleme pro…"
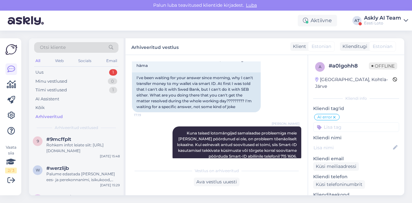
scroll to position [1445, 0]
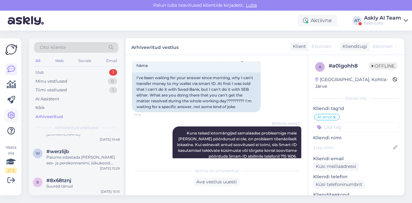
click at [12, 112] on icon at bounding box center [11, 116] width 8 height 8
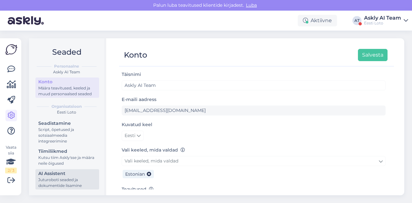
click at [59, 177] on div "AI Assistent" at bounding box center [67, 173] width 58 height 7
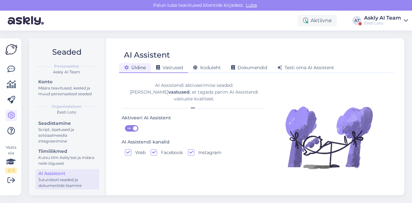
click at [170, 66] on span "Vastused" at bounding box center [169, 68] width 27 height 6
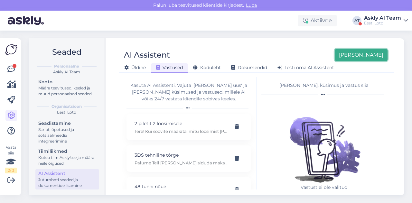
click at [383, 53] on button "[PERSON_NAME]" at bounding box center [360, 55] width 53 height 12
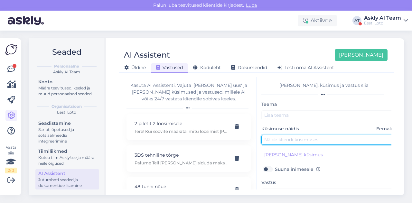
click at [310, 135] on input "text" at bounding box center [328, 140] width 135 height 10
paste input "Kuhu kadus e-kiirloterii alt kookide ühendamise mäng?"
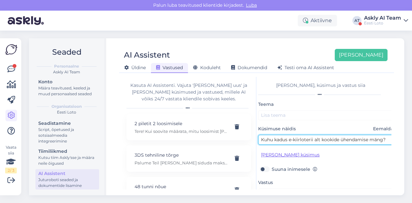
type input "Kuhu kadus e-kiirloterii alt kookide ühendamise mäng?"
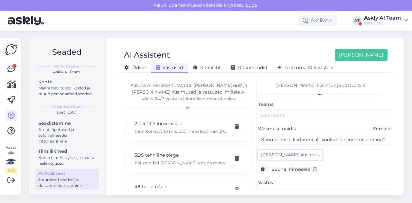
click at [283, 151] on button "[PERSON_NAME] küsimus" at bounding box center [290, 155] width 64 height 10
click at [271, 157] on div "Küsimuse näidis Eemalda" at bounding box center [325, 159] width 135 height 19
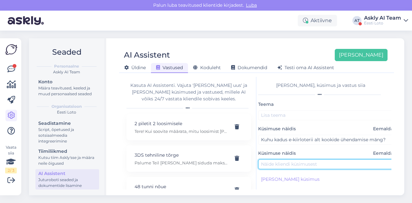
click at [271, 161] on input "text" at bounding box center [325, 164] width 135 height 10
paste input "Kas e-kiirloterii Suhkruseiklus tuleb tagasi? Hetkel millegipärast [PERSON_NAME…"
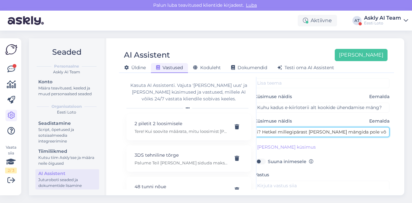
scroll to position [33, 7]
type input "Kas e-kiirloterii Suhkruseiklus tuleb tagasi? Hetkel millegipärast [PERSON_NAME…"
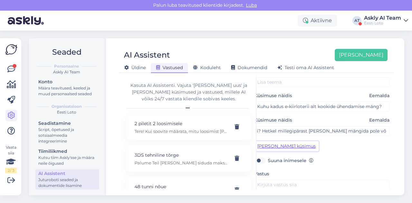
scroll to position [0, 0]
click at [269, 146] on button "[PERSON_NAME] küsimus" at bounding box center [286, 146] width 64 height 10
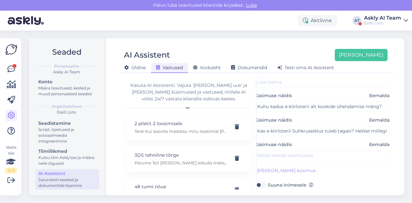
scroll to position [43, 0]
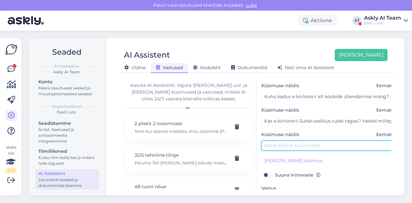
click at [279, 149] on input "text" at bounding box center [328, 146] width 135 height 10
paste input "Kuhu suhkruseiklus kadus?"
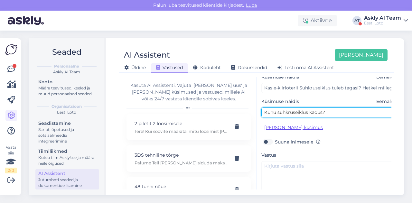
scroll to position [77, 0]
type input "Kuhu suhkruseiklus kadus?"
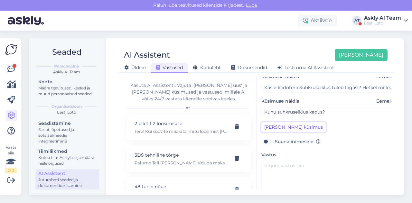
click at [273, 127] on button "[PERSON_NAME] küsimus" at bounding box center [293, 127] width 64 height 10
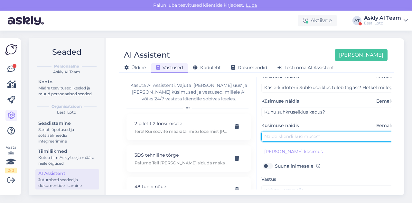
click at [271, 136] on input "text" at bounding box center [328, 137] width 135 height 10
paste input "Suhkruseiklust enam ei ole?"
click at [268, 135] on input "Suhkruseiklust enam ei ole?" at bounding box center [328, 137] width 135 height 10
click at [268, 135] on input "kasuhkruseiklust enam ei ole?" at bounding box center [328, 137] width 135 height 10
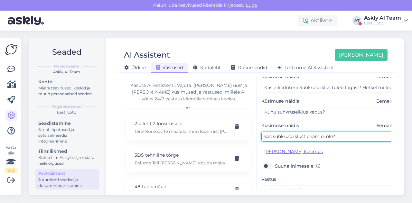
type input "kas suhkruseiklust enam ei ole?"
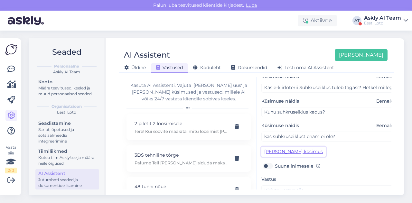
click at [297, 151] on button "[PERSON_NAME] küsimus" at bounding box center [293, 152] width 64 height 10
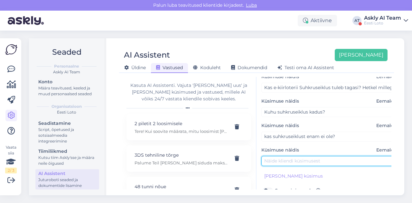
click at [273, 161] on input "text" at bounding box center [328, 161] width 135 height 10
paste input "ei leia enam e- kiirloterii valikust [GEOGRAPHIC_DATA]. Kas mäng enam ei ole ak…"
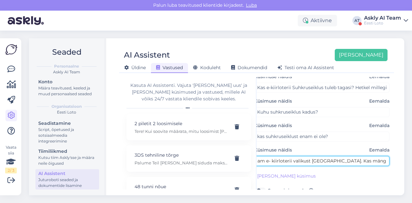
scroll to position [0, 12]
type input "ei leia enam e- kiirloterii valikust [GEOGRAPHIC_DATA]. Kas mäng enam ei ole ak…"
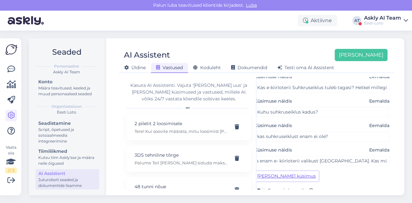
click at [275, 178] on button "[PERSON_NAME] küsimus" at bounding box center [286, 176] width 64 height 10
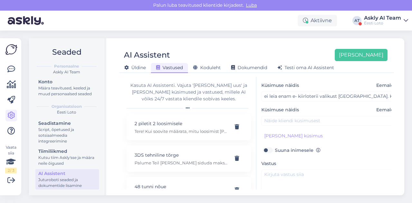
scroll to position [149, 0]
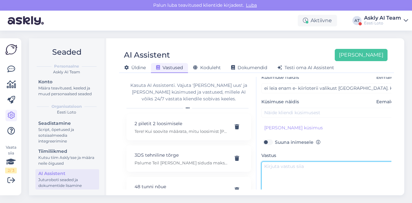
click at [274, 171] on textarea at bounding box center [328, 176] width 135 height 30
paste textarea "Tere. Tehnilistel põhjustel on hetkel mäng eemaldatud, kuid loodame peagi mängu…"
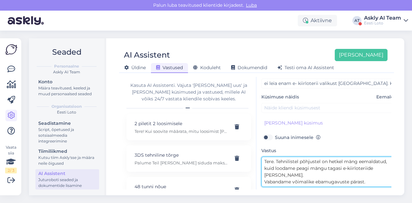
scroll to position [0, 0]
click at [277, 159] on textarea "Tere. Tehnilistel põhjustel on hetkel mäng eemaldatud, kuid loodame peagi mängu…" at bounding box center [328, 172] width 135 height 30
click at [266, 173] on textarea "Tere. Tehnilistel põhjustel on hetkel mäng eemaldatud, kuid loodame peagi mängu…" at bounding box center [328, 172] width 135 height 30
click at [265, 173] on textarea "Tere. Tehnilistel põhjustel on hetkel mäng eemaldatud, kuid loodame peagi mängu…" at bounding box center [328, 172] width 135 height 30
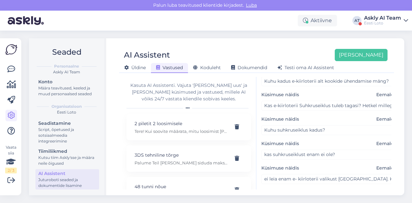
scroll to position [56, 0]
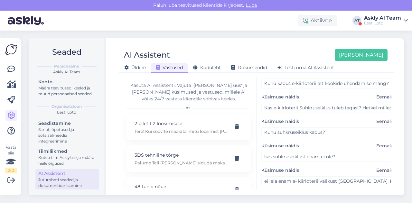
type textarea "Tere. Tehnilistel põhjustel on hetkel mäng eemaldatud, kuid loodame peagi mängu…"
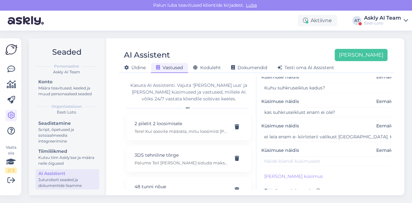
scroll to position [102, 0]
click at [378, 147] on span "Eemalda" at bounding box center [386, 149] width 20 height 7
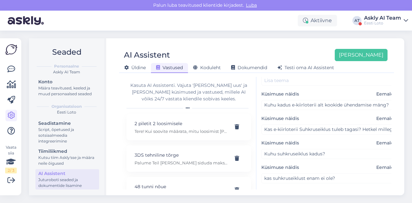
scroll to position [0, 0]
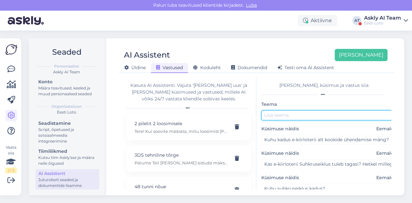
click at [275, 114] on input "text" at bounding box center [328, 115] width 135 height 10
paste input "Suhkruseiklus"
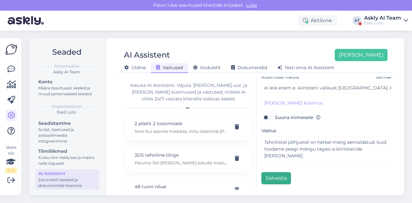
type input "Suhkruseiklus"
click at [278, 172] on button "Salvesta" at bounding box center [276, 178] width 30 height 12
click at [334, 57] on div "AI Assistent [PERSON_NAME]" at bounding box center [253, 55] width 268 height 12
click at [282, 176] on button "Salvesta" at bounding box center [276, 178] width 30 height 12
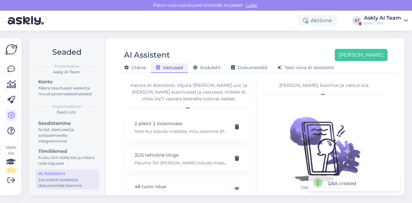
click at [385, 61] on div "[PERSON_NAME] Vastused Koduleht Dokumendid [PERSON_NAME] oma AI Assistent" at bounding box center [253, 66] width 268 height 11
click at [382, 59] on button "[PERSON_NAME]" at bounding box center [360, 55] width 53 height 12
click at [369, 54] on button "[PERSON_NAME]" at bounding box center [360, 55] width 53 height 12
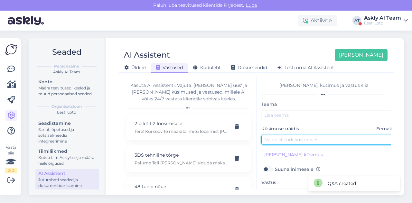
click at [292, 141] on input "text" at bounding box center [328, 140] width 135 height 10
paste input "Smart id kontroll kood ja ei lase siseneda"
type input "Smart id kontroll kood ja ei lase siseneda"
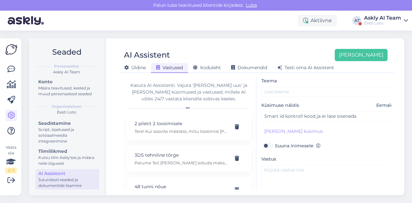
scroll to position [24, 0]
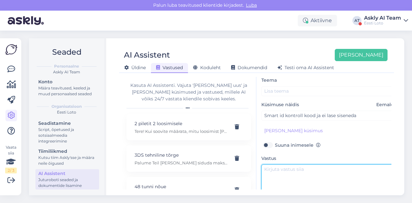
click at [280, 166] on textarea at bounding box center [328, 179] width 135 height 30
paste textarea "Tere. Smart-ID-ga sisselogimisel võib esineda tõrkeid, antud juhtum on juba mei…"
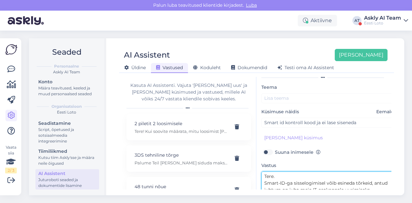
scroll to position [0, 0]
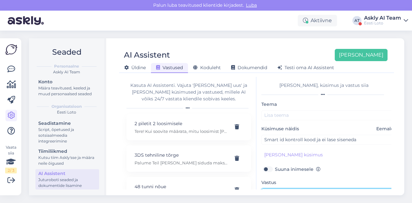
type textarea "Tere. Smart-ID-ga sisselogimisel võib esineda tõrkeid, antud juhtum on juba mei…"
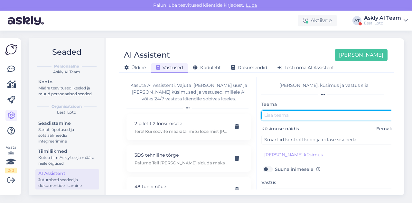
click at [283, 117] on input "text" at bounding box center [328, 115] width 135 height 10
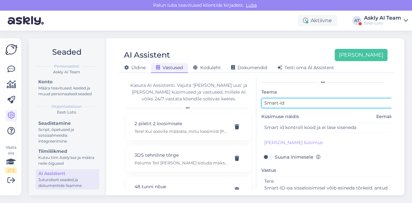
scroll to position [55, 0]
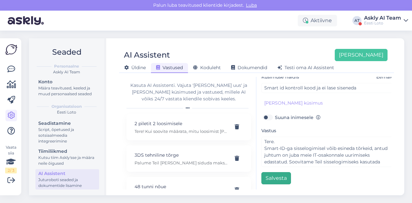
type input "Smart-id"
click at [275, 177] on button "Salvesta" at bounding box center [276, 178] width 30 height 12
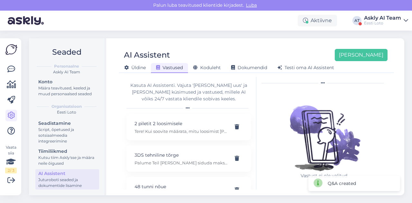
scroll to position [11, 0]
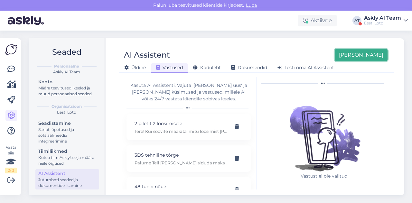
click at [370, 55] on button "[PERSON_NAME]" at bounding box center [360, 55] width 53 height 12
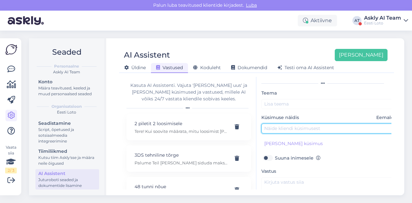
click at [280, 126] on input "text" at bounding box center [328, 128] width 135 height 10
paste input "kuidas Bingot mängitakse ?"
type input "kuidas Bingot mängitakse?"
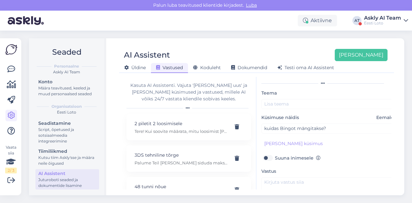
scroll to position [55, 0]
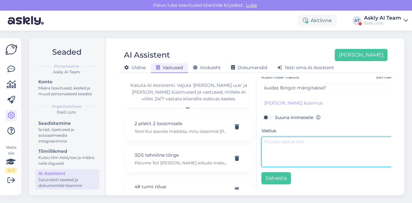
click at [283, 142] on textarea at bounding box center [328, 152] width 135 height 30
paste textarea "Bingo loto mängimiseks on pileti ruudustikku [PERSON_NAME] 25 numbrit vahemikus…"
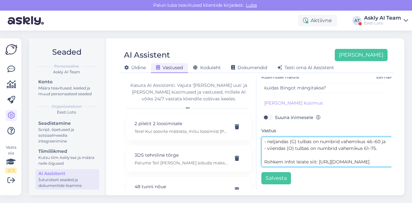
scroll to position [0, 0]
click at [265, 137] on textarea "Bingo loto mängimiseks on pileti ruudustikku [PERSON_NAME] 25 numbrit vahemikus…" at bounding box center [328, 152] width 135 height 30
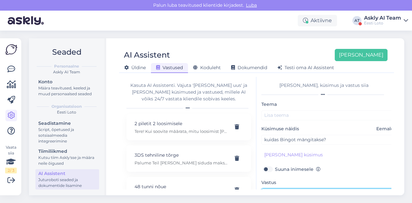
type textarea "Tere. Bingo loto mängimiseks on pileti ruudustikku [PERSON_NAME] 25 numbrit vah…"
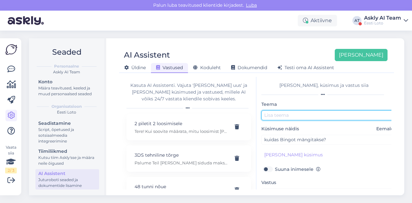
click at [308, 110] on input "text" at bounding box center [328, 115] width 135 height 10
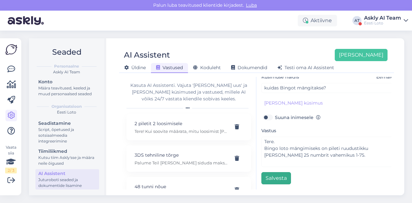
type input "Bingo mängimine"
click at [275, 175] on button "Salvesta" at bounding box center [276, 178] width 30 height 12
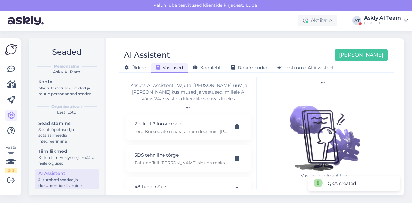
scroll to position [11, 0]
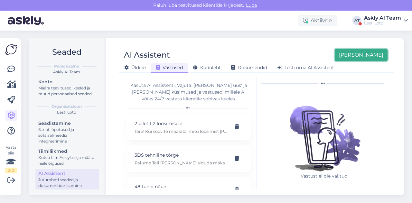
click at [365, 56] on button "[PERSON_NAME]" at bounding box center [360, 55] width 53 height 12
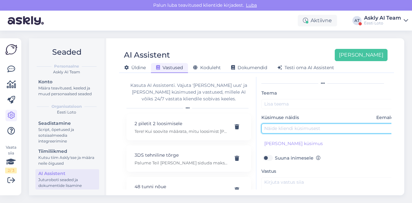
click at [289, 130] on input "text" at bounding box center [328, 128] width 135 height 10
paste input "kas Bingo tulemusi saaks ka exceli [PERSON_NAME]?"
type input "kas Bingo tulemusi saaks ka exceli [PERSON_NAME]?"
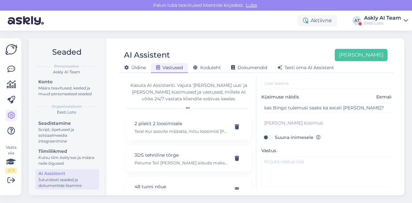
scroll to position [34, 0]
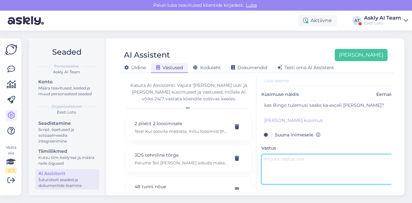
click at [280, 155] on textarea at bounding box center [328, 169] width 135 height 30
paste textarea "Bingo Loto tulemused leiate siit: [URL][DOMAIN_NAME]. Kahjuks ei ole tulemuste …"
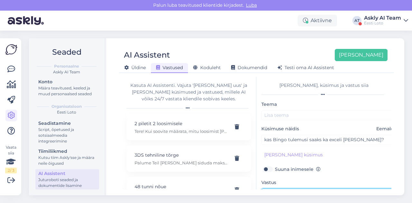
type textarea "Tere. Bingo Loto tulemused leiate siit: [URL][DOMAIN_NAME]. Kahjuks ei ole tule…"
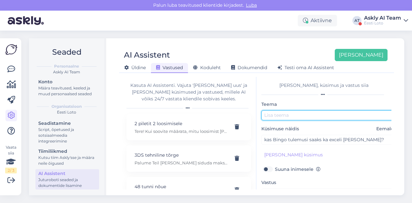
click at [283, 113] on input "text" at bounding box center [328, 115] width 135 height 10
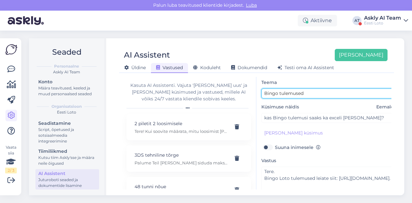
scroll to position [55, 0]
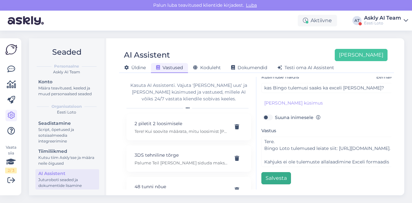
type input "Bingo tulemused"
click at [270, 172] on button "Salvesta" at bounding box center [276, 178] width 30 height 12
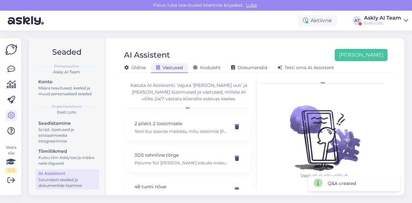
scroll to position [11, 0]
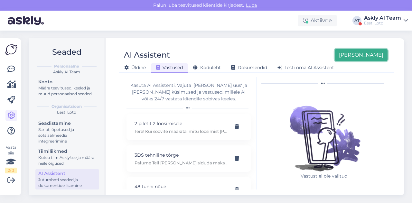
click at [364, 55] on button "[PERSON_NAME]" at bounding box center [360, 55] width 53 height 12
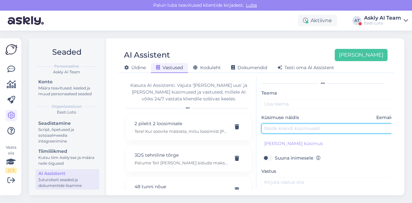
click at [288, 132] on input "text" at bounding box center [328, 128] width 135 height 10
paste input "kunagi [PERSON_NAME] teiselt kontolt ka pileti osta. miks enam ei saa"
type input "kunagi [PERSON_NAME] teiselt kontolt ka pileti osta. miks enam ei saa"
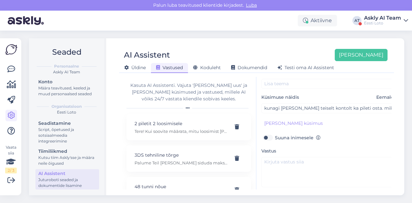
scroll to position [44, 0]
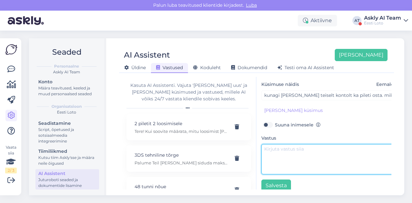
click at [286, 162] on textarea at bounding box center [328, 159] width 135 height 30
paste textarea "Tere. Sissemakse õnnestub ainult sel juhul, [PERSON_NAME] [PERSON_NAME] kuuluva…"
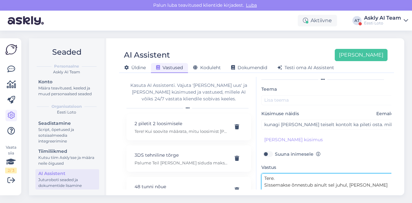
scroll to position [0, 0]
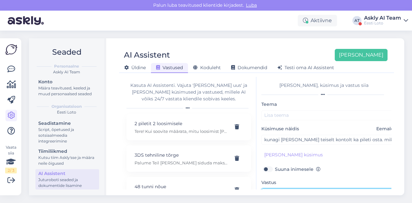
type textarea "Tere. Sissemakse õnnestub ainult sel juhul, [PERSON_NAME] [PERSON_NAME] kuuluva…"
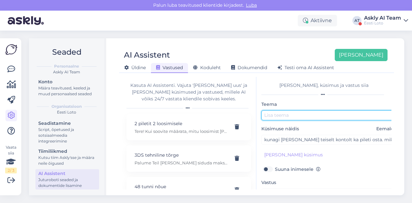
click at [281, 111] on input "text" at bounding box center [328, 115] width 135 height 10
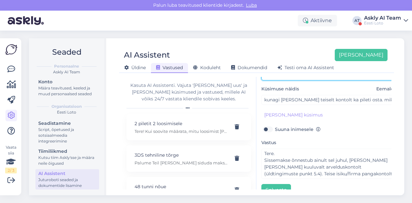
scroll to position [55, 0]
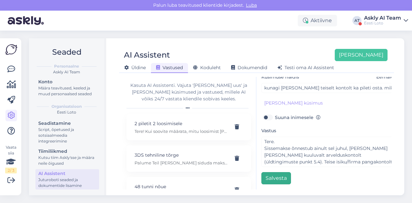
type input "Sissemakse"
click at [275, 178] on button "Salvesta" at bounding box center [276, 178] width 30 height 12
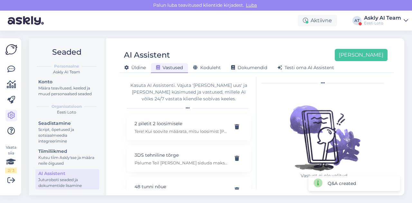
scroll to position [11, 0]
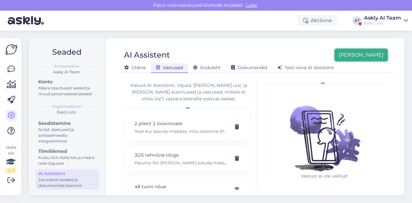
click at [373, 57] on button "[PERSON_NAME]" at bounding box center [360, 55] width 53 height 12
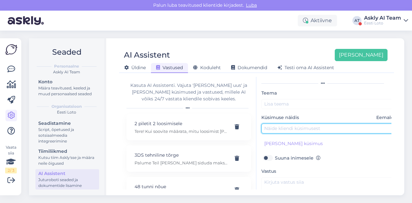
click at [283, 131] on input "text" at bounding box center [328, 128] width 135 height 10
paste input "Mis on süsteemi mäng"
type input "Mis on süsteemi mäng"
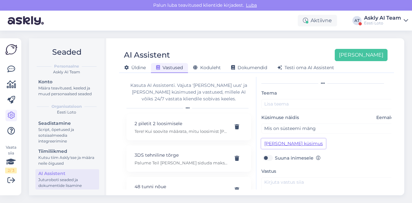
click at [278, 144] on button "[PERSON_NAME] küsimus" at bounding box center [293, 144] width 64 height 10
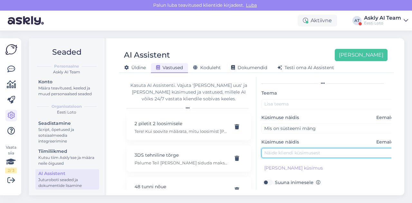
click at [271, 154] on input "text" at bounding box center [328, 153] width 135 height 10
paste input "Mis on süsteemi mäng"
click at [301, 153] on input "Mis on süsteemi mäng" at bounding box center [328, 153] width 135 height 10
type input "Mis on süsteemimäng"
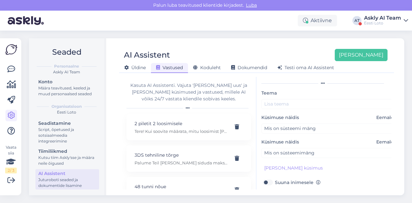
scroll to position [80, 0]
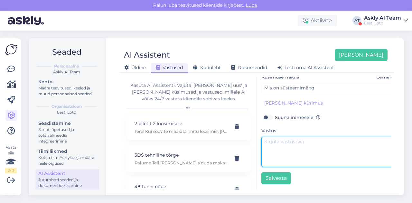
click at [281, 143] on textarea at bounding box center [328, 152] width 135 height 30
paste textarea "Tere. Süsteemimäng kujutab endast mängukombinatsioonide kogumit, mis moodustata…"
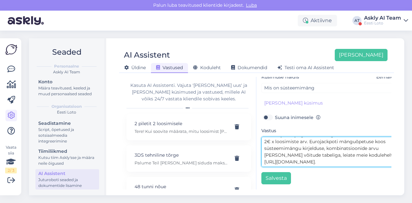
scroll to position [0, 0]
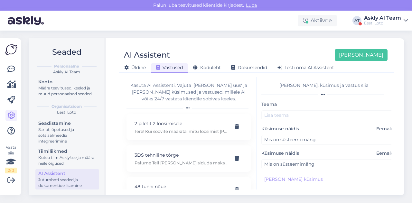
type textarea "Tere. Süsteemimäng kujutab endast mängukombinatsioonide kogumit, mis moodustata…"
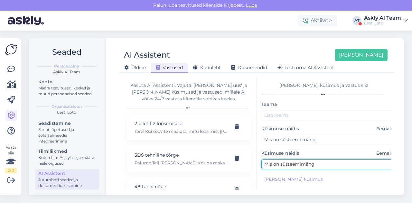
drag, startPoint x: 320, startPoint y: 164, endPoint x: 280, endPoint y: 164, distance: 39.2
click at [280, 164] on input "Mis on süsteemimäng" at bounding box center [328, 164] width 135 height 10
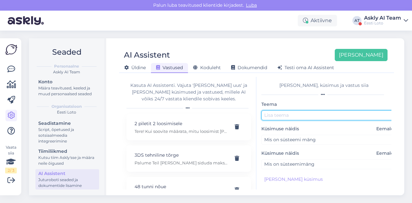
click at [272, 114] on input "text" at bounding box center [328, 115] width 135 height 10
paste input "süsteemimäng"
click at [266, 114] on input "süsteemimäng" at bounding box center [328, 115] width 135 height 10
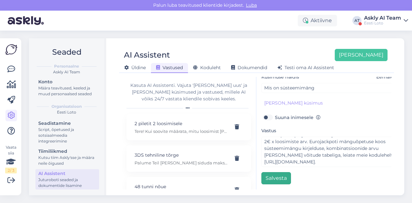
type input "Süsteemimäng"
click at [284, 172] on button "Salvesta" at bounding box center [276, 178] width 30 height 12
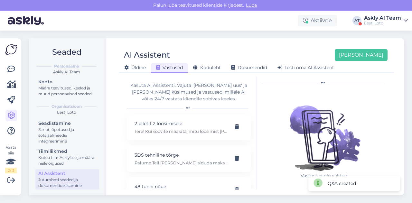
scroll to position [11, 0]
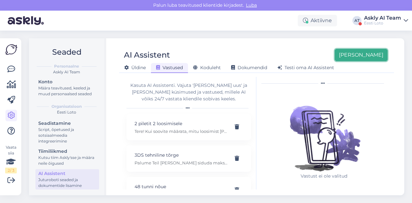
click at [372, 52] on button "[PERSON_NAME]" at bounding box center [360, 55] width 53 height 12
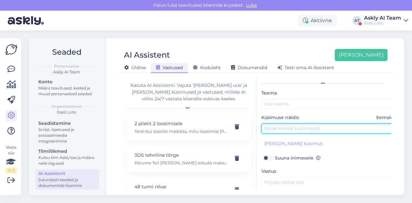
click at [281, 130] on input "text" at bounding box center [328, 128] width 135 height 10
paste input "kas [PERSON_NAME] siis kuidas interneti kaudu saab kraabitavat lotot mängida."
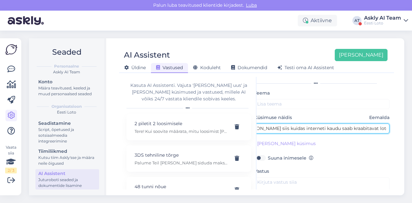
type input "kas [PERSON_NAME] siis kuidas interneti kaudu saab kraabitavat lotot mängida."
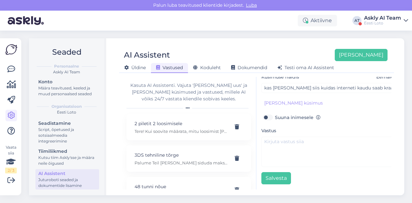
scroll to position [55, 0]
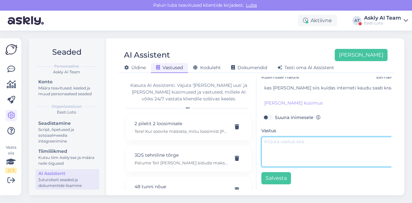
click at [292, 150] on textarea at bounding box center [328, 152] width 135 height 30
paste textarea "Tere. E-kiirloterii mängimiseks valige kodulehel "e-kiirloterii"."
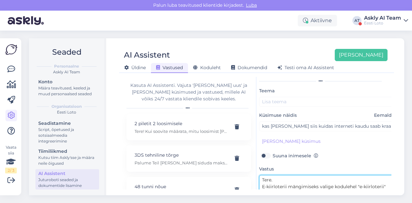
scroll to position [0, 2]
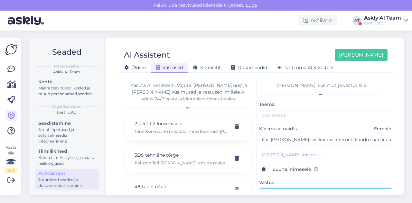
type textarea "Tere. E-kiirloterii mängimiseks valige kodulehel "e-kiirloterii""
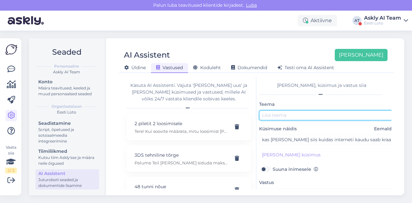
click at [299, 118] on input "text" at bounding box center [326, 115] width 135 height 10
click at [284, 115] on input "Kraabitav loto" at bounding box center [326, 115] width 135 height 10
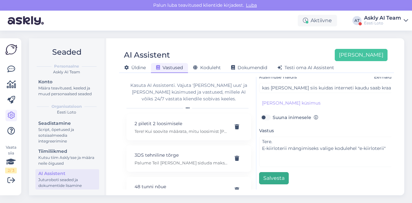
type input "Kraabitav e-loto"
click at [279, 172] on button "Salvesta" at bounding box center [274, 178] width 30 height 12
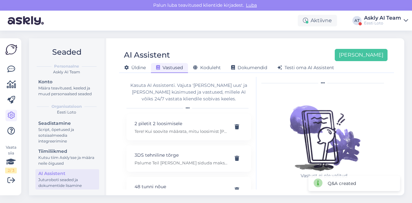
scroll to position [11, 0]
click at [369, 54] on button "[PERSON_NAME]" at bounding box center [360, 55] width 53 height 12
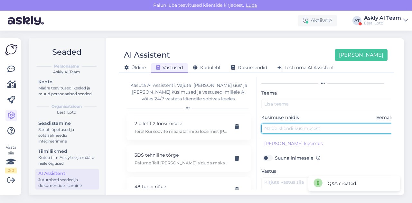
click at [293, 128] on input "text" at bounding box center [328, 128] width 135 height 10
paste input "ma ei saa aru kuidas e-posti kinnitada."
type input "ma ei saa aru kuidas e-posti kinnitada"
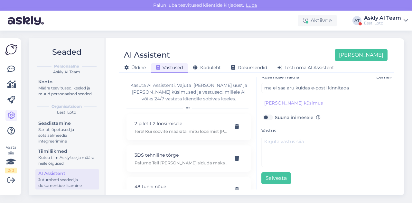
scroll to position [55, 0]
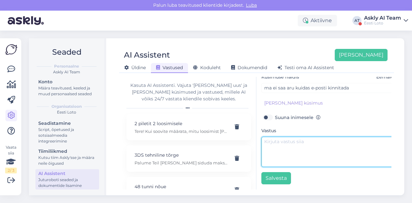
click at [303, 154] on textarea at bounding box center [328, 152] width 135 height 30
paste textarea "E-posti aadressi kinnitamiseks valige "Konto" ning "Minu andmed". Seejärel vaju…"
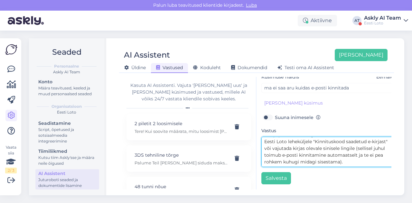
scroll to position [0, 0]
click at [264, 137] on textarea "E-posti aadressi kinnitamiseks valige "Konto" ning "Minu andmed". Seejärel vaju…" at bounding box center [328, 152] width 135 height 30
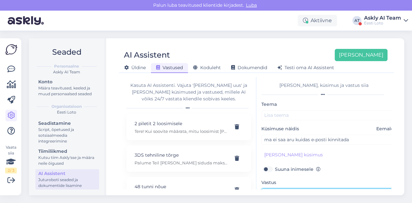
type textarea "Tere. E-posti aadressi kinnitamiseks valige "Konto" ning "Minu andmed". Seejäre…"
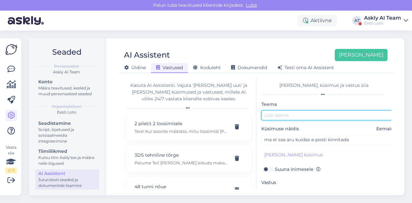
click at [288, 115] on input "text" at bounding box center [328, 115] width 135 height 10
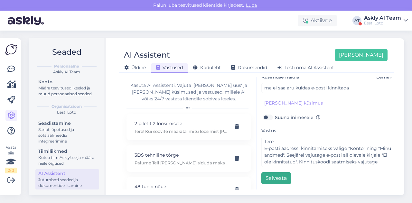
type input "E-posti kinnitamine"
click at [282, 177] on button "Salvesta" at bounding box center [276, 178] width 30 height 12
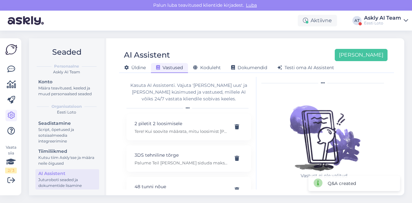
scroll to position [11, 0]
